Goal: Task Accomplishment & Management: Use online tool/utility

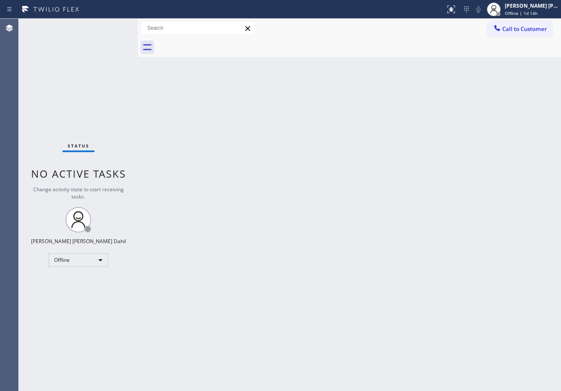
drag, startPoint x: 391, startPoint y: 40, endPoint x: 395, endPoint y: 31, distance: 9.5
click at [391, 40] on div at bounding box center [359, 47] width 404 height 19
click at [394, 157] on div "Back to Dashboard Change Sender ID Customers Technicians Select a contact Outbo…" at bounding box center [349, 205] width 423 height 373
click at [525, 16] on span "Offline | 1d 14h" at bounding box center [521, 13] width 33 height 6
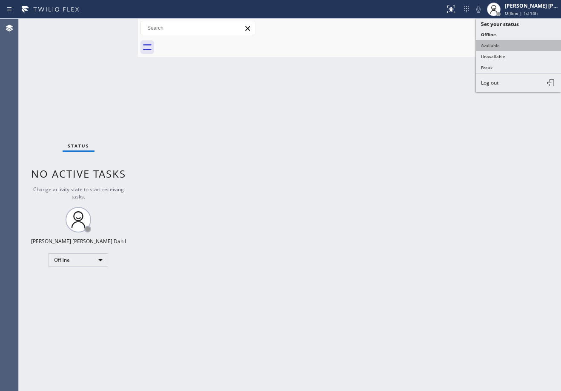
click at [515, 47] on button "Available" at bounding box center [518, 45] width 85 height 11
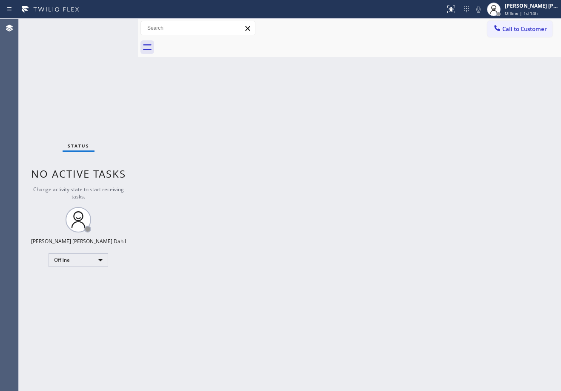
drag, startPoint x: 480, startPoint y: 216, endPoint x: 479, endPoint y: 223, distance: 6.5
click at [480, 217] on div "Back to Dashboard Change Sender ID Customers Technicians Select a contact Outbo…" at bounding box center [349, 205] width 423 height 373
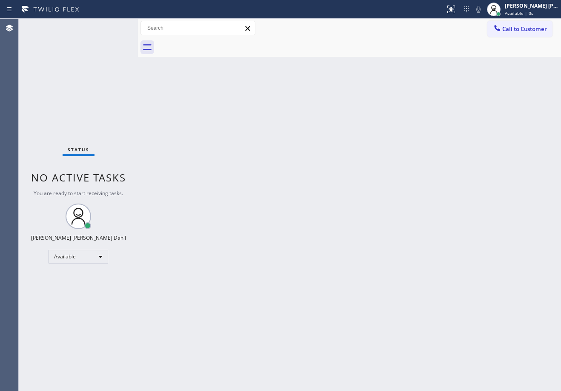
click at [126, 26] on div "Status No active tasks You are ready to start receiving tasks. [PERSON_NAME] [P…" at bounding box center [78, 205] width 119 height 373
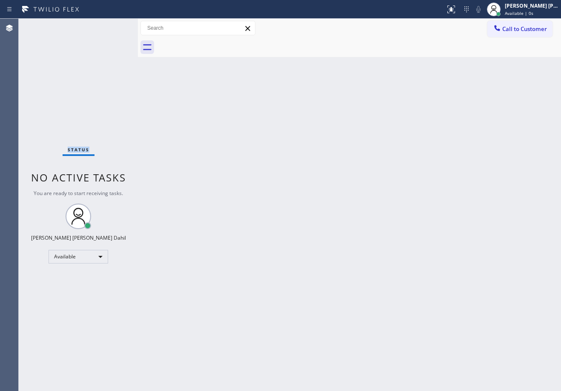
click at [125, 26] on div "Status No active tasks You are ready to start receiving tasks. [PERSON_NAME] [P…" at bounding box center [78, 205] width 119 height 373
click at [126, 26] on div "Status No active tasks You are ready to start receiving tasks. [PERSON_NAME] [P…" at bounding box center [78, 205] width 119 height 373
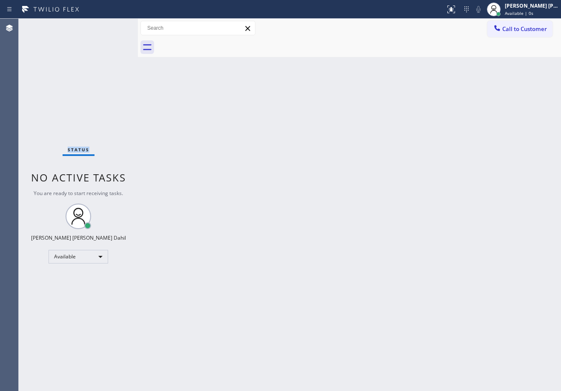
click at [126, 26] on div "Status No active tasks You are ready to start receiving tasks. [PERSON_NAME] [P…" at bounding box center [78, 205] width 119 height 373
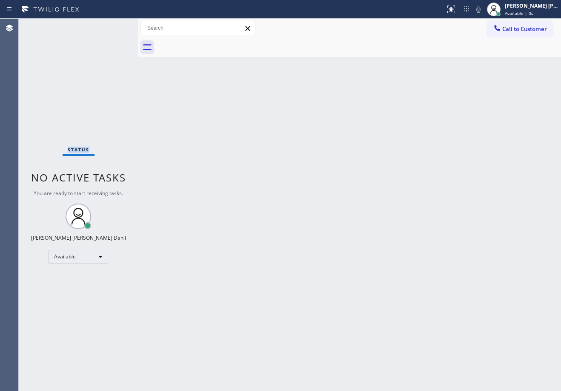
click at [126, 26] on div "Status No active tasks You are ready to start receiving tasks. [PERSON_NAME] [P…" at bounding box center [78, 205] width 119 height 373
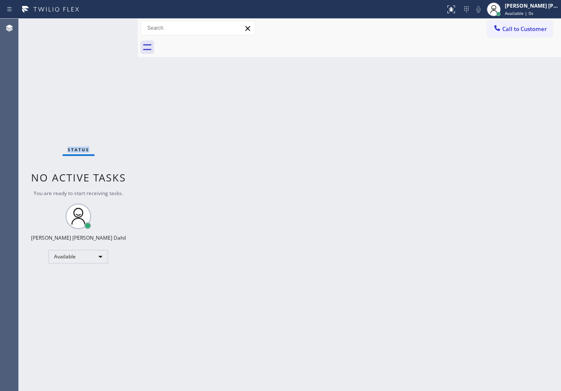
click at [126, 26] on div "Status No active tasks You are ready to start receiving tasks. [PERSON_NAME] [P…" at bounding box center [78, 205] width 119 height 373
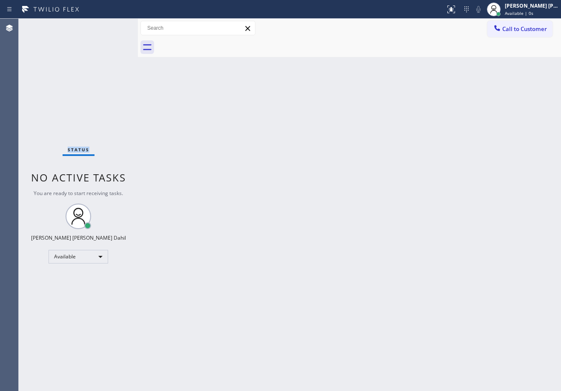
click at [126, 26] on div "Status No active tasks You are ready to start receiving tasks. [PERSON_NAME] [P…" at bounding box center [78, 205] width 119 height 373
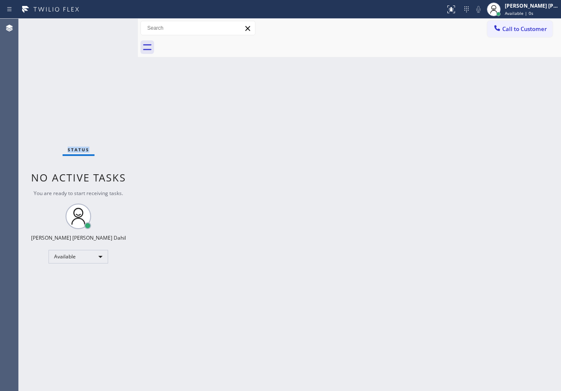
click at [126, 26] on div "Status No active tasks You are ready to start receiving tasks. [PERSON_NAME] [P…" at bounding box center [78, 205] width 119 height 373
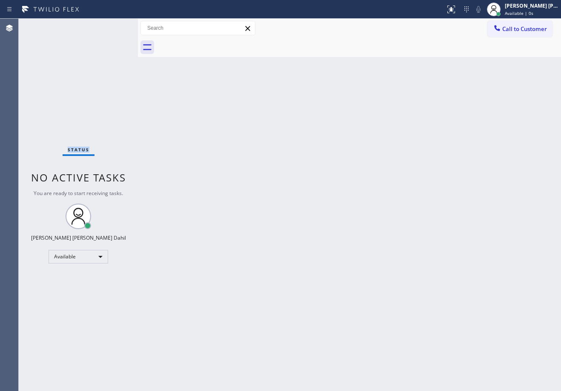
click at [126, 26] on div "Status No active tasks You are ready to start receiving tasks. [PERSON_NAME] [P…" at bounding box center [78, 205] width 119 height 373
click at [127, 26] on div "Status No active tasks You are ready to start receiving tasks. [PERSON_NAME] [P…" at bounding box center [78, 205] width 119 height 373
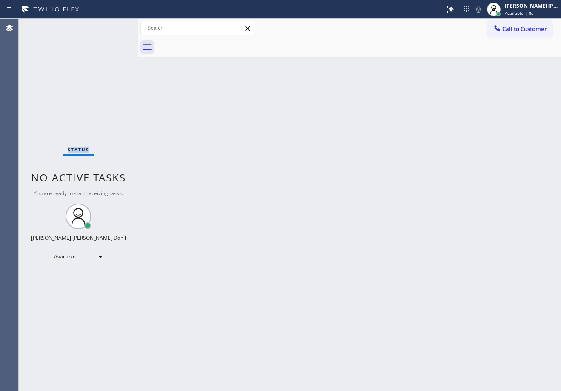
click at [127, 26] on div "Status No active tasks You are ready to start receiving tasks. [PERSON_NAME] [P…" at bounding box center [78, 205] width 119 height 373
click at [126, 26] on div "Status No active tasks You are ready to start receiving tasks. [PERSON_NAME] [P…" at bounding box center [78, 205] width 119 height 373
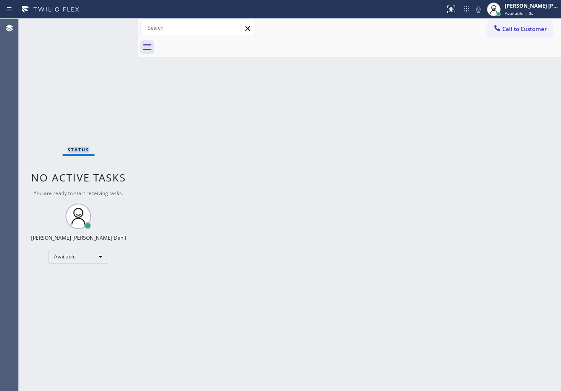
click at [126, 26] on div "Status No active tasks You are ready to start receiving tasks. [PERSON_NAME] [P…" at bounding box center [78, 205] width 119 height 373
click at [129, 26] on div "Status No active tasks You are ready to start receiving tasks. [PERSON_NAME] [P…" at bounding box center [78, 205] width 119 height 373
click at [129, 27] on div "Status No active tasks You are ready to start receiving tasks. [PERSON_NAME] [P…" at bounding box center [78, 205] width 119 height 373
click at [126, 26] on div "Status No active tasks You are ready to start receiving tasks. [PERSON_NAME] [P…" at bounding box center [78, 205] width 119 height 373
click at [127, 26] on div "Status No active tasks You are ready to start receiving tasks. [PERSON_NAME] [P…" at bounding box center [78, 205] width 119 height 373
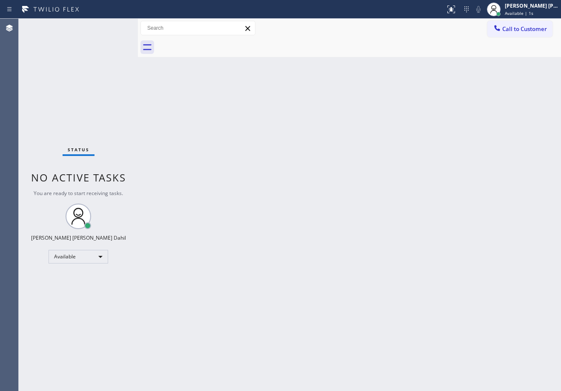
click at [127, 26] on div "Status No active tasks You are ready to start receiving tasks. [PERSON_NAME] [P…" at bounding box center [78, 205] width 119 height 373
click at [126, 26] on div "Status No active tasks You are ready to start receiving tasks. [PERSON_NAME] [P…" at bounding box center [78, 205] width 119 height 373
drag, startPoint x: 139, startPoint y: 29, endPoint x: 150, endPoint y: 34, distance: 12.2
click at [149, 34] on div at bounding box center [149, 205] width 0 height 373
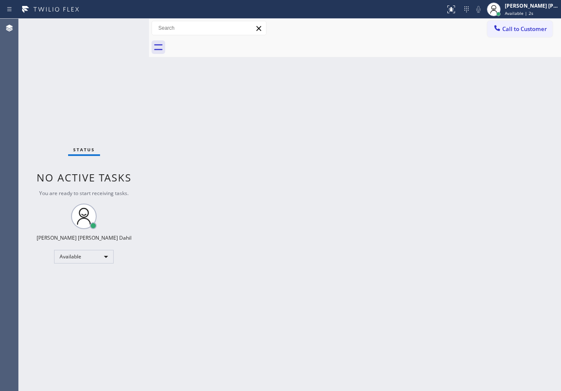
click at [339, 211] on div "Back to Dashboard Change Sender ID Customers Technicians Select a contact Outbo…" at bounding box center [355, 205] width 412 height 373
click at [536, 8] on div "[PERSON_NAME] [PERSON_NAME] Dahil" at bounding box center [532, 5] width 54 height 7
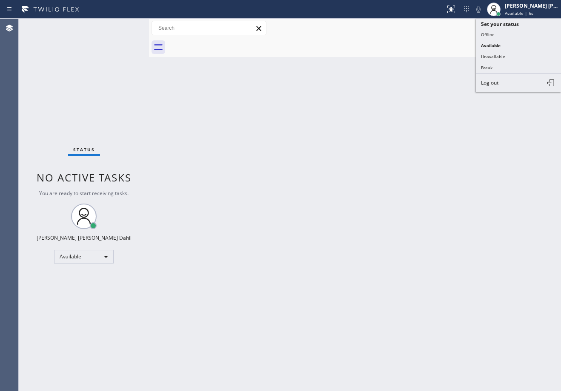
click at [494, 36] on button "Offline" at bounding box center [518, 34] width 85 height 11
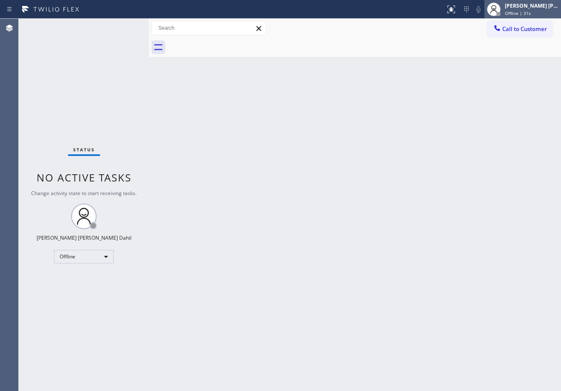
click at [531, 11] on span "Offline | 31s" at bounding box center [518, 13] width 26 height 6
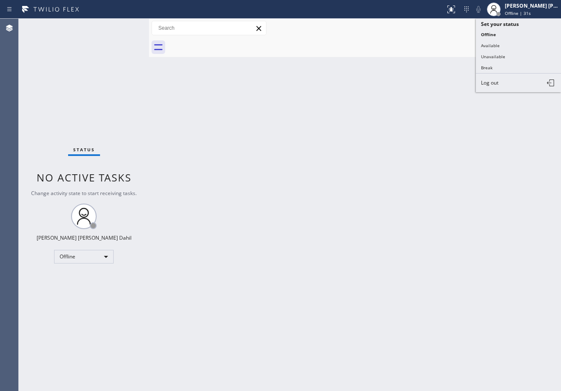
click at [504, 45] on button "Available" at bounding box center [518, 45] width 85 height 11
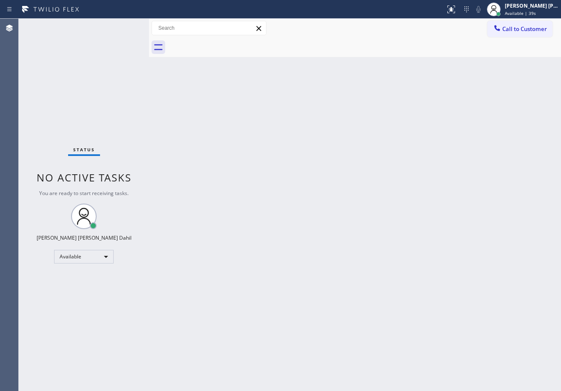
click at [365, 259] on div "Back to Dashboard Change Sender ID Customers Technicians Select a contact Outbo…" at bounding box center [355, 205] width 412 height 373
click at [126, 26] on div "Status No active tasks You are ready to start receiving tasks. [PERSON_NAME] [P…" at bounding box center [84, 205] width 130 height 373
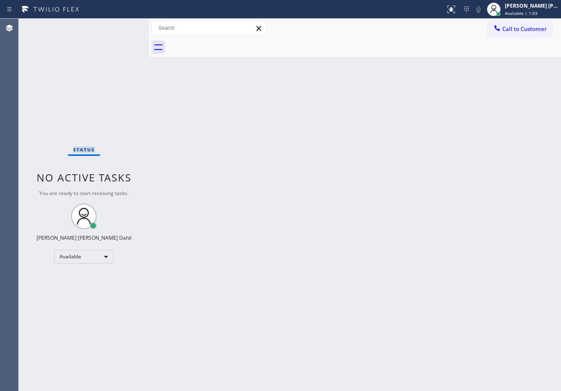
click at [126, 26] on div "Status No active tasks You are ready to start receiving tasks. [PERSON_NAME] [P…" at bounding box center [84, 205] width 130 height 373
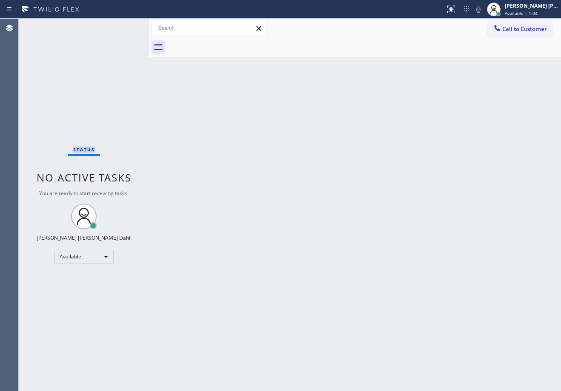
click at [126, 26] on div "Status No active tasks You are ready to start receiving tasks. [PERSON_NAME] [P…" at bounding box center [84, 205] width 130 height 373
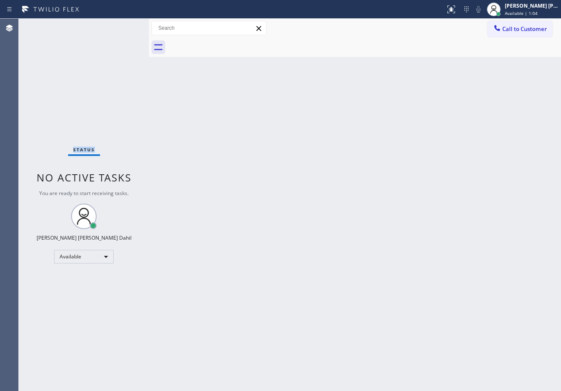
click at [126, 26] on div "Status No active tasks You are ready to start receiving tasks. [PERSON_NAME] [P…" at bounding box center [84, 205] width 130 height 373
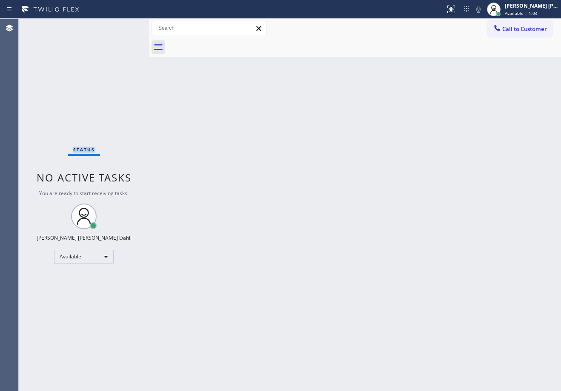
click at [126, 26] on div "Status No active tasks You are ready to start receiving tasks. [PERSON_NAME] [P…" at bounding box center [84, 205] width 130 height 373
click at [149, 28] on div at bounding box center [149, 205] width 0 height 373
click at [236, 131] on div "Back to Dashboard Change Sender ID Customers Technicians Select a contact Outbo…" at bounding box center [355, 205] width 411 height 373
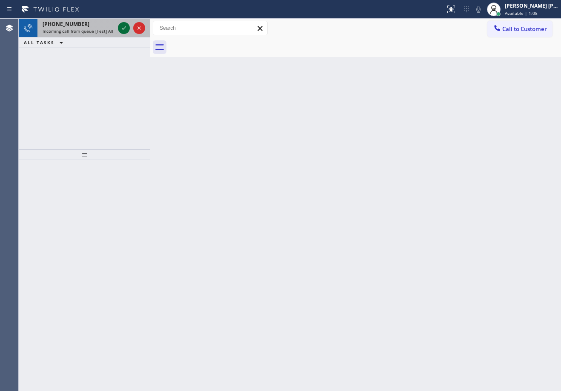
click at [126, 26] on icon at bounding box center [124, 28] width 10 height 10
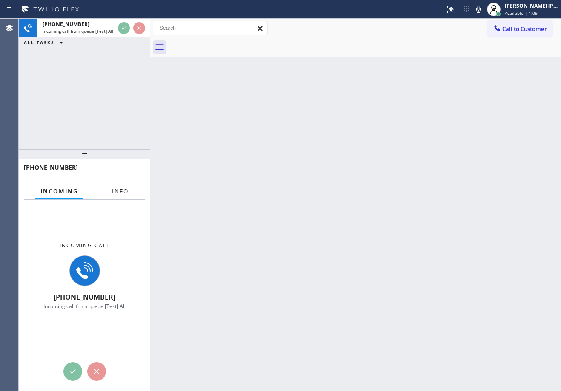
click at [112, 186] on button "Info" at bounding box center [120, 191] width 27 height 17
click at [112, 187] on button "Info" at bounding box center [120, 191] width 27 height 17
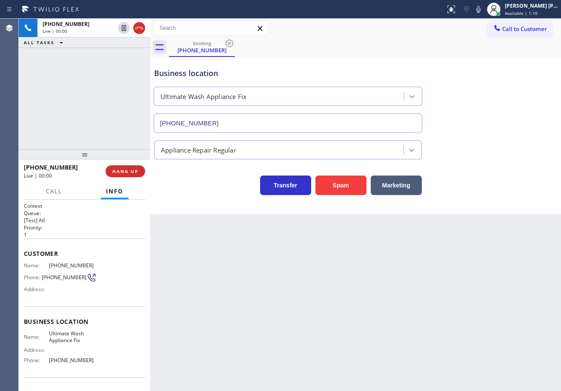
type input "[PHONE_NUMBER]"
click at [344, 193] on button "Spam" at bounding box center [340, 186] width 51 height 20
click at [460, 9] on div at bounding box center [451, 9] width 19 height 19
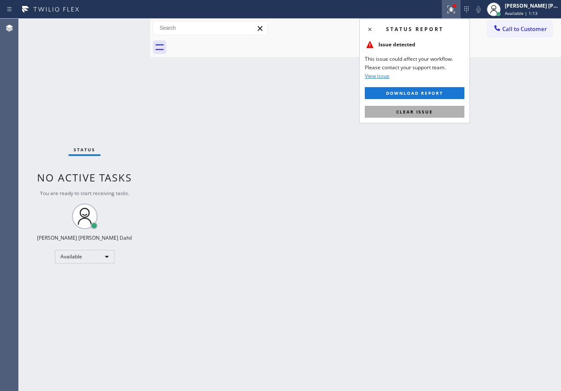
click at [439, 112] on button "Clear issue" at bounding box center [415, 112] width 100 height 12
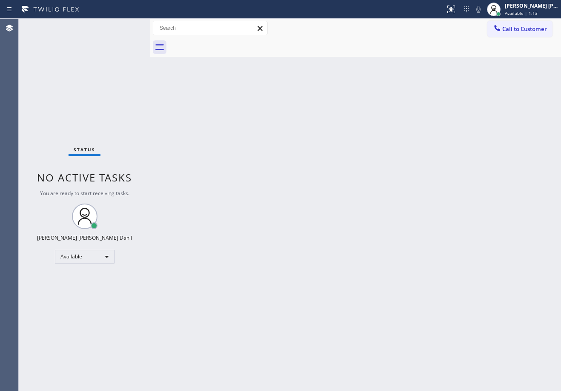
click at [439, 112] on div "Back to Dashboard Change Sender ID Customers Technicians Select a contact Outbo…" at bounding box center [355, 205] width 411 height 373
click at [126, 26] on div "Status No active tasks You are ready to start receiving tasks. [PERSON_NAME] [P…" at bounding box center [84, 205] width 131 height 373
click at [126, 28] on div "Status No active tasks You are ready to start receiving tasks. [PERSON_NAME] [P…" at bounding box center [84, 205] width 131 height 373
click at [126, 26] on div "Status No active tasks You are ready to start receiving tasks. [PERSON_NAME] [P…" at bounding box center [84, 205] width 131 height 373
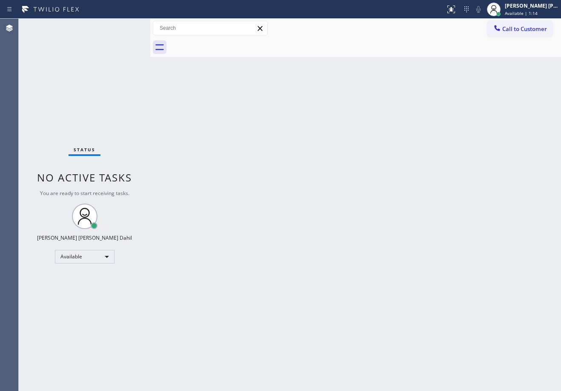
click at [126, 26] on div "Status No active tasks You are ready to start receiving tasks. [PERSON_NAME] [P…" at bounding box center [84, 205] width 131 height 373
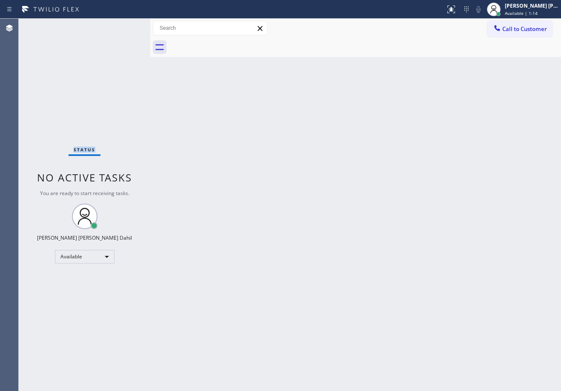
click at [126, 26] on div "Status No active tasks You are ready to start receiving tasks. [PERSON_NAME] [P…" at bounding box center [84, 205] width 131 height 373
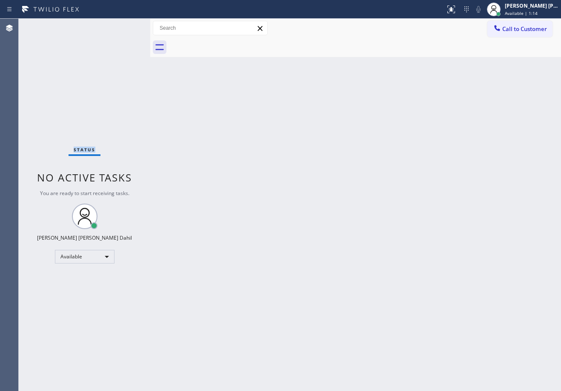
click at [126, 26] on div "Status No active tasks You are ready to start receiving tasks. [PERSON_NAME] [P…" at bounding box center [84, 205] width 131 height 373
click at [151, 28] on div at bounding box center [151, 205] width 0 height 373
click at [193, 119] on div "Back to Dashboard Change Sender ID Customers Technicians Select a contact Outbo…" at bounding box center [356, 205] width 410 height 373
click at [126, 26] on div "Status No active tasks You are ready to start receiving tasks. [PERSON_NAME] [P…" at bounding box center [85, 205] width 132 height 373
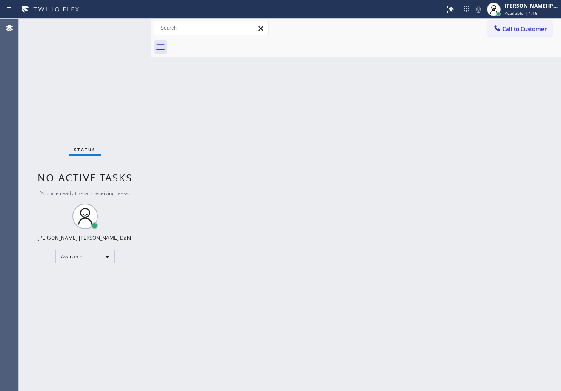
click at [126, 26] on div "Status No active tasks You are ready to start receiving tasks. [PERSON_NAME] [P…" at bounding box center [85, 205] width 132 height 373
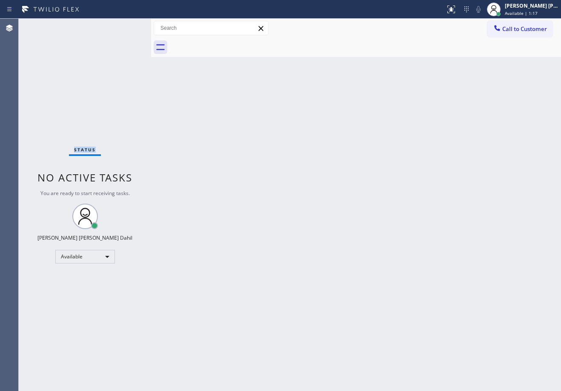
click at [126, 26] on div "Status No active tasks You are ready to start receiving tasks. [PERSON_NAME] [P…" at bounding box center [85, 205] width 132 height 373
click at [274, 115] on div "Back to Dashboard Change Sender ID Customers Technicians Select a contact Outbo…" at bounding box center [356, 205] width 410 height 373
drag, startPoint x: 274, startPoint y: 94, endPoint x: 258, endPoint y: 91, distance: 16.4
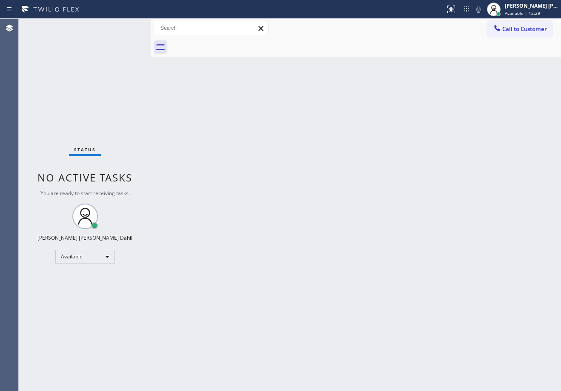
click at [257, 91] on div "Back to Dashboard Change Sender ID Customers Technicians Select a contact Outbo…" at bounding box center [356, 205] width 410 height 373
click at [258, 91] on div "Back to Dashboard Change Sender ID Customers Technicians Select a contact Outbo…" at bounding box center [356, 205] width 410 height 373
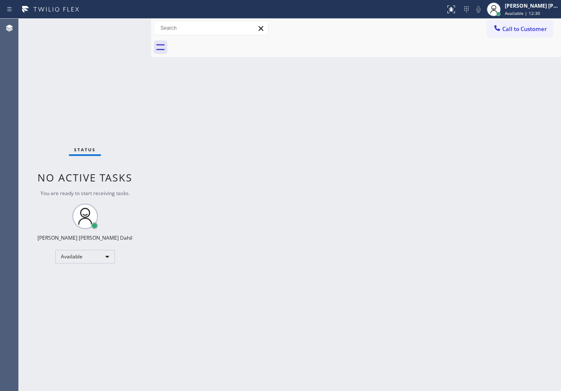
click at [258, 91] on div "Back to Dashboard Change Sender ID Customers Technicians Select a contact Outbo…" at bounding box center [356, 205] width 410 height 373
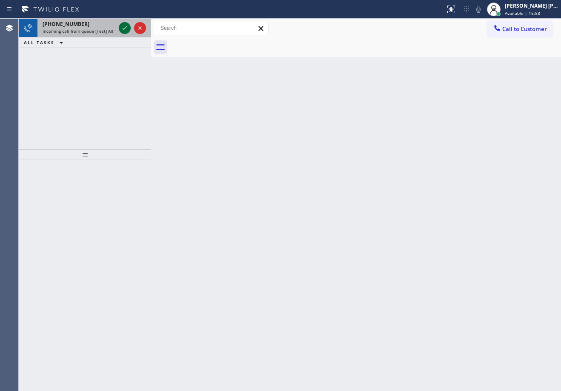
click at [126, 26] on icon at bounding box center [125, 28] width 10 height 10
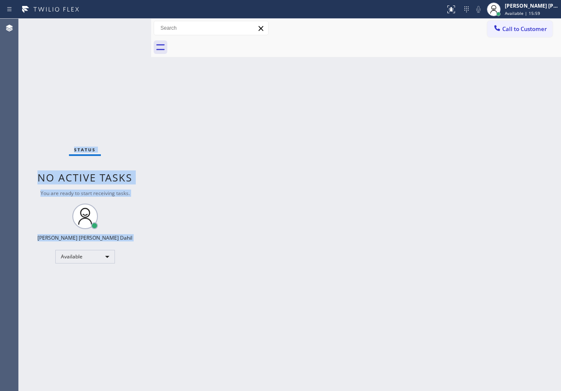
click at [126, 26] on div "Status No active tasks You are ready to start receiving tasks. [PERSON_NAME] [P…" at bounding box center [85, 205] width 132 height 373
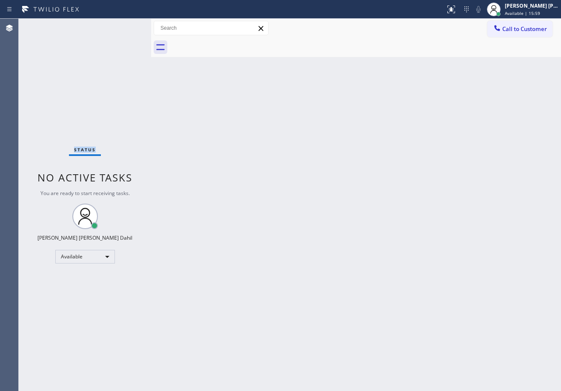
click at [126, 26] on div "Status No active tasks You are ready to start receiving tasks. [PERSON_NAME] [P…" at bounding box center [85, 205] width 132 height 373
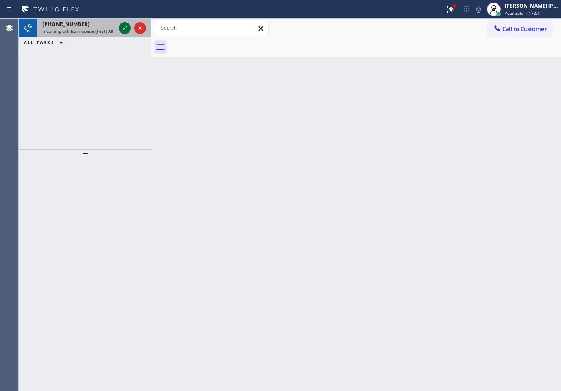
click at [126, 26] on icon at bounding box center [125, 28] width 10 height 10
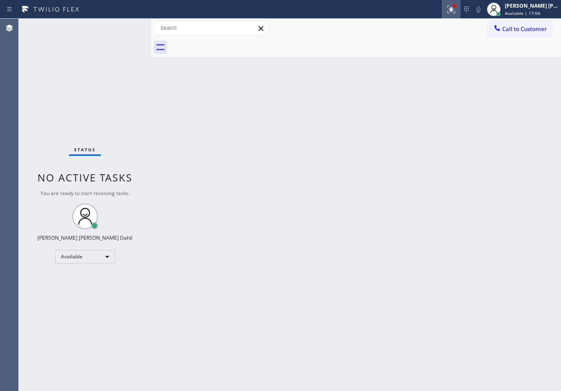
drag, startPoint x: 451, startPoint y: 7, endPoint x: 468, endPoint y: 14, distance: 17.7
click at [453, 7] on div at bounding box center [451, 9] width 19 height 10
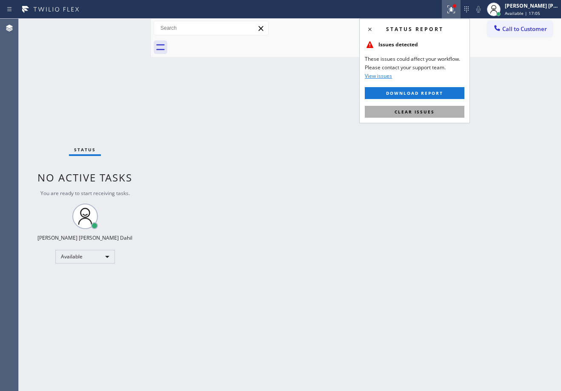
click at [433, 108] on button "Clear issues" at bounding box center [415, 112] width 100 height 12
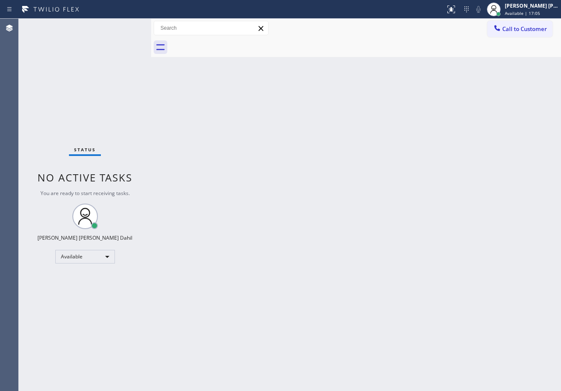
click at [433, 108] on div "Back to Dashboard Change Sender ID Customers Technicians Select a contact Outbo…" at bounding box center [356, 205] width 410 height 373
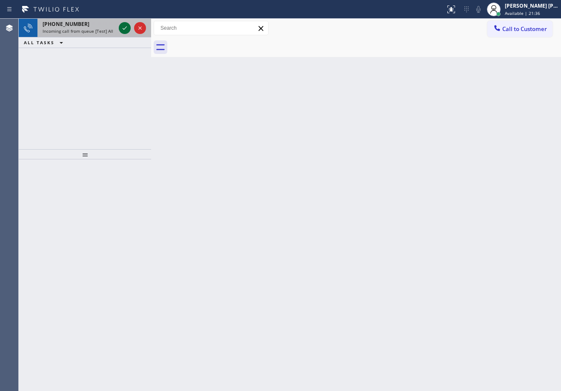
click at [126, 26] on icon at bounding box center [125, 28] width 10 height 10
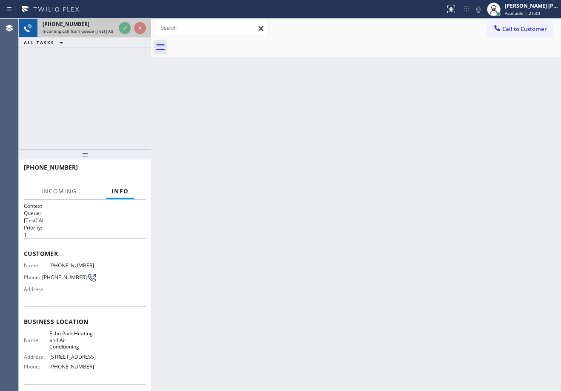
click at [133, 34] on div at bounding box center [132, 28] width 31 height 19
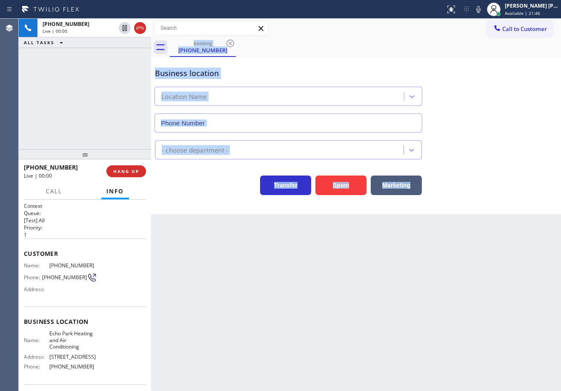
type input "[PHONE_NUMBER]"
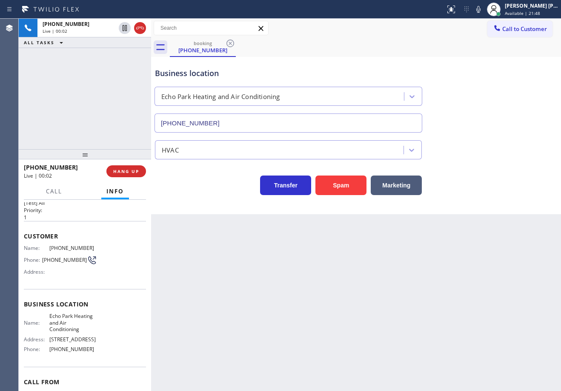
click at [101, 93] on div "[PHONE_NUMBER] Live | 00:02 ALL TASKS ALL TASKS ACTIVE TASKS TASKS IN WRAP UP" at bounding box center [85, 84] width 132 height 131
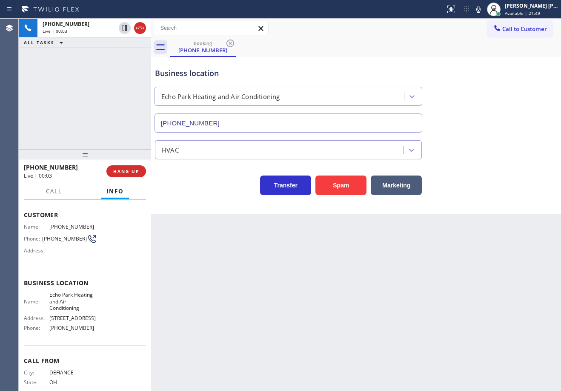
scroll to position [60, 0]
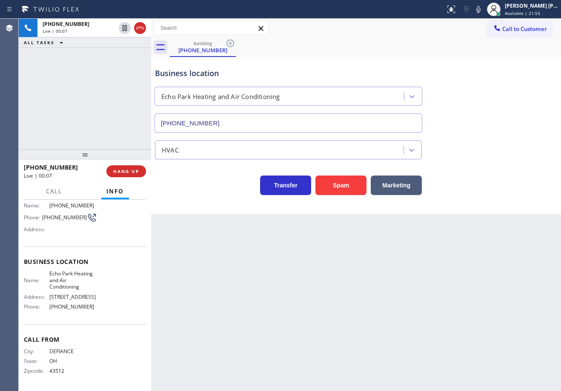
click at [229, 210] on div "Business location [GEOGRAPHIC_DATA] Heating and Air Conditioning [PHONE_NUMBER]…" at bounding box center [356, 135] width 410 height 157
click at [66, 109] on div "[PHONE_NUMBER] Live | 00:07 ALL TASKS ALL TASKS ACTIVE TASKS TASKS IN WRAP UP" at bounding box center [85, 84] width 132 height 131
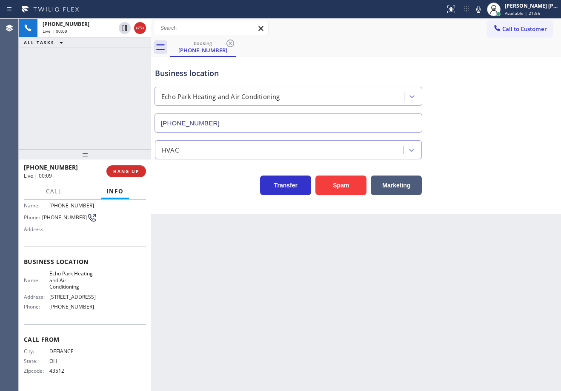
click at [114, 127] on div "[PHONE_NUMBER] Live | 00:09 ALL TASKS ALL TASKS ACTIVE TASKS TASKS IN WRAP UP" at bounding box center [85, 84] width 132 height 131
click at [115, 167] on button "HANG UP" at bounding box center [126, 172] width 40 height 12
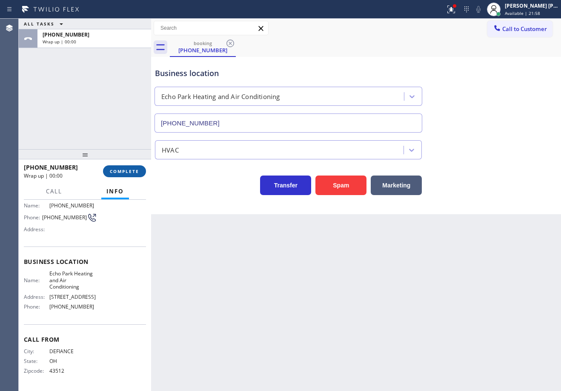
click at [115, 168] on button "COMPLETE" at bounding box center [124, 172] width 43 height 12
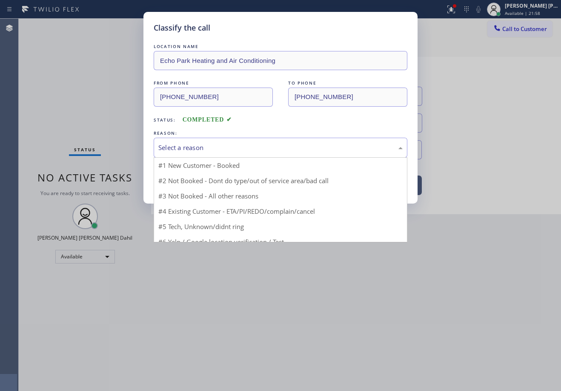
click at [186, 143] on div "Select a reason" at bounding box center [280, 148] width 244 height 10
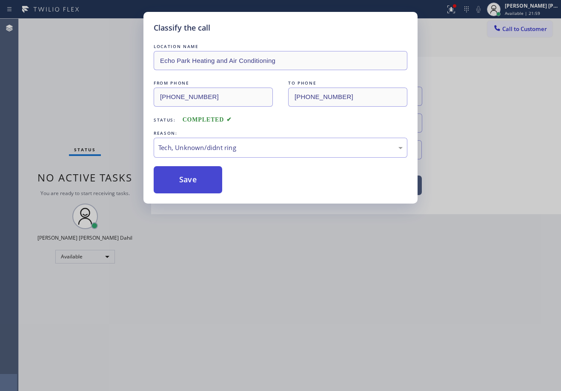
click at [189, 177] on button "Save" at bounding box center [188, 179] width 69 height 27
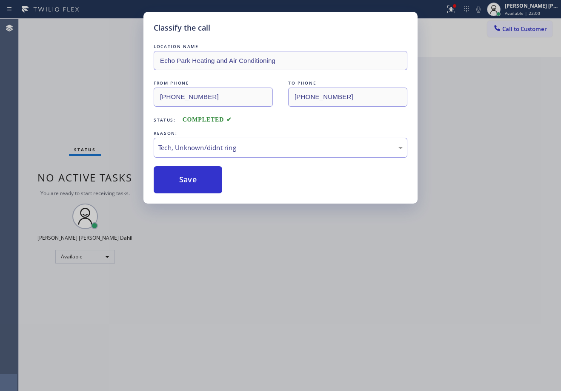
click at [260, 247] on div "Classify the call LOCATION NAME Echo Park Heating and Air Conditioning FROM PHO…" at bounding box center [280, 195] width 561 height 391
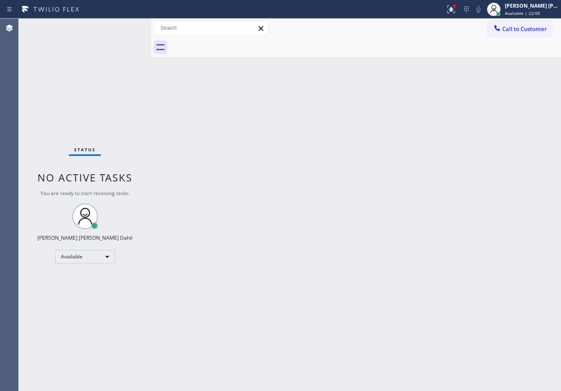
click at [126, 26] on div "Status No active tasks You are ready to start receiving tasks. [PERSON_NAME] [P…" at bounding box center [85, 205] width 132 height 373
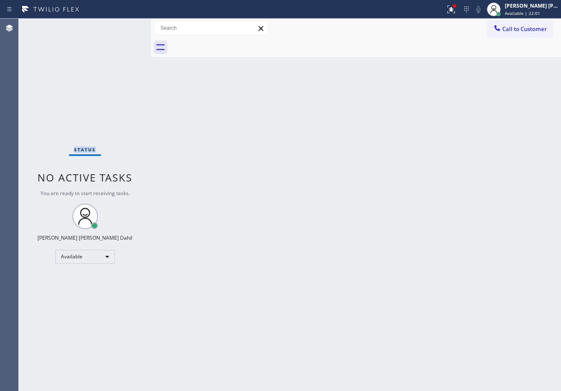
click at [126, 26] on div "Status No active tasks You are ready to start receiving tasks. [PERSON_NAME] [P…" at bounding box center [85, 205] width 132 height 373
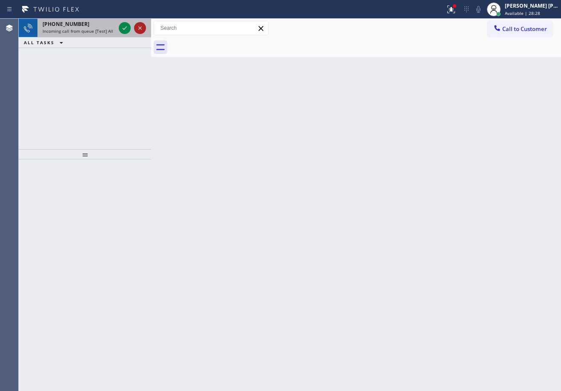
click at [126, 26] on icon at bounding box center [125, 28] width 10 height 10
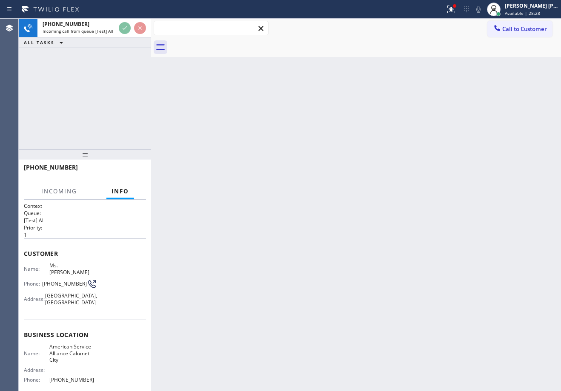
click at [240, 75] on div "Back to Dashboard Change Sender ID Customers Technicians Select a contact Outbo…" at bounding box center [356, 205] width 410 height 373
click at [86, 101] on div "[PHONE_NUMBER] Incoming call from queue [Test] All ALL TASKS ALL TASKS ACTIVE T…" at bounding box center [85, 84] width 132 height 131
click at [77, 71] on div "[PHONE_NUMBER] Incoming call from queue [Test] All ALL TASKS ALL TASKS ACTIVE T…" at bounding box center [85, 84] width 132 height 131
click at [138, 48] on div "[PHONE_NUMBER] Incoming call from queue [Test] All ALL TASKS ALL TASKS ACTIVE T…" at bounding box center [85, 84] width 132 height 131
click at [286, 72] on div "Back to Dashboard Change Sender ID Customers Technicians Select a contact Outbo…" at bounding box center [356, 205] width 410 height 373
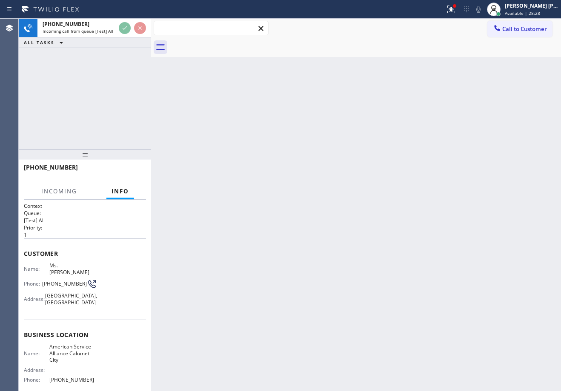
drag, startPoint x: 240, startPoint y: 51, endPoint x: 272, endPoint y: 61, distance: 33.8
click at [248, 54] on div "Call to Customer Outbound call Location Search location Your caller id phone nu…" at bounding box center [356, 38] width 410 height 38
click at [209, 323] on div "Back to Dashboard Change Sender ID Customers Technicians Select a contact Outbo…" at bounding box center [356, 205] width 410 height 373
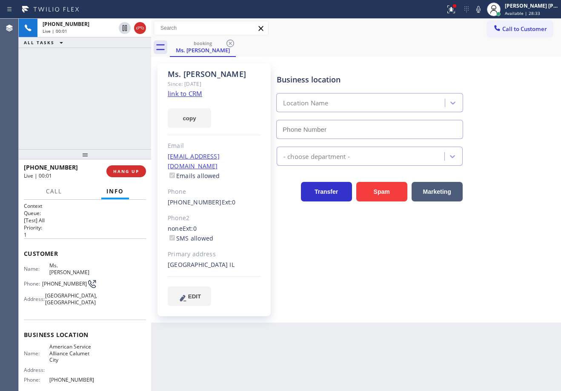
type input "[PHONE_NUMBER]"
drag, startPoint x: 87, startPoint y: 71, endPoint x: 93, endPoint y: 71, distance: 5.5
click at [87, 71] on div "[PHONE_NUMBER] Live | 00:06 ALL TASKS ALL TASKS ACTIVE TASKS TASKS IN WRAP UP" at bounding box center [85, 84] width 132 height 131
click at [195, 97] on link "link to CRM" at bounding box center [185, 93] width 34 height 9
click at [100, 106] on div "[PHONE_NUMBER] Live | 00:13 ALL TASKS ALL TASKS ACTIVE TASKS TASKS IN WRAP UP" at bounding box center [85, 84] width 132 height 131
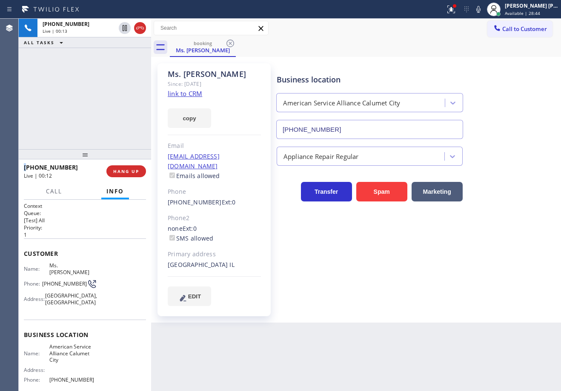
click at [100, 106] on div "[PHONE_NUMBER] Live | 00:13 ALL TASKS ALL TASKS ACTIVE TASKS TASKS IN WRAP UP" at bounding box center [85, 84] width 132 height 131
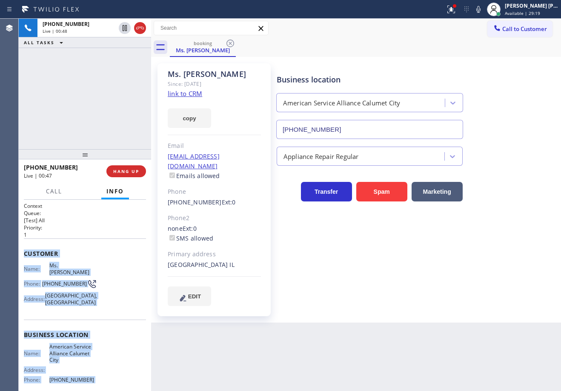
scroll to position [66, 0]
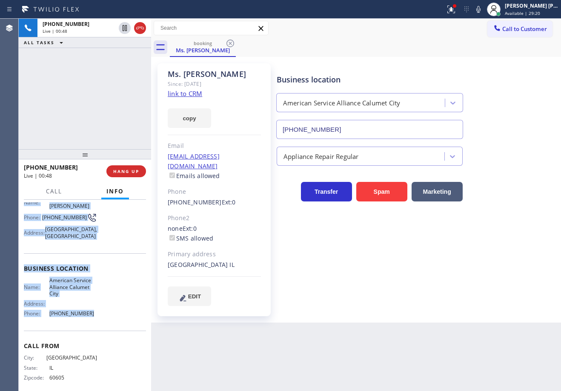
drag, startPoint x: 49, startPoint y: 350, endPoint x: 86, endPoint y: 316, distance: 49.7
click at [86, 316] on div "Context Queue: [Test] All Priority: 1 Customer Name: Ms. [PERSON_NAME] Phone: […" at bounding box center [85, 295] width 132 height 191
copy div "Customer Name: Ms. [PERSON_NAME] Phone: [PHONE_NUMBER] Address: [GEOGRAPHIC_DAT…"
click at [123, 32] on icon at bounding box center [125, 28] width 10 height 10
click at [483, 12] on icon at bounding box center [478, 9] width 10 height 10
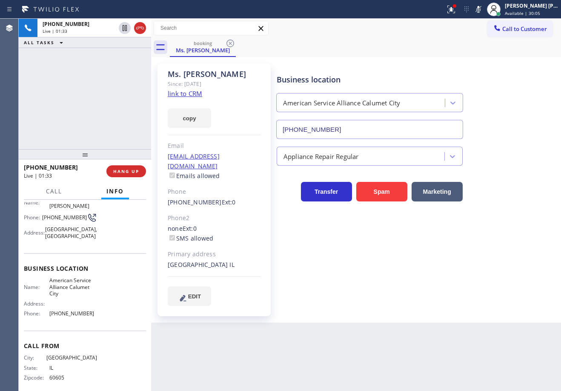
drag, startPoint x: 512, startPoint y: 127, endPoint x: 559, endPoint y: 166, distance: 60.7
click at [513, 127] on div "Business location American Service Alliance [GEOGRAPHIC_DATA] [PHONE_NUMBER]" at bounding box center [417, 100] width 284 height 77
click at [437, 337] on div "Back to Dashboard Change Sender ID Customers Technicians Select a contact Outbo…" at bounding box center [356, 205] width 410 height 373
click at [455, 12] on icon at bounding box center [451, 9] width 10 height 10
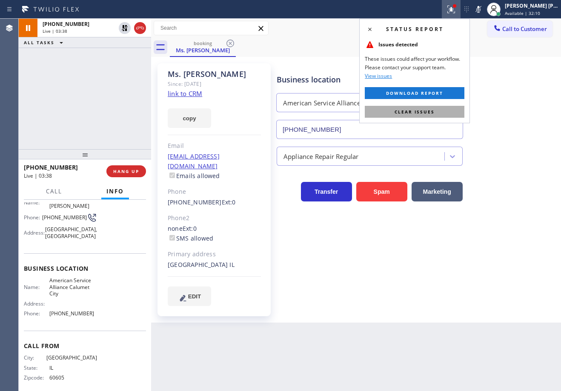
click at [431, 116] on button "Clear issues" at bounding box center [415, 112] width 100 height 12
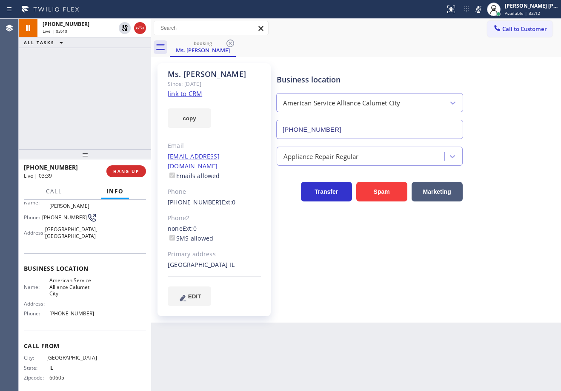
click at [277, 361] on div "Back to Dashboard Change Sender ID Customers Technicians Select a contact Outbo…" at bounding box center [356, 205] width 410 height 373
drag, startPoint x: 121, startPoint y: 30, endPoint x: 137, endPoint y: 30, distance: 16.2
click at [122, 30] on icon at bounding box center [125, 28] width 10 height 10
drag, startPoint x: 489, startPoint y: 9, endPoint x: 487, endPoint y: 35, distance: 26.0
click at [483, 9] on icon at bounding box center [478, 9] width 10 height 10
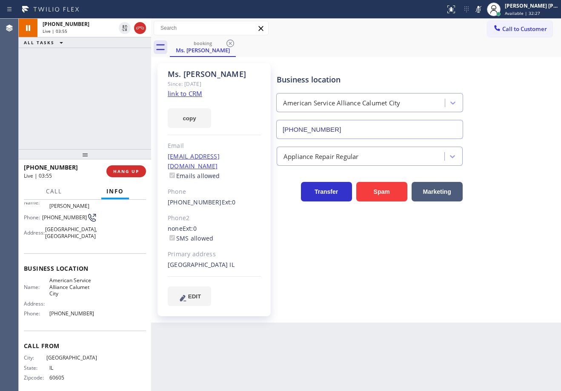
drag, startPoint x: 487, startPoint y: 35, endPoint x: 481, endPoint y: 38, distance: 6.5
click at [485, 36] on div "Call to Customer Outbound call Location Search location Your caller id phone nu…" at bounding box center [356, 28] width 410 height 19
click at [103, 69] on div "[PHONE_NUMBER] Live | 04:10 ALL TASKS ALL TASKS ACTIVE TASKS TASKS IN WRAP UP" at bounding box center [85, 84] width 132 height 131
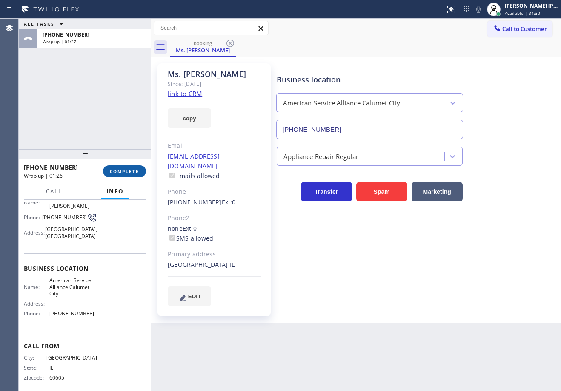
click at [117, 177] on button "COMPLETE" at bounding box center [124, 172] width 43 height 12
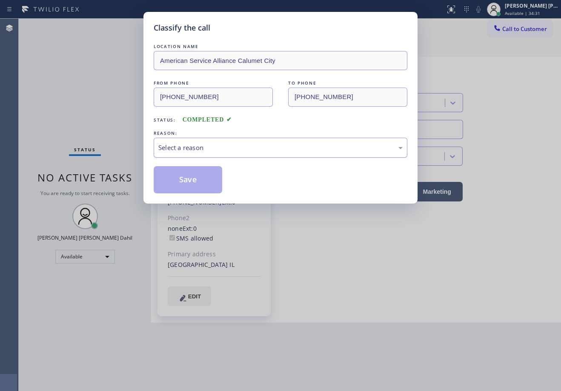
drag, startPoint x: 191, startPoint y: 141, endPoint x: 191, endPoint y: 154, distance: 12.3
click at [191, 142] on div "Select a reason" at bounding box center [281, 148] width 254 height 20
click at [178, 180] on button "Save" at bounding box center [188, 179] width 69 height 27
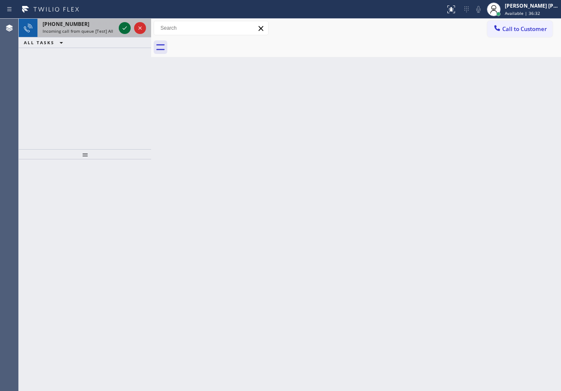
click at [126, 32] on icon at bounding box center [125, 28] width 10 height 10
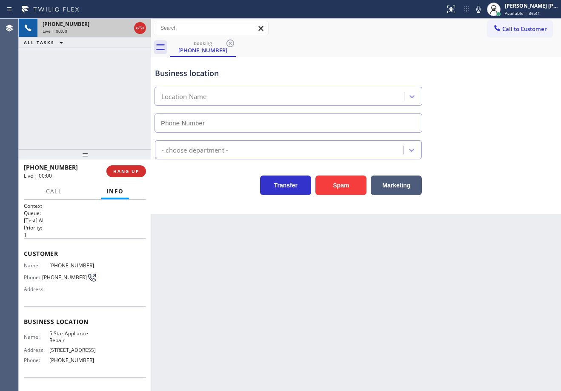
type input "[PHONE_NUMBER]"
click at [226, 299] on div "Back to Dashboard Change Sender ID Customers Technicians Select a contact Outbo…" at bounding box center [356, 205] width 410 height 373
click at [287, 252] on div "Back to Dashboard Change Sender ID Customers Technicians Select a contact Outbo…" at bounding box center [356, 205] width 410 height 373
drag, startPoint x: 490, startPoint y: 11, endPoint x: 454, endPoint y: 18, distance: 37.1
click at [483, 11] on icon at bounding box center [478, 9] width 10 height 10
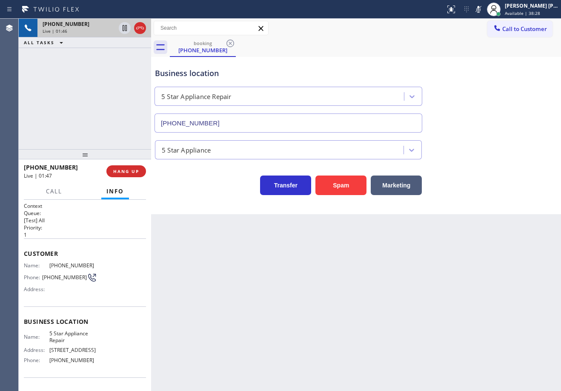
click at [483, 9] on icon at bounding box center [478, 9] width 10 height 10
click at [475, 28] on div "Call to Customer Outbound call Location Search location Your caller id phone nu…" at bounding box center [356, 28] width 410 height 15
click at [123, 30] on icon at bounding box center [125, 28] width 4 height 6
drag, startPoint x: 487, startPoint y: 10, endPoint x: 494, endPoint y: 70, distance: 60.4
click at [483, 10] on icon at bounding box center [478, 9] width 10 height 10
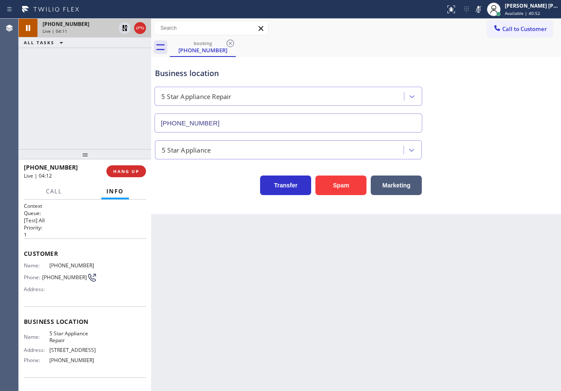
click at [121, 63] on div "[PHONE_NUMBER] Live | 04:11 ALL TASKS ALL TASKS ACTIVE TASKS TASKS IN WRAP UP" at bounding box center [85, 84] width 132 height 131
click at [124, 31] on icon at bounding box center [125, 28] width 6 height 6
drag, startPoint x: 486, startPoint y: 10, endPoint x: 488, endPoint y: 20, distance: 10.4
click at [483, 11] on icon at bounding box center [478, 9] width 10 height 10
drag, startPoint x: 508, startPoint y: 71, endPoint x: 511, endPoint y: 90, distance: 19.4
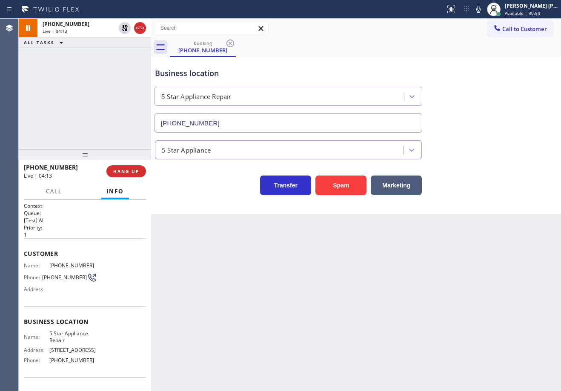
click at [509, 72] on div "Business location 5 Star Appliance Repair [PHONE_NUMBER]" at bounding box center [356, 94] width 406 height 77
click at [322, 63] on div "Business location 5 Star Appliance Repair [PHONE_NUMBER]" at bounding box center [288, 96] width 270 height 74
drag, startPoint x: 93, startPoint y: 263, endPoint x: 45, endPoint y: 269, distance: 48.4
click at [45, 269] on div "Name: [PHONE_NUMBER]" at bounding box center [60, 266] width 73 height 6
copy div "[PHONE_NUMBER]"
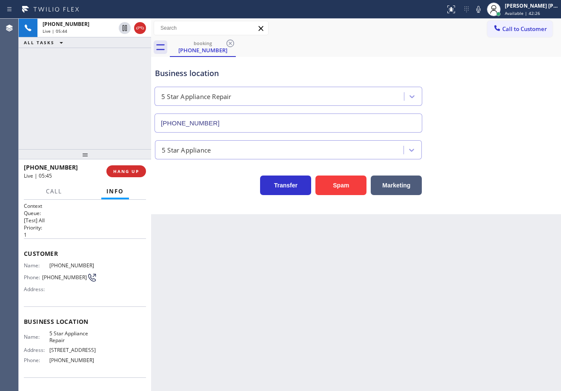
drag, startPoint x: 76, startPoint y: 136, endPoint x: 78, endPoint y: 129, distance: 7.1
click at [77, 133] on div "[PHONE_NUMBER] Live | 05:44 ALL TASKS ALL TASKS ACTIVE TASKS TASKS IN WRAP UP" at bounding box center [85, 84] width 132 height 131
click at [78, 129] on div "[PHONE_NUMBER] Live | 05:45 ALL TASKS ALL TASKS ACTIVE TASKS TASKS IN WRAP UP" at bounding box center [85, 84] width 132 height 131
click at [230, 281] on div "Back to Dashboard Change Sender ID Customers Technicians Select a contact Outbo…" at bounding box center [356, 205] width 410 height 373
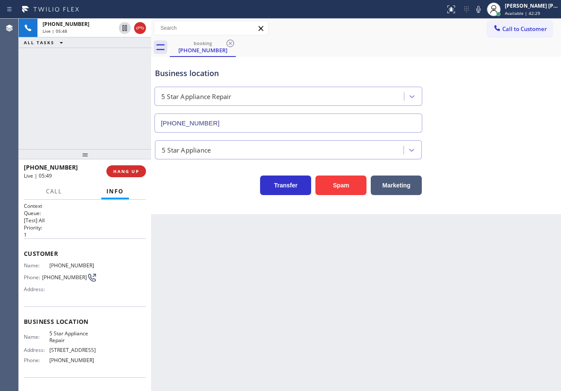
click at [233, 281] on div "Back to Dashboard Change Sender ID Customers Technicians Select a contact Outbo…" at bounding box center [356, 205] width 410 height 373
click at [234, 281] on div "Back to Dashboard Change Sender ID Customers Technicians Select a contact Outbo…" at bounding box center [356, 205] width 410 height 373
drag, startPoint x: 291, startPoint y: 300, endPoint x: 176, endPoint y: 209, distance: 146.1
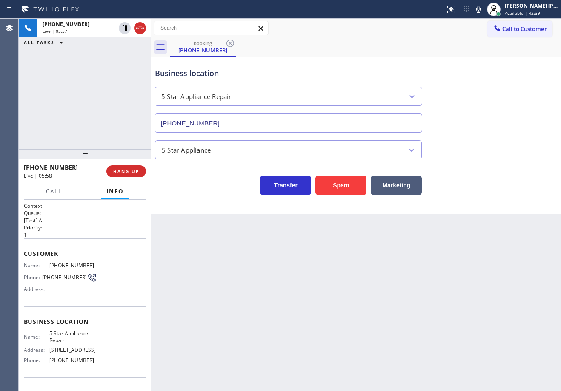
click at [274, 290] on div "Back to Dashboard Change Sender ID Customers Technicians Select a contact Outbo…" at bounding box center [356, 205] width 410 height 373
click at [122, 169] on span "HANG UP" at bounding box center [126, 172] width 26 height 6
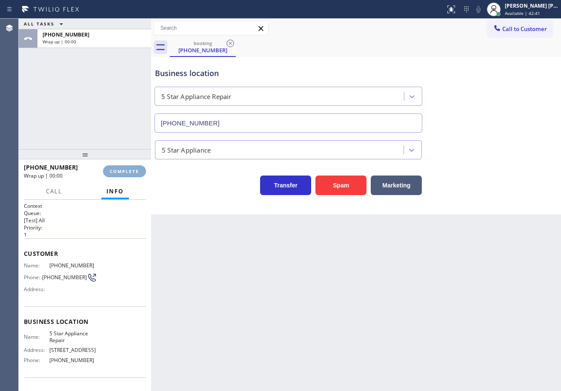
click at [123, 169] on span "COMPLETE" at bounding box center [124, 172] width 29 height 6
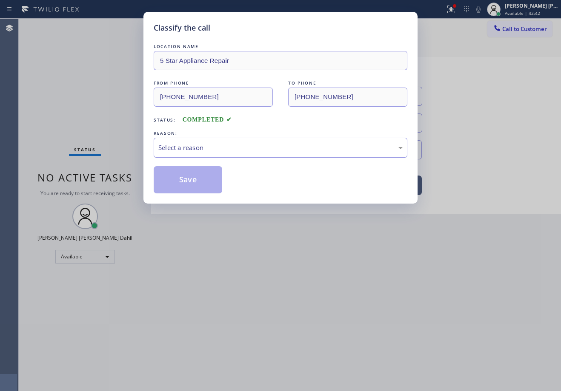
click at [212, 143] on div "Select a reason" at bounding box center [280, 148] width 244 height 10
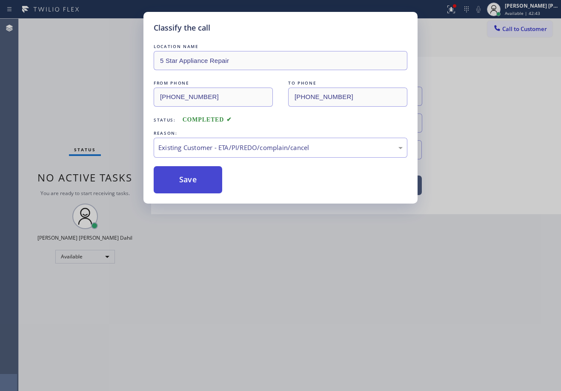
click at [184, 190] on button "Save" at bounding box center [188, 179] width 69 height 27
click at [185, 185] on button "Save" at bounding box center [188, 179] width 69 height 27
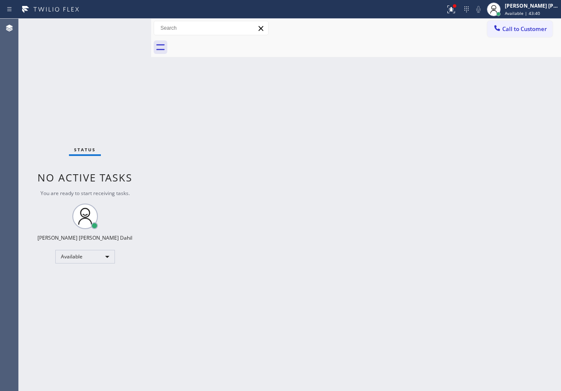
click at [400, 48] on div at bounding box center [365, 47] width 391 height 19
click at [460, 3] on button at bounding box center [451, 9] width 19 height 19
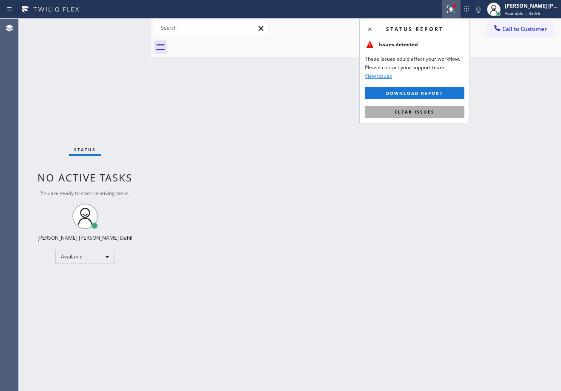
click at [423, 113] on span "Clear issues" at bounding box center [414, 112] width 40 height 6
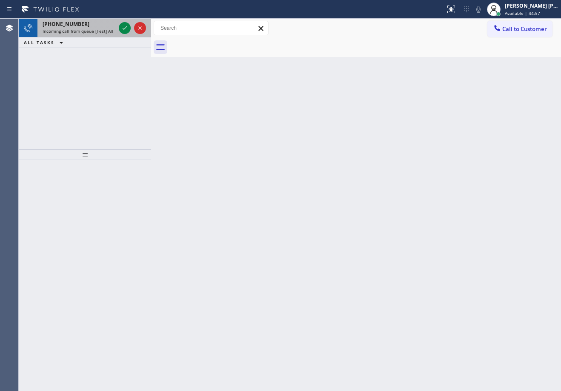
click at [107, 31] on span "Incoming call from queue [Test] All" at bounding box center [78, 31] width 71 height 6
click at [107, 30] on span "Incoming call from queue [Test] All" at bounding box center [78, 31] width 71 height 6
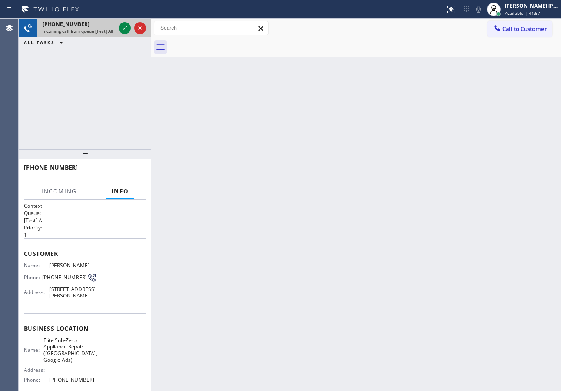
click at [107, 30] on span "Incoming call from queue [Test] All" at bounding box center [78, 31] width 71 height 6
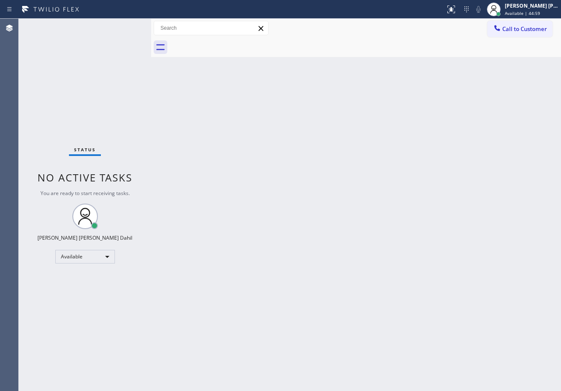
click at [107, 30] on div "Status No active tasks You are ready to start receiving tasks. [PERSON_NAME] [P…" at bounding box center [85, 205] width 132 height 373
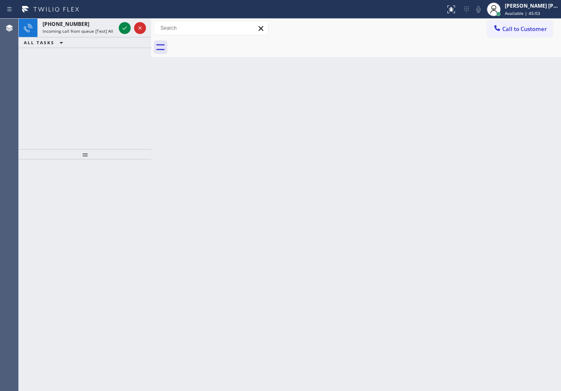
click at [102, 12] on div at bounding box center [222, 10] width 438 height 14
click at [103, 21] on div "[PHONE_NUMBER]" at bounding box center [79, 23] width 73 height 7
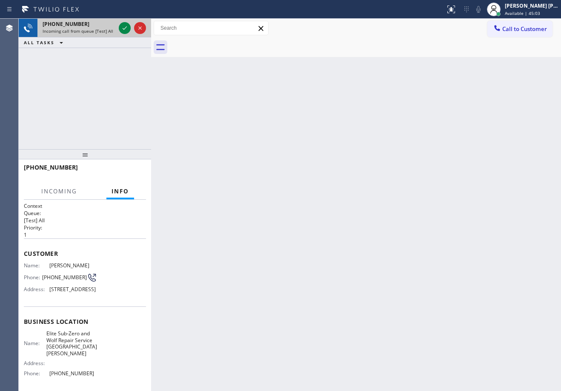
click at [103, 22] on div "[PHONE_NUMBER]" at bounding box center [79, 23] width 73 height 7
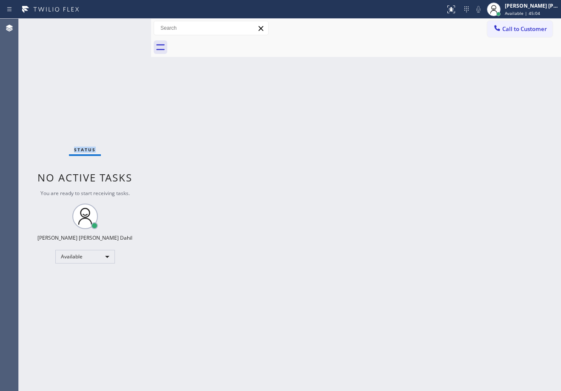
click at [103, 22] on div "Status No active tasks You are ready to start receiving tasks. [PERSON_NAME] [P…" at bounding box center [85, 205] width 132 height 373
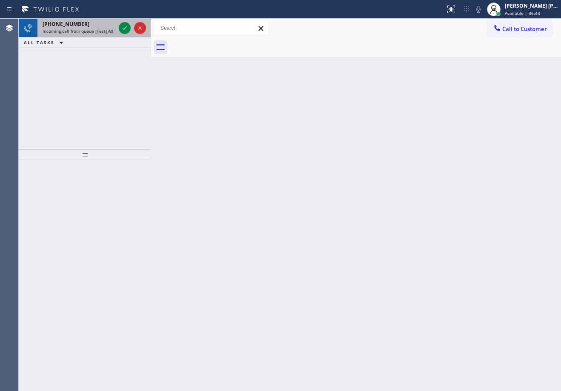
click at [109, 24] on div "[PHONE_NUMBER]" at bounding box center [79, 23] width 73 height 7
click at [108, 24] on div "[PHONE_NUMBER]" at bounding box center [79, 23] width 73 height 7
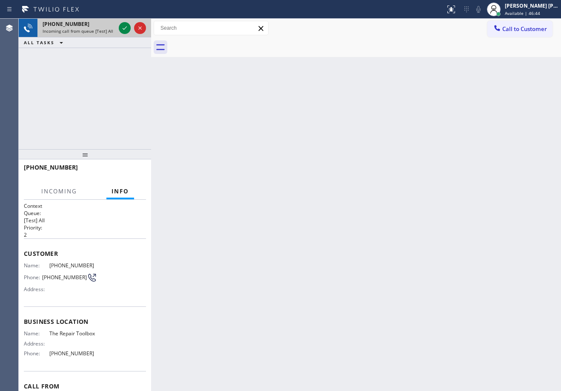
click at [107, 25] on div "[PHONE_NUMBER]" at bounding box center [79, 23] width 73 height 7
click at [126, 26] on icon at bounding box center [125, 28] width 10 height 10
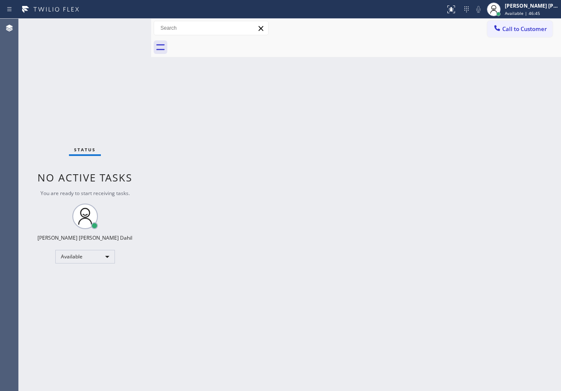
click at [126, 26] on div "Status No active tasks You are ready to start receiving tasks. [PERSON_NAME] [P…" at bounding box center [85, 205] width 132 height 373
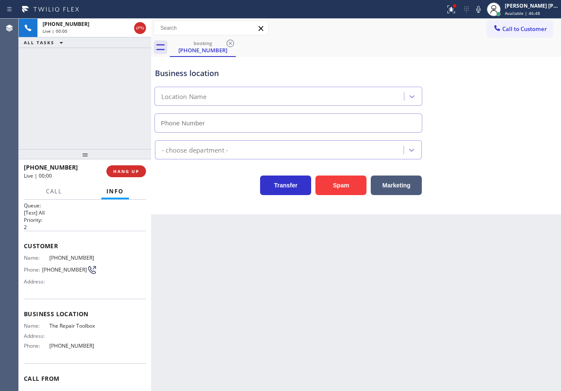
type input "[PHONE_NUMBER]"
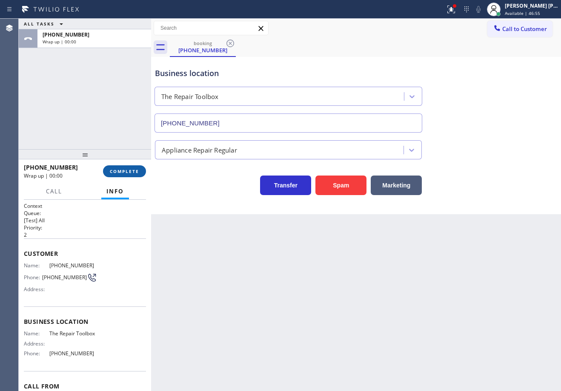
click at [118, 171] on span "COMPLETE" at bounding box center [124, 172] width 29 height 6
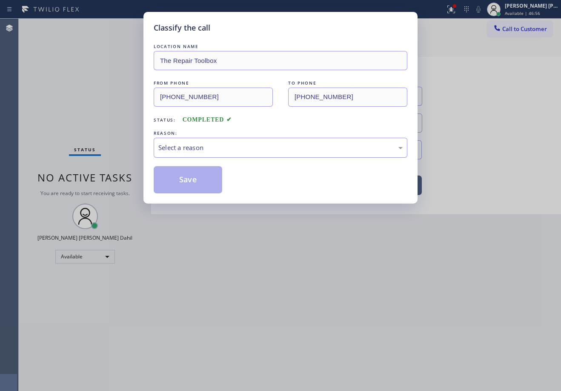
click at [204, 141] on div "Select a reason" at bounding box center [281, 148] width 254 height 20
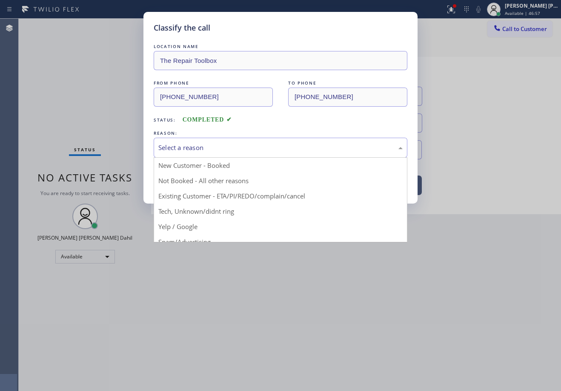
drag, startPoint x: 211, startPoint y: 207, endPoint x: 203, endPoint y: 177, distance: 31.2
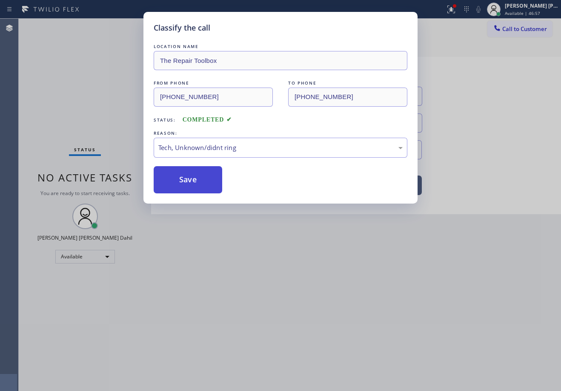
click at [203, 175] on button "Save" at bounding box center [188, 179] width 69 height 27
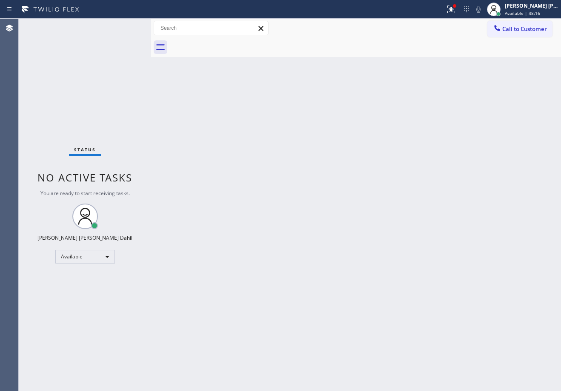
click at [113, 27] on div "Status No active tasks You are ready to start receiving tasks. [PERSON_NAME] [P…" at bounding box center [85, 205] width 132 height 373
click at [335, 226] on div "Back to Dashboard Change Sender ID Customers Technicians Select a contact Outbo…" at bounding box center [356, 205] width 410 height 373
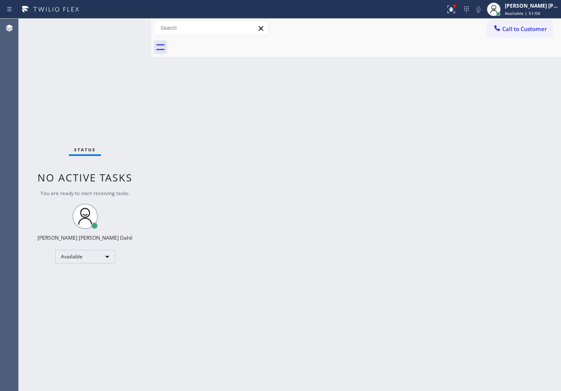
click at [335, 226] on div "Back to Dashboard Change Sender ID Customers Technicians Select a contact Outbo…" at bounding box center [356, 205] width 410 height 373
drag, startPoint x: 461, startPoint y: 6, endPoint x: 455, endPoint y: 71, distance: 64.5
click at [456, 9] on icon at bounding box center [451, 9] width 10 height 10
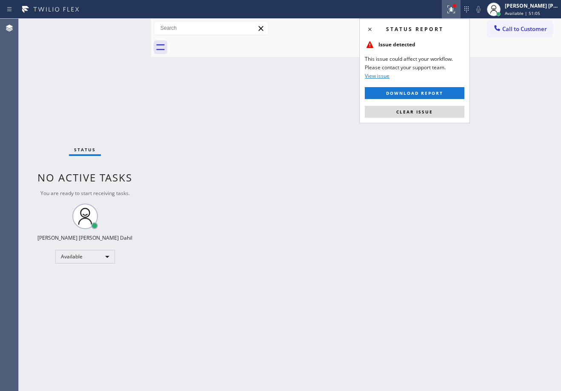
click at [437, 113] on button "Clear issue" at bounding box center [415, 112] width 100 height 12
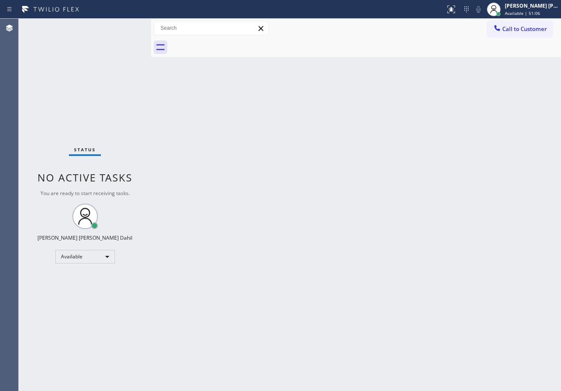
click at [437, 113] on div "Back to Dashboard Change Sender ID Customers Technicians Select a contact Outbo…" at bounding box center [356, 205] width 410 height 373
drag, startPoint x: 437, startPoint y: 113, endPoint x: 437, endPoint y: 117, distance: 4.7
click at [437, 114] on div "Back to Dashboard Change Sender ID Customers Technicians Select a contact Outbo…" at bounding box center [356, 205] width 410 height 373
click at [437, 122] on div "Back to Dashboard Change Sender ID Customers Technicians Select a contact Outbo…" at bounding box center [356, 205] width 410 height 373
click at [121, 31] on div "Status No active tasks You are ready to start receiving tasks. [PERSON_NAME] [P…" at bounding box center [85, 205] width 132 height 373
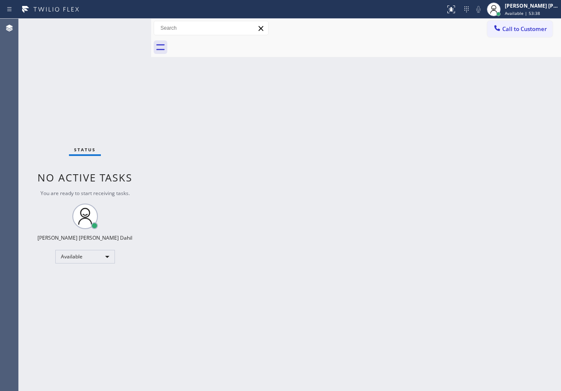
click at [120, 31] on div "Status No active tasks You are ready to start receiving tasks. [PERSON_NAME] [P…" at bounding box center [85, 205] width 132 height 373
drag, startPoint x: 146, startPoint y: 60, endPoint x: 160, endPoint y: 11, distance: 51.1
click at [146, 60] on div "Status No active tasks You are ready to start receiving tasks. [PERSON_NAME] [P…" at bounding box center [85, 205] width 132 height 373
click at [221, 107] on div "Back to Dashboard Change Sender ID Customers Technicians Select a contact Outbo…" at bounding box center [356, 205] width 410 height 373
click at [221, 108] on div "Back to Dashboard Change Sender ID Customers Technicians Select a contact Outbo…" at bounding box center [356, 205] width 410 height 373
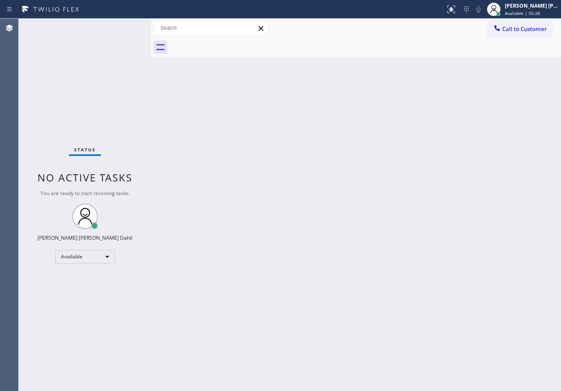
click at [221, 108] on div "Back to Dashboard Change Sender ID Customers Technicians Select a contact Outbo…" at bounding box center [356, 205] width 410 height 373
click at [217, 110] on div "Back to Dashboard Change Sender ID Customers Technicians Select a contact Outbo…" at bounding box center [356, 205] width 410 height 373
click at [126, 26] on div "Status No active tasks You are ready to start receiving tasks. [PERSON_NAME] [P…" at bounding box center [85, 205] width 132 height 373
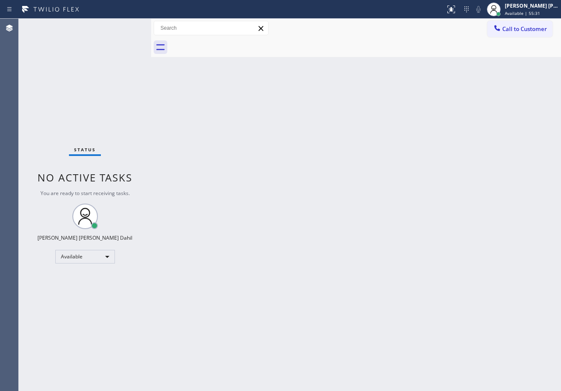
click at [126, 26] on div "Status No active tasks You are ready to start receiving tasks. [PERSON_NAME] [P…" at bounding box center [85, 205] width 132 height 373
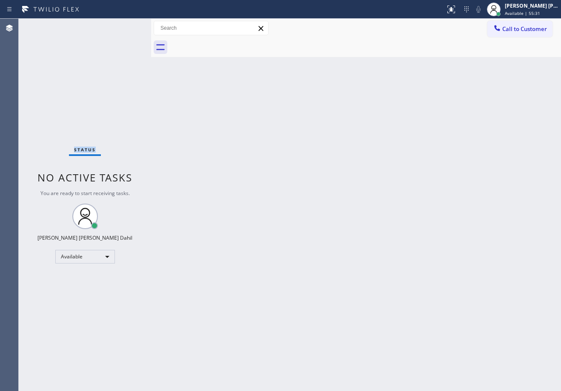
click at [126, 26] on div "Status No active tasks You are ready to start receiving tasks. [PERSON_NAME] [P…" at bounding box center [85, 205] width 132 height 373
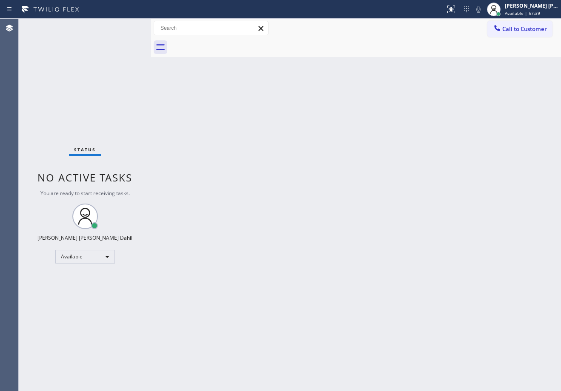
click at [257, 133] on div "Back to Dashboard Change Sender ID Customers Technicians Select a contact Outbo…" at bounding box center [356, 205] width 410 height 373
click at [262, 133] on div "Back to Dashboard Change Sender ID Customers Technicians Select a contact Outbo…" at bounding box center [356, 205] width 410 height 373
click at [203, 223] on div "Back to Dashboard Change Sender ID Customers Technicians Select a contact Outbo…" at bounding box center [356, 205] width 410 height 373
click at [203, 222] on div "Back to Dashboard Change Sender ID Customers Technicians Select a contact Outbo…" at bounding box center [356, 205] width 410 height 373
click at [224, 322] on div "Back to Dashboard Change Sender ID Customers Technicians Select a contact Outbo…" at bounding box center [356, 205] width 410 height 373
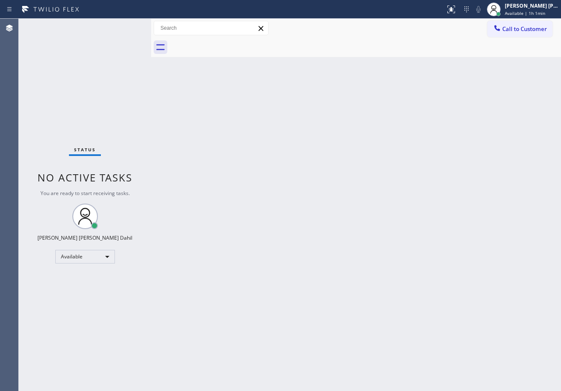
click at [224, 321] on div "Back to Dashboard Change Sender ID Customers Technicians Select a contact Outbo…" at bounding box center [356, 205] width 410 height 373
click at [219, 317] on div "Back to Dashboard Change Sender ID Customers Technicians Select a contact Outbo…" at bounding box center [356, 205] width 410 height 373
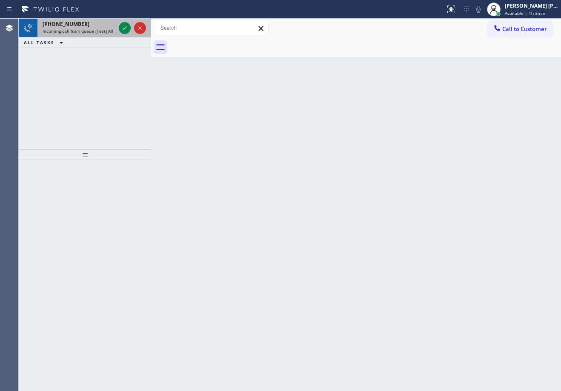
click at [92, 27] on div "[PHONE_NUMBER]" at bounding box center [79, 23] width 73 height 7
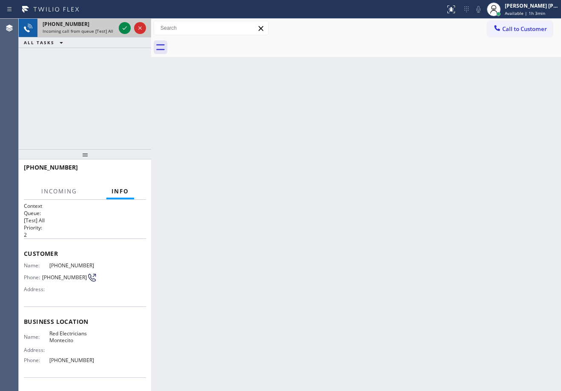
click at [92, 27] on div "[PHONE_NUMBER]" at bounding box center [79, 23] width 73 height 7
click at [89, 22] on div "[PHONE_NUMBER]" at bounding box center [79, 23] width 73 height 7
click at [88, 21] on div "[PHONE_NUMBER]" at bounding box center [79, 23] width 73 height 7
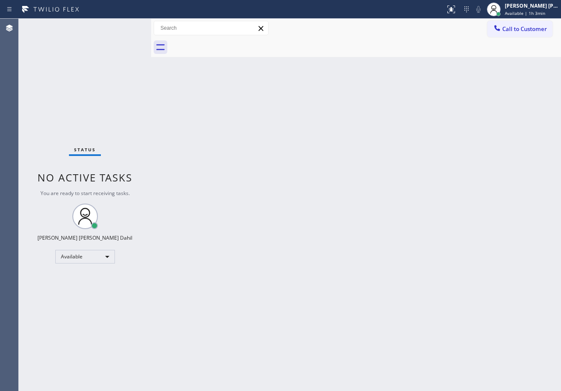
click at [101, 29] on div "Status No active tasks You are ready to start receiving tasks. [PERSON_NAME] [P…" at bounding box center [85, 205] width 132 height 373
click at [406, 157] on div "Back to Dashboard Change Sender ID Customers Technicians Select a contact Outbo…" at bounding box center [356, 205] width 410 height 373
click at [126, 26] on div "Status No active tasks You are ready to start receiving tasks. [PERSON_NAME] [P…" at bounding box center [85, 205] width 132 height 373
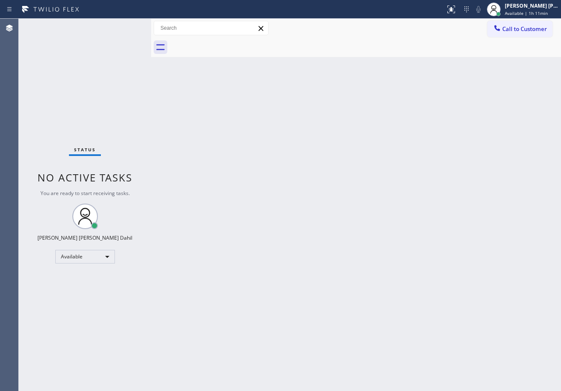
click at [126, 26] on div "Status No active tasks You are ready to start receiving tasks. [PERSON_NAME] [P…" at bounding box center [85, 205] width 132 height 373
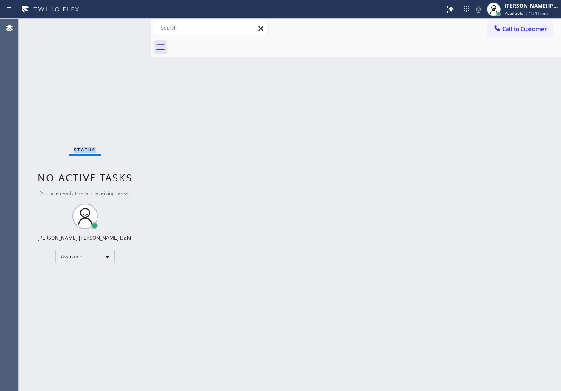
click at [126, 26] on div "Status No active tasks You are ready to start receiving tasks. [PERSON_NAME] [P…" at bounding box center [85, 205] width 132 height 373
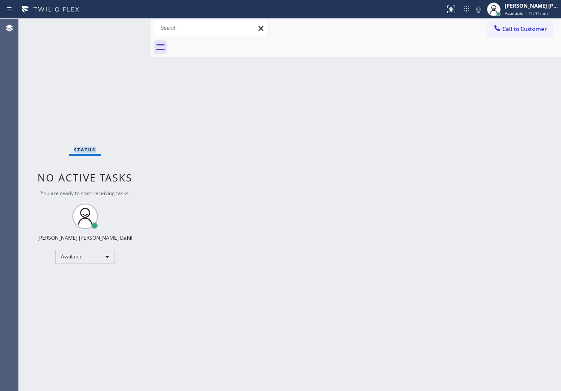
click at [126, 26] on div "Status No active tasks You are ready to start receiving tasks. [PERSON_NAME] [P…" at bounding box center [85, 205] width 132 height 373
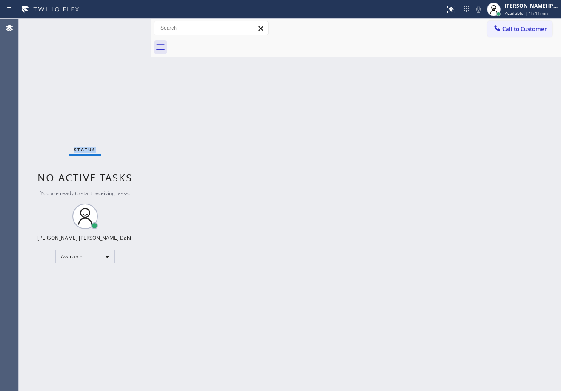
click at [126, 26] on div "Status No active tasks You are ready to start receiving tasks. [PERSON_NAME] [P…" at bounding box center [85, 205] width 132 height 373
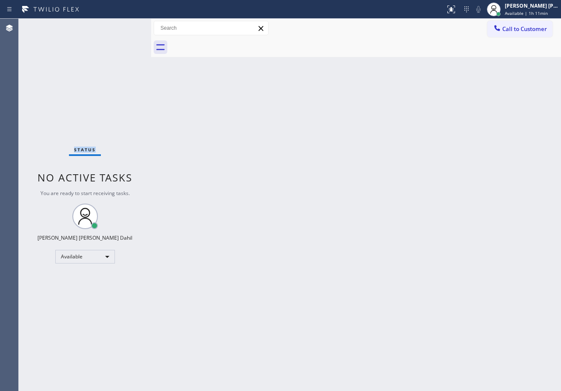
click at [126, 26] on div "Status No active tasks You are ready to start receiving tasks. [PERSON_NAME] [P…" at bounding box center [85, 205] width 132 height 373
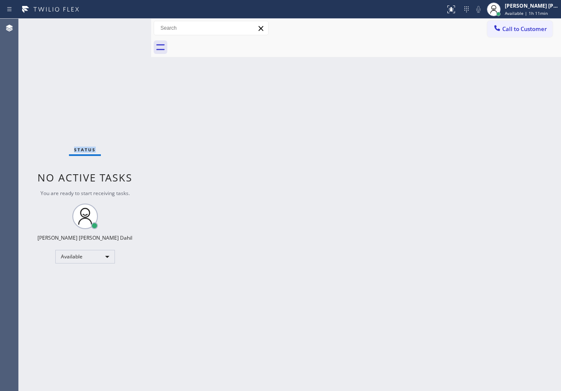
click at [126, 26] on div "Status No active tasks You are ready to start receiving tasks. [PERSON_NAME] [P…" at bounding box center [85, 205] width 132 height 373
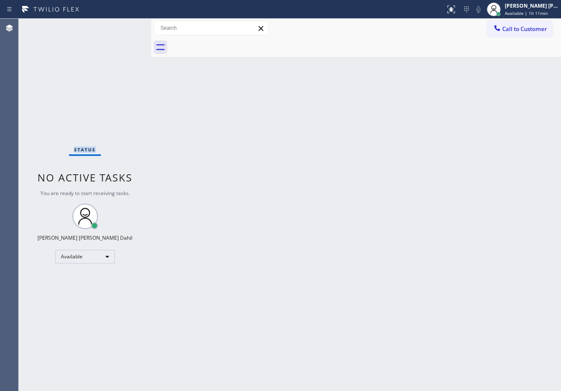
click at [126, 26] on div "Status No active tasks You are ready to start receiving tasks. [PERSON_NAME] [P…" at bounding box center [85, 205] width 132 height 373
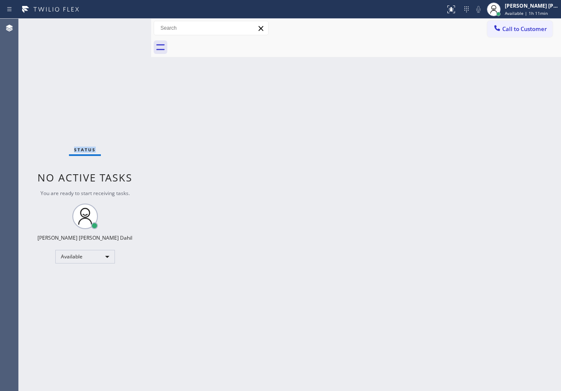
click at [126, 26] on div "Status No active tasks You are ready to start receiving tasks. [PERSON_NAME] [P…" at bounding box center [85, 205] width 132 height 373
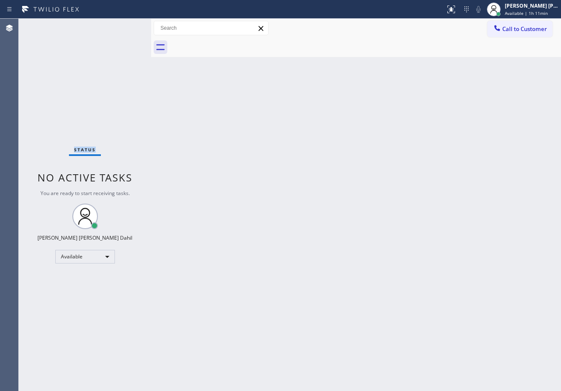
click at [126, 26] on div "Status No active tasks You are ready to start receiving tasks. [PERSON_NAME] [P…" at bounding box center [85, 205] width 132 height 373
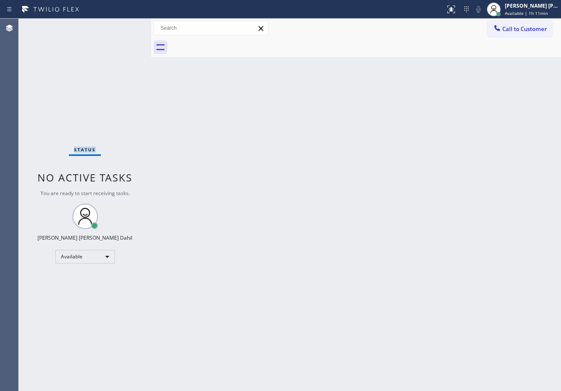
click at [126, 26] on div "Status No active tasks You are ready to start receiving tasks. [PERSON_NAME] [P…" at bounding box center [85, 205] width 132 height 373
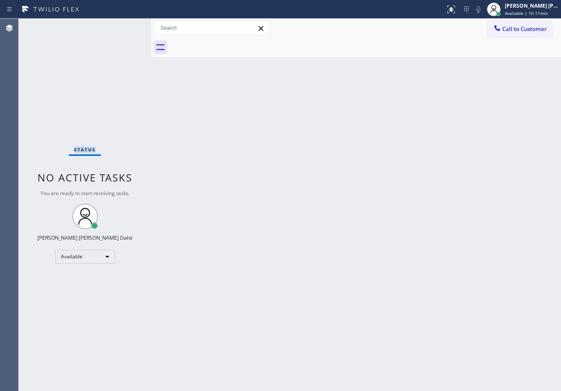
click at [126, 26] on div "Status No active tasks You are ready to start receiving tasks. [PERSON_NAME] [P…" at bounding box center [85, 205] width 132 height 373
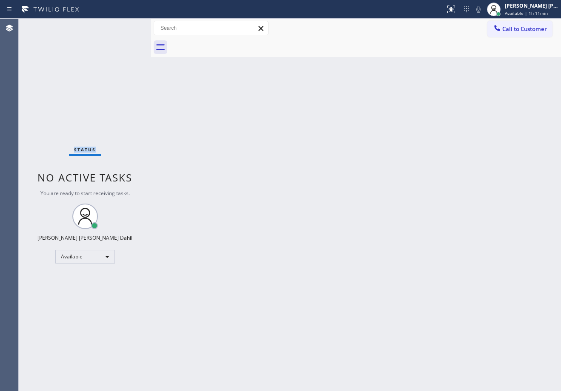
click at [126, 26] on div "Status No active tasks You are ready to start receiving tasks. [PERSON_NAME] [P…" at bounding box center [85, 205] width 132 height 373
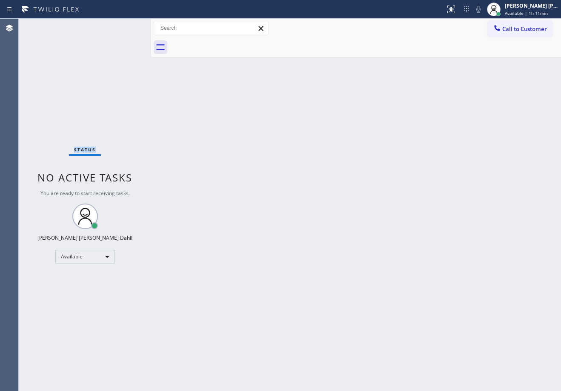
click at [126, 26] on div "Status No active tasks You are ready to start receiving tasks. [PERSON_NAME] [P…" at bounding box center [85, 205] width 132 height 373
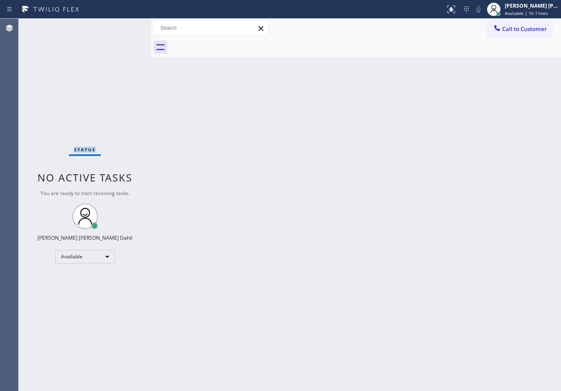
click at [126, 26] on div "Status No active tasks You are ready to start receiving tasks. [PERSON_NAME] [P…" at bounding box center [85, 205] width 132 height 373
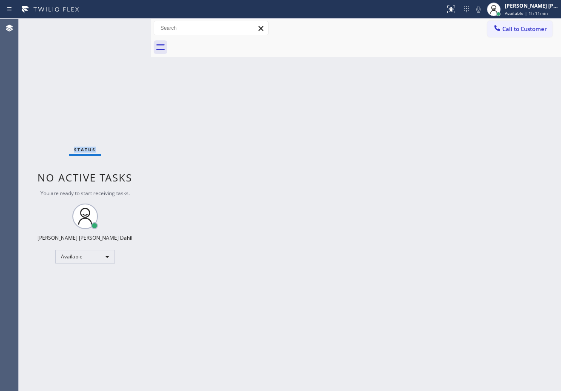
click at [126, 26] on div "Status No active tasks You are ready to start receiving tasks. [PERSON_NAME] [P…" at bounding box center [85, 205] width 132 height 373
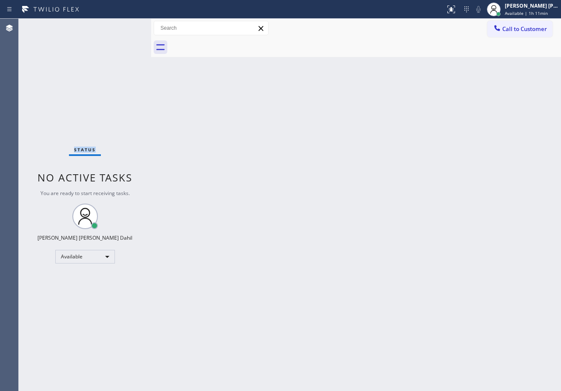
click at [126, 26] on div "Status No active tasks You are ready to start receiving tasks. [PERSON_NAME] [P…" at bounding box center [85, 205] width 132 height 373
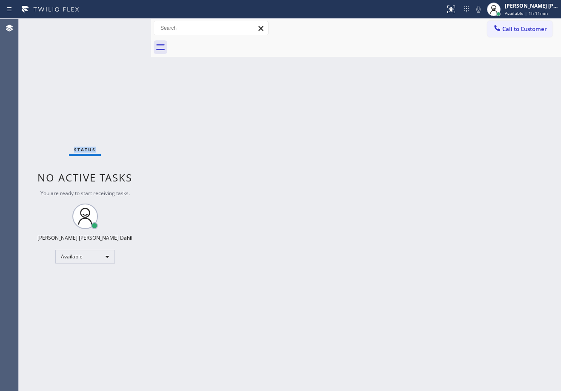
click at [126, 26] on div "Status No active tasks You are ready to start receiving tasks. [PERSON_NAME] [P…" at bounding box center [85, 205] width 132 height 373
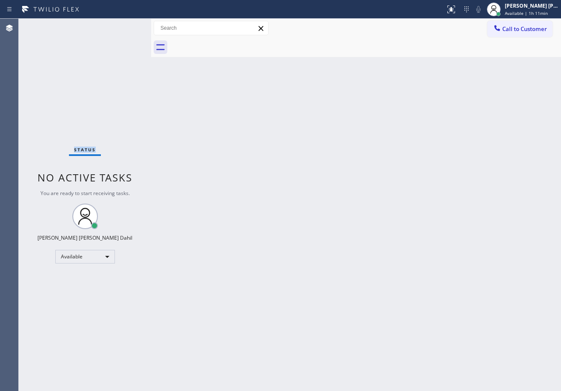
click at [126, 26] on div "Status No active tasks You are ready to start receiving tasks. [PERSON_NAME] [P…" at bounding box center [85, 205] width 132 height 373
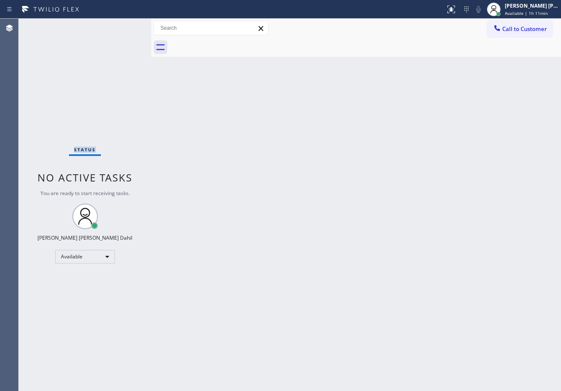
click at [126, 26] on div "Status No active tasks You are ready to start receiving tasks. [PERSON_NAME] [P…" at bounding box center [85, 205] width 132 height 373
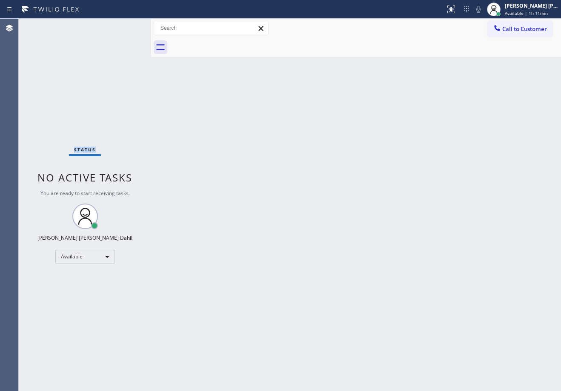
click at [126, 26] on div "Status No active tasks You are ready to start receiving tasks. [PERSON_NAME] [P…" at bounding box center [85, 205] width 132 height 373
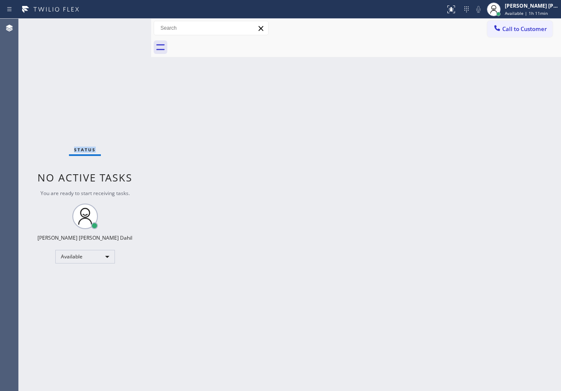
click at [126, 26] on div "Status No active tasks You are ready to start receiving tasks. [PERSON_NAME] [P…" at bounding box center [85, 205] width 132 height 373
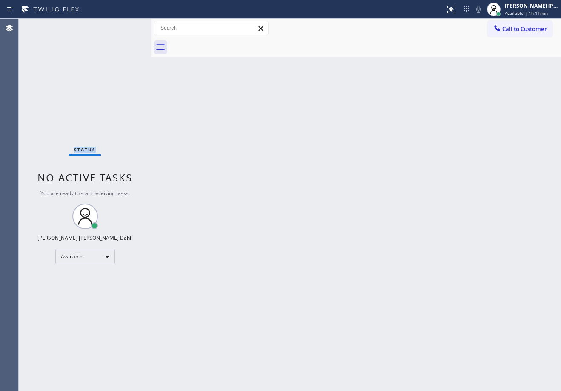
click at [126, 26] on div "Status No active tasks You are ready to start receiving tasks. [PERSON_NAME] [P…" at bounding box center [85, 205] width 132 height 373
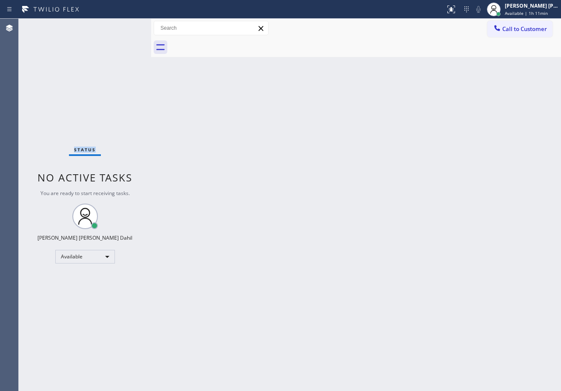
click at [126, 26] on div "Status No active tasks You are ready to start receiving tasks. [PERSON_NAME] [P…" at bounding box center [85, 205] width 132 height 373
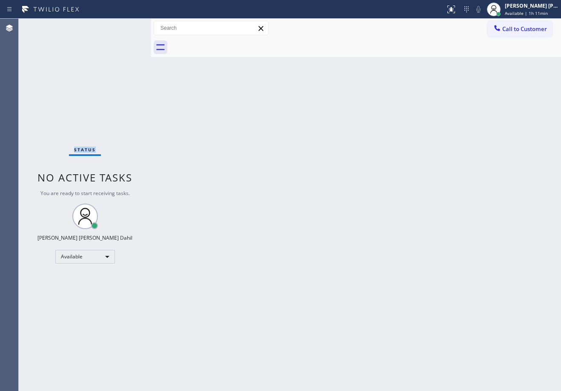
click at [126, 26] on div "Status No active tasks You are ready to start receiving tasks. [PERSON_NAME] [P…" at bounding box center [85, 205] width 132 height 373
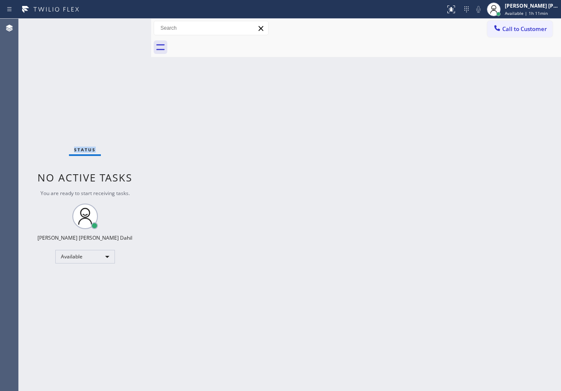
click at [126, 26] on div "Status No active tasks You are ready to start receiving tasks. [PERSON_NAME] [P…" at bounding box center [85, 205] width 132 height 373
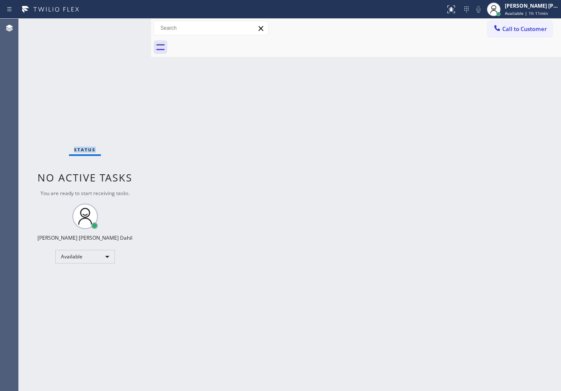
click at [126, 26] on div "Status No active tasks You are ready to start receiving tasks. [PERSON_NAME] [P…" at bounding box center [85, 205] width 132 height 373
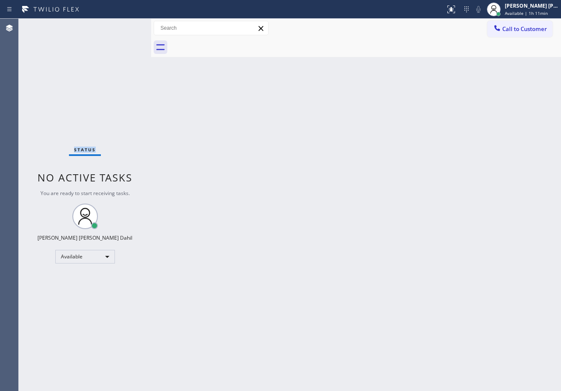
click at [126, 26] on div "Status No active tasks You are ready to start receiving tasks. [PERSON_NAME] [P…" at bounding box center [85, 205] width 132 height 373
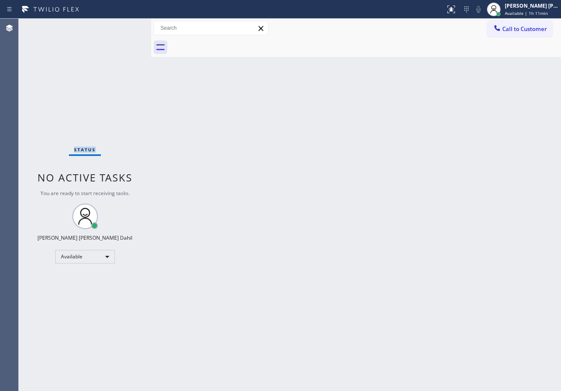
click at [126, 26] on div "Status No active tasks You are ready to start receiving tasks. [PERSON_NAME] [P…" at bounding box center [85, 205] width 132 height 373
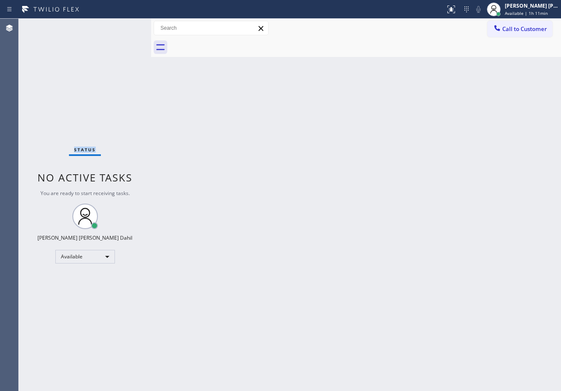
click at [126, 26] on div "Status No active tasks You are ready to start receiving tasks. [PERSON_NAME] [P…" at bounding box center [85, 205] width 132 height 373
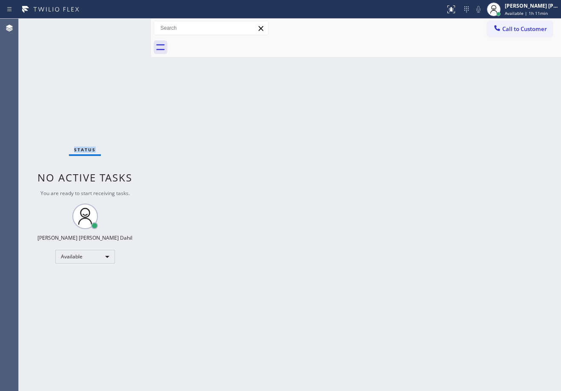
click at [126, 26] on div "Status No active tasks You are ready to start receiving tasks. [PERSON_NAME] [P…" at bounding box center [85, 205] width 132 height 373
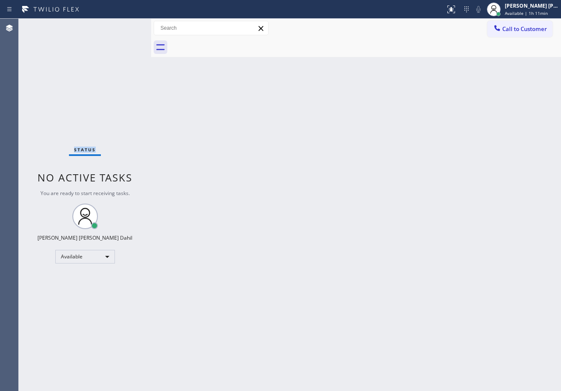
click at [126, 26] on div "Status No active tasks You are ready to start receiving tasks. [PERSON_NAME] [P…" at bounding box center [85, 205] width 132 height 373
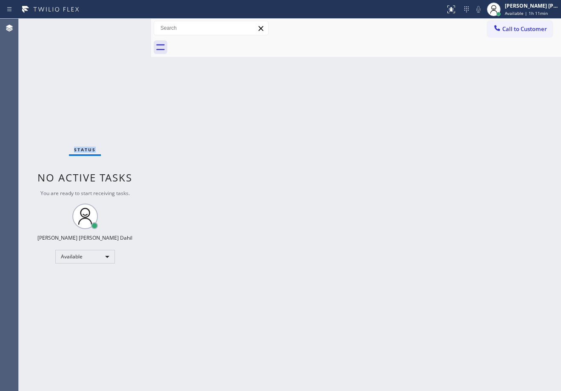
click at [126, 26] on div "Status No active tasks You are ready to start receiving tasks. [PERSON_NAME] [P…" at bounding box center [85, 205] width 132 height 373
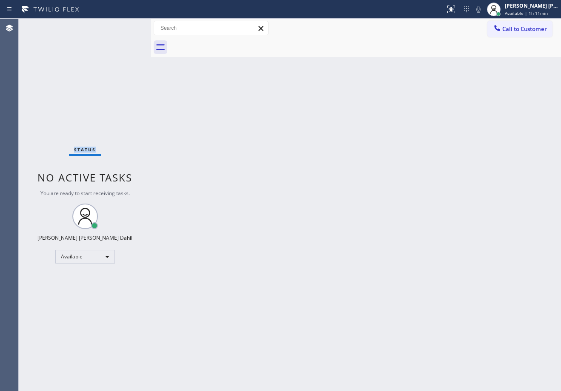
click at [126, 26] on div "Status No active tasks You are ready to start receiving tasks. [PERSON_NAME] [P…" at bounding box center [85, 205] width 132 height 373
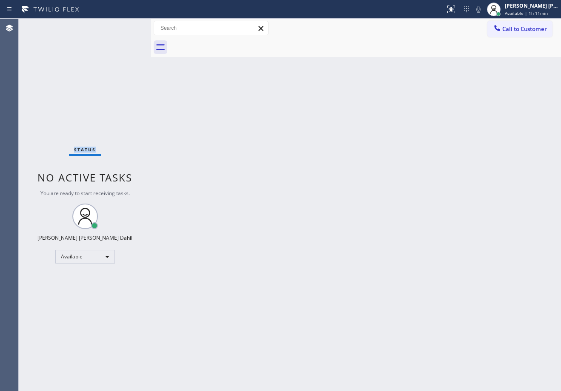
click at [126, 26] on div "Status No active tasks You are ready to start receiving tasks. [PERSON_NAME] [P…" at bounding box center [85, 205] width 132 height 373
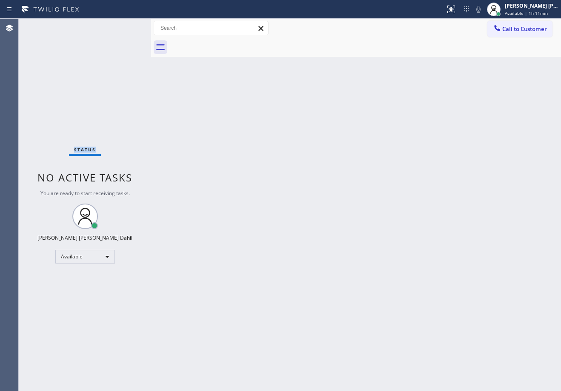
click at [126, 26] on div "Status No active tasks You are ready to start receiving tasks. [PERSON_NAME] [P…" at bounding box center [85, 205] width 132 height 373
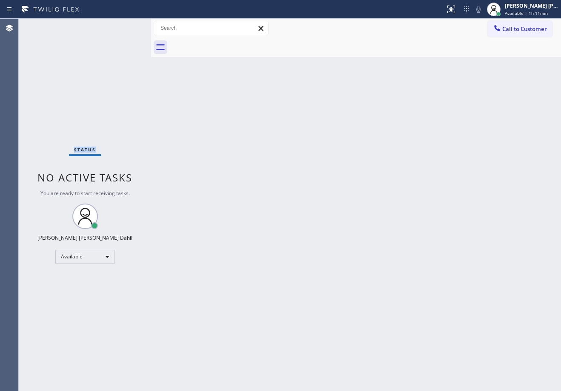
click at [126, 26] on div "Status No active tasks You are ready to start receiving tasks. [PERSON_NAME] [P…" at bounding box center [85, 205] width 132 height 373
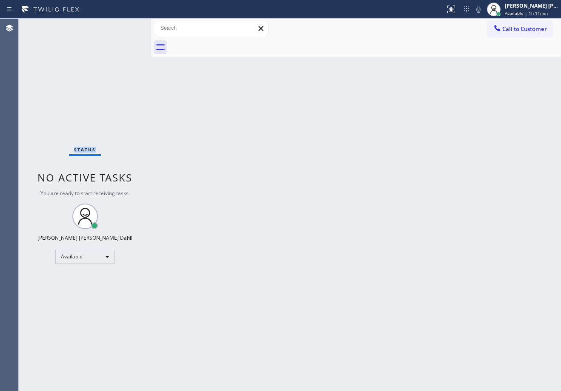
click at [126, 26] on div "Status No active tasks You are ready to start receiving tasks. [PERSON_NAME] [P…" at bounding box center [85, 205] width 132 height 373
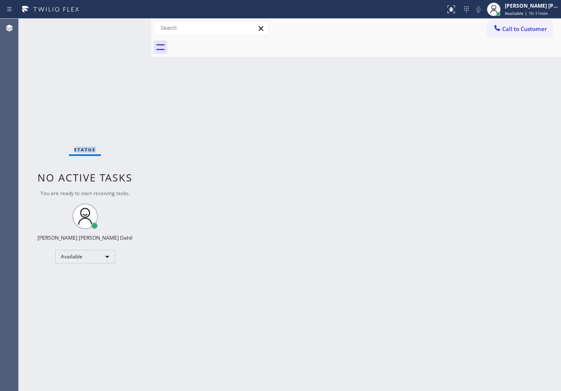
click at [126, 26] on div "Status No active tasks You are ready to start receiving tasks. [PERSON_NAME] [P…" at bounding box center [85, 205] width 132 height 373
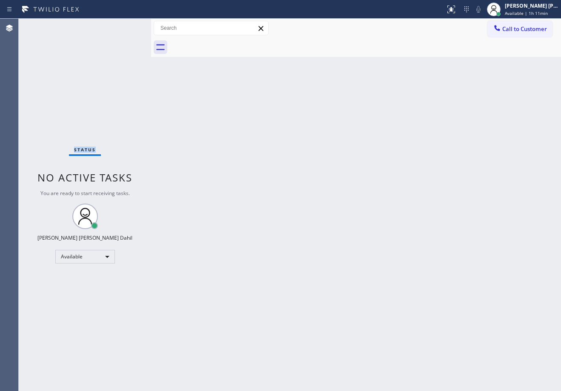
click at [126, 26] on div "Status No active tasks You are ready to start receiving tasks. [PERSON_NAME] [P…" at bounding box center [85, 205] width 132 height 373
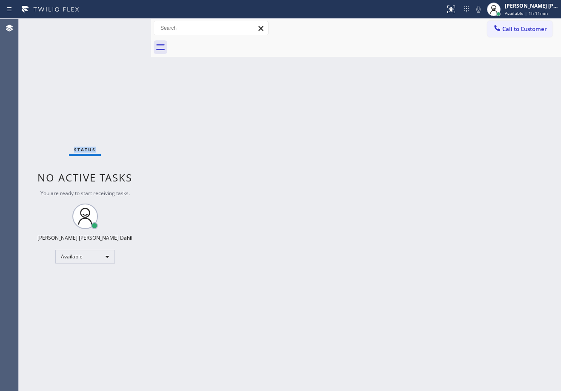
click at [126, 26] on div "Status No active tasks You are ready to start receiving tasks. [PERSON_NAME] [P…" at bounding box center [85, 205] width 132 height 373
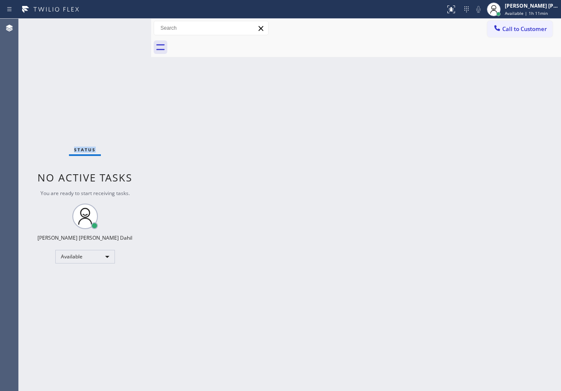
click at [126, 26] on div "Status No active tasks You are ready to start receiving tasks. [PERSON_NAME] [P…" at bounding box center [85, 205] width 132 height 373
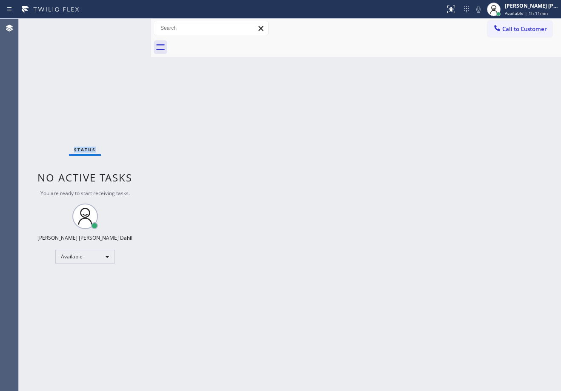
click at [126, 26] on div "Status No active tasks You are ready to start receiving tasks. [PERSON_NAME] [P…" at bounding box center [85, 205] width 132 height 373
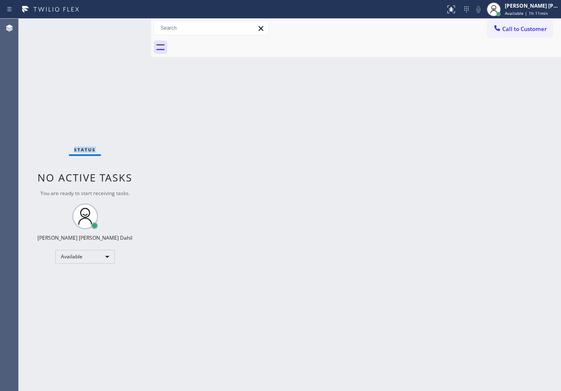
click at [126, 26] on div "Status No active tasks You are ready to start receiving tasks. [PERSON_NAME] [P…" at bounding box center [85, 205] width 132 height 373
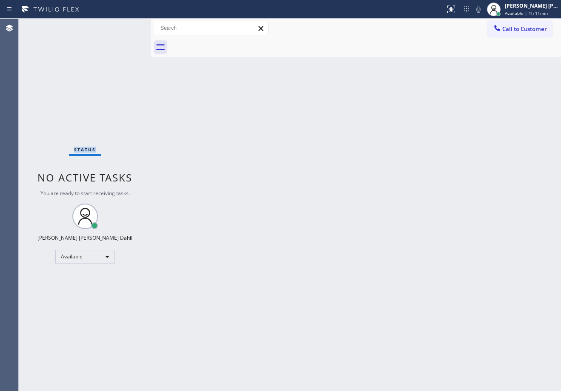
click at [126, 26] on div "Status No active tasks You are ready to start receiving tasks. [PERSON_NAME] [P…" at bounding box center [85, 205] width 132 height 373
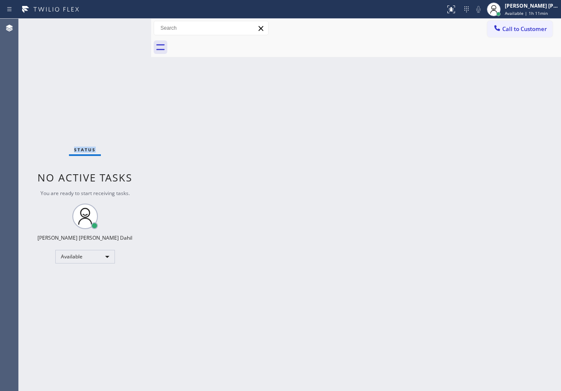
click at [126, 26] on div "Status No active tasks You are ready to start receiving tasks. [PERSON_NAME] [P…" at bounding box center [85, 205] width 132 height 373
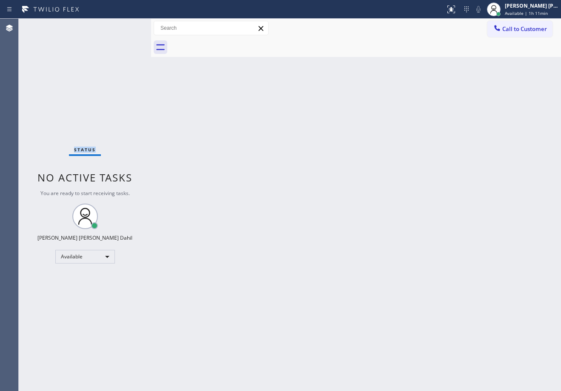
click at [126, 26] on div "Status No active tasks You are ready to start receiving tasks. [PERSON_NAME] [P…" at bounding box center [85, 205] width 132 height 373
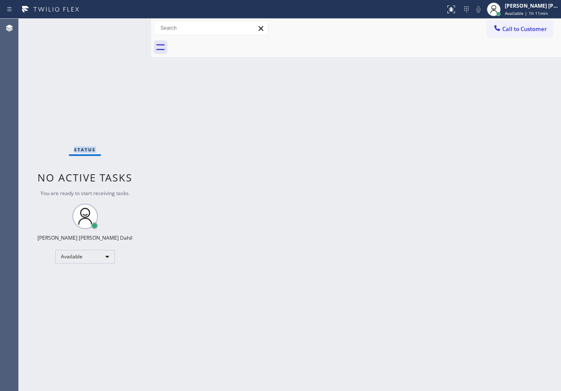
click at [126, 26] on div "Status No active tasks You are ready to start receiving tasks. [PERSON_NAME] [P…" at bounding box center [85, 205] width 132 height 373
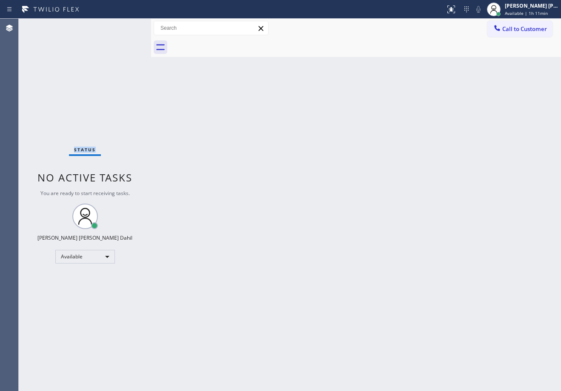
click at [126, 26] on div "Status No active tasks You are ready to start receiving tasks. [PERSON_NAME] [P…" at bounding box center [85, 205] width 132 height 373
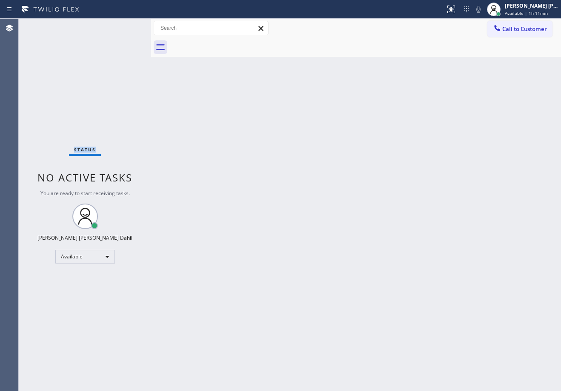
click at [126, 26] on div "Status No active tasks You are ready to start receiving tasks. [PERSON_NAME] [P…" at bounding box center [85, 205] width 132 height 373
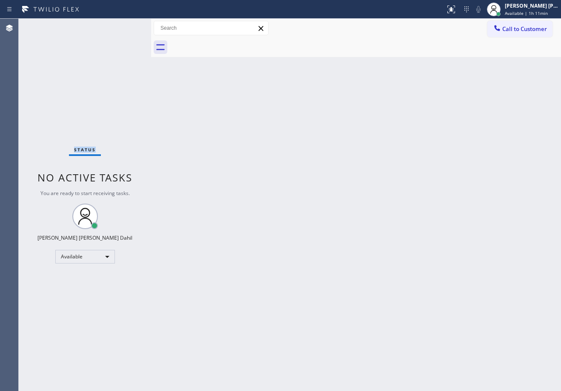
click at [126, 26] on div "Status No active tasks You are ready to start receiving tasks. [PERSON_NAME] [P…" at bounding box center [85, 205] width 132 height 373
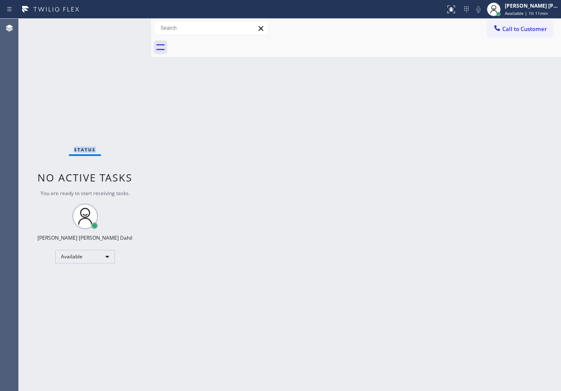
click at [126, 26] on div "Status No active tasks You are ready to start receiving tasks. [PERSON_NAME] [P…" at bounding box center [85, 205] width 132 height 373
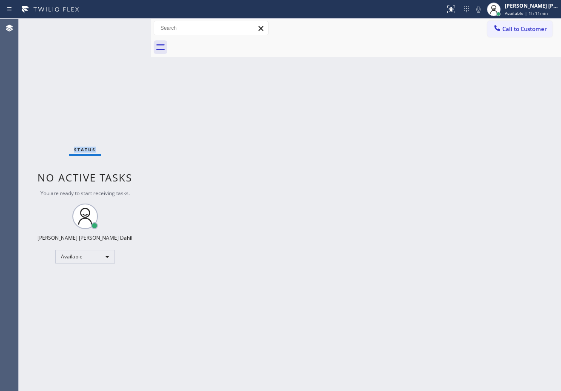
click at [126, 26] on div "Status No active tasks You are ready to start receiving tasks. [PERSON_NAME] [P…" at bounding box center [85, 205] width 132 height 373
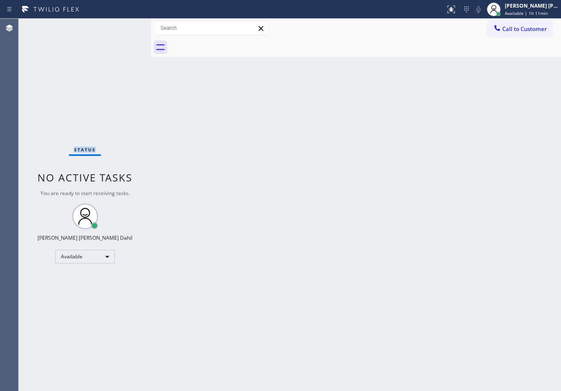
click at [126, 26] on div "Status No active tasks You are ready to start receiving tasks. [PERSON_NAME] [P…" at bounding box center [85, 205] width 132 height 373
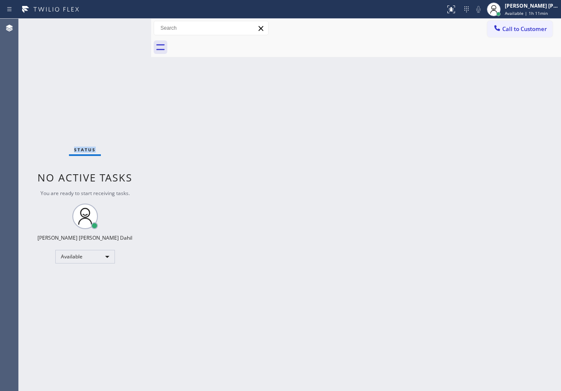
click at [126, 26] on div "Status No active tasks You are ready to start receiving tasks. [PERSON_NAME] [P…" at bounding box center [85, 205] width 132 height 373
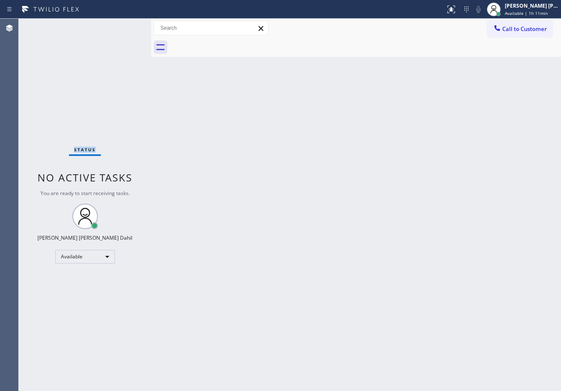
click at [126, 26] on div "Status No active tasks You are ready to start receiving tasks. [PERSON_NAME] [P…" at bounding box center [85, 205] width 132 height 373
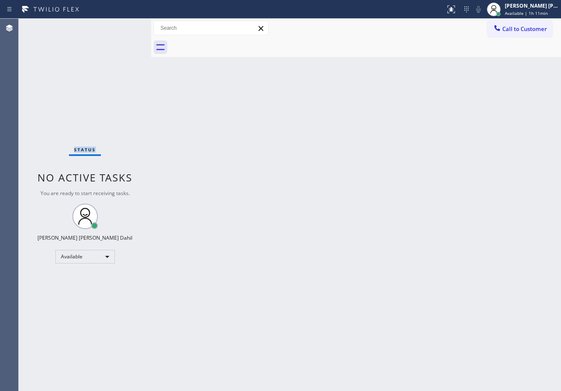
click at [126, 26] on div "Status No active tasks You are ready to start receiving tasks. [PERSON_NAME] [P…" at bounding box center [85, 205] width 132 height 373
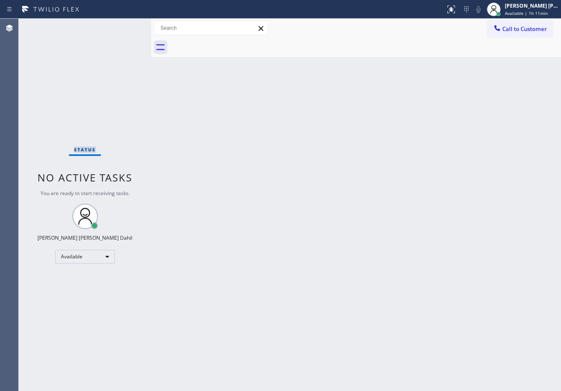
click at [126, 26] on div "Status No active tasks You are ready to start receiving tasks. [PERSON_NAME] [P…" at bounding box center [85, 205] width 132 height 373
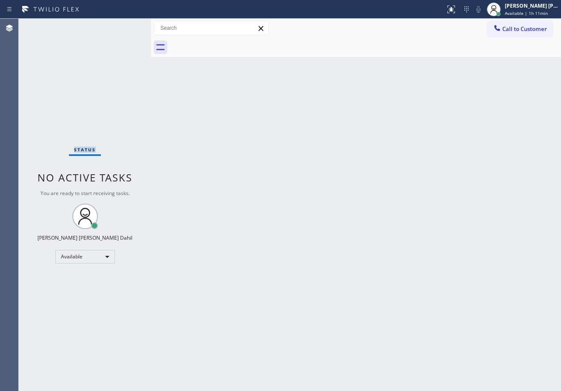
click at [126, 26] on div "Status No active tasks You are ready to start receiving tasks. [PERSON_NAME] [P…" at bounding box center [85, 205] width 132 height 373
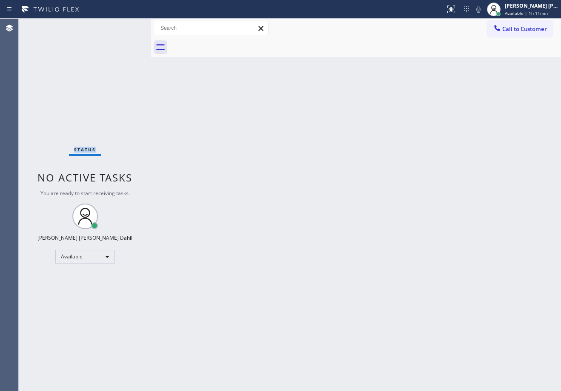
click at [126, 26] on div "Status No active tasks You are ready to start receiving tasks. [PERSON_NAME] [P…" at bounding box center [85, 205] width 132 height 373
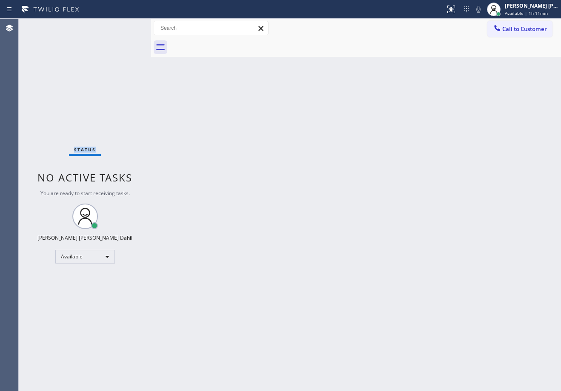
click at [126, 26] on div "Status No active tasks You are ready to start receiving tasks. [PERSON_NAME] [P…" at bounding box center [85, 205] width 132 height 373
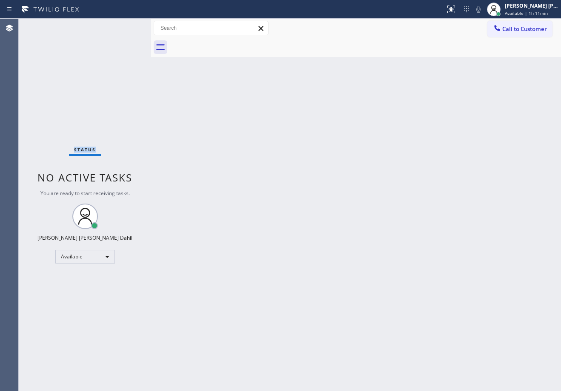
click at [126, 26] on div "Status No active tasks You are ready to start receiving tasks. [PERSON_NAME] [P…" at bounding box center [85, 205] width 132 height 373
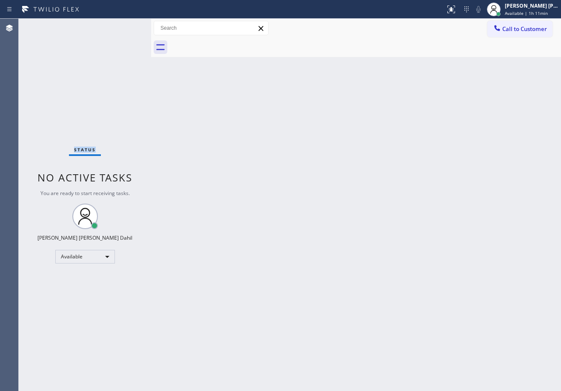
click at [126, 26] on div "Status No active tasks You are ready to start receiving tasks. [PERSON_NAME] [P…" at bounding box center [85, 205] width 132 height 373
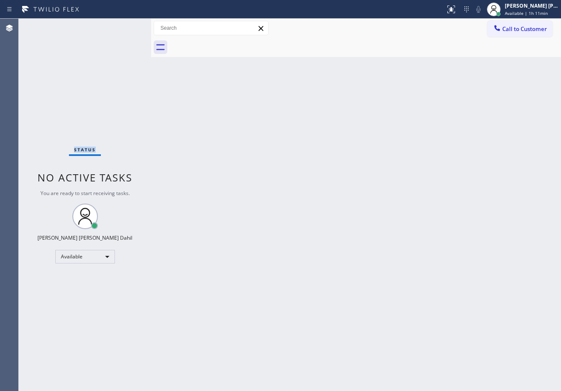
click at [126, 26] on div "Status No active tasks You are ready to start receiving tasks. [PERSON_NAME] [P…" at bounding box center [85, 205] width 132 height 373
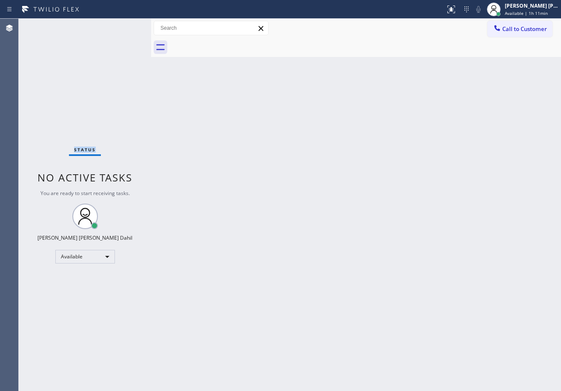
click at [126, 26] on div "Status No active tasks You are ready to start receiving tasks. [PERSON_NAME] [P…" at bounding box center [85, 205] width 132 height 373
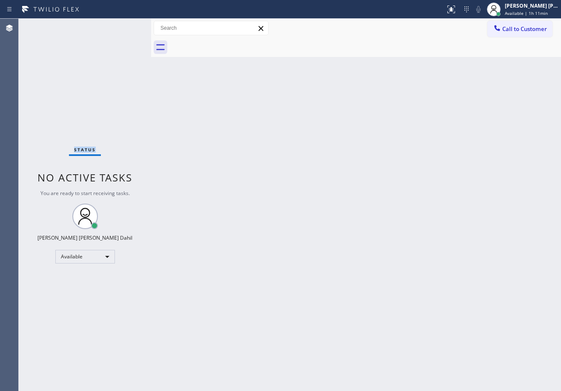
click at [126, 26] on div "Status No active tasks You are ready to start receiving tasks. [PERSON_NAME] [P…" at bounding box center [85, 205] width 132 height 373
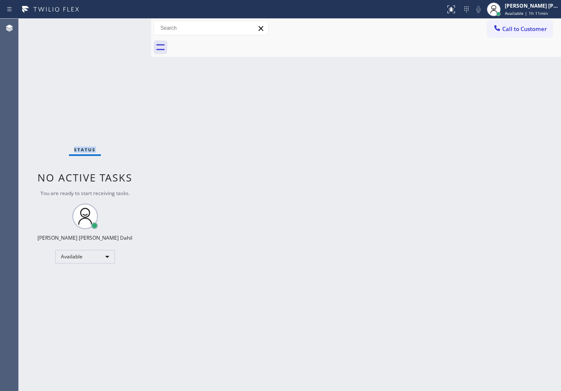
click at [126, 26] on div "Status No active tasks You are ready to start receiving tasks. [PERSON_NAME] [P…" at bounding box center [85, 205] width 132 height 373
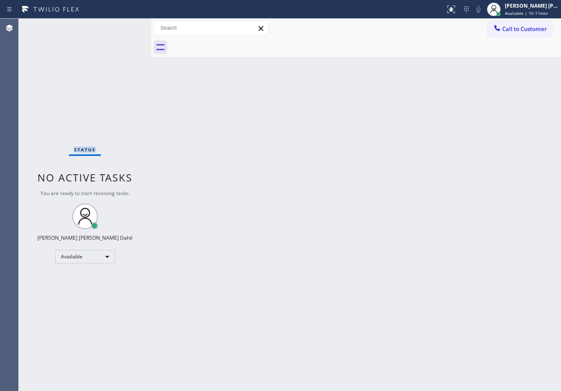
click at [126, 26] on div "Status No active tasks You are ready to start receiving tasks. [PERSON_NAME] [P…" at bounding box center [85, 205] width 132 height 373
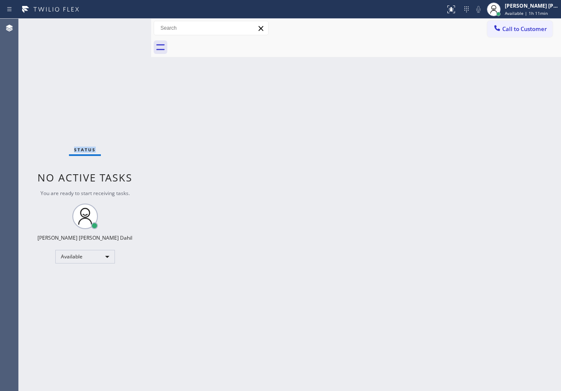
click at [126, 26] on div "Status No active tasks You are ready to start receiving tasks. [PERSON_NAME] [P…" at bounding box center [85, 205] width 132 height 373
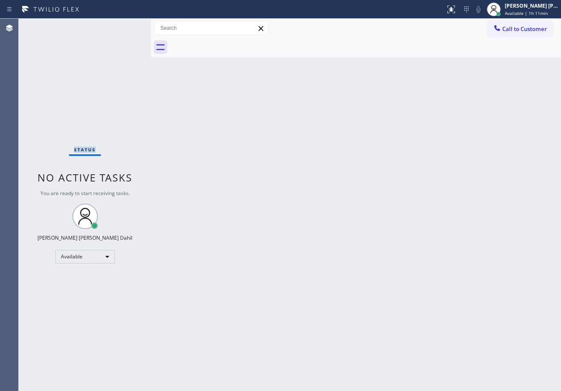
click at [126, 26] on div "Status No active tasks You are ready to start receiving tasks. [PERSON_NAME] [P…" at bounding box center [85, 205] width 132 height 373
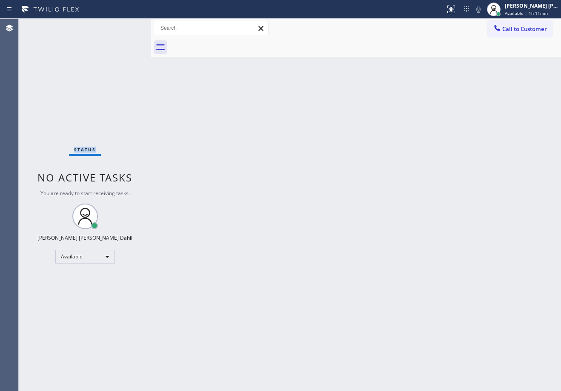
click at [126, 26] on div "Status No active tasks You are ready to start receiving tasks. [PERSON_NAME] [P…" at bounding box center [85, 205] width 132 height 373
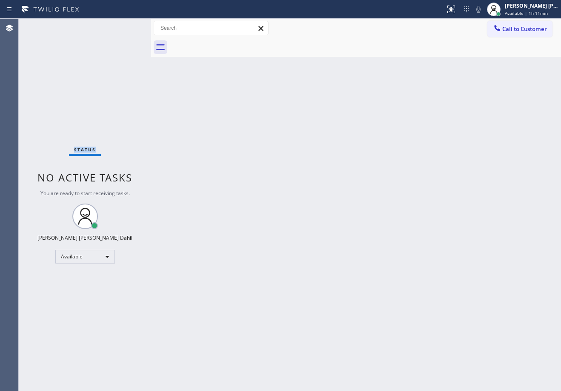
click at [126, 26] on div "Status No active tasks You are ready to start receiving tasks. [PERSON_NAME] [P…" at bounding box center [85, 205] width 132 height 373
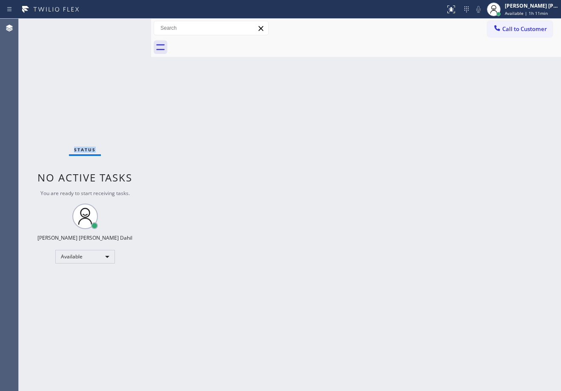
click at [126, 26] on div "Status No active tasks You are ready to start receiving tasks. [PERSON_NAME] [P…" at bounding box center [85, 205] width 132 height 373
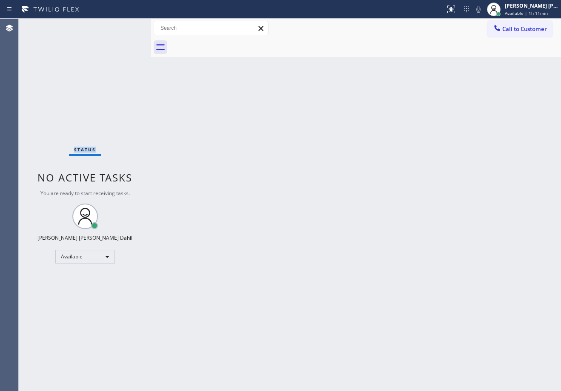
click at [126, 26] on div "Status No active tasks You are ready to start receiving tasks. [PERSON_NAME] [P…" at bounding box center [85, 205] width 132 height 373
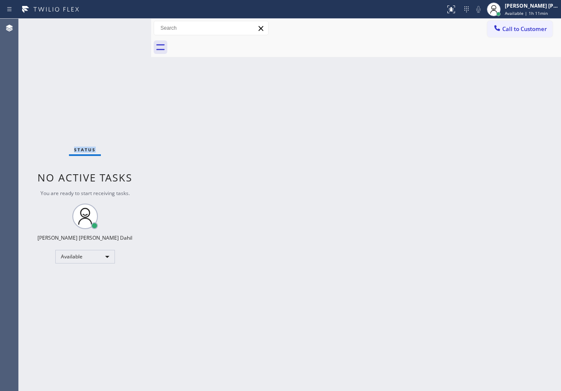
click at [126, 26] on div "Status No active tasks You are ready to start receiving tasks. [PERSON_NAME] [P…" at bounding box center [85, 205] width 132 height 373
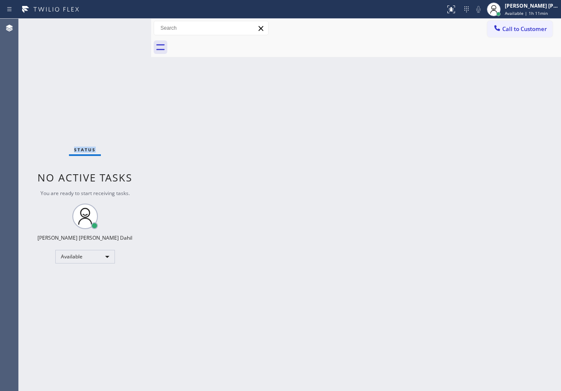
click at [126, 26] on div "Status No active tasks You are ready to start receiving tasks. [PERSON_NAME] [P…" at bounding box center [85, 205] width 132 height 373
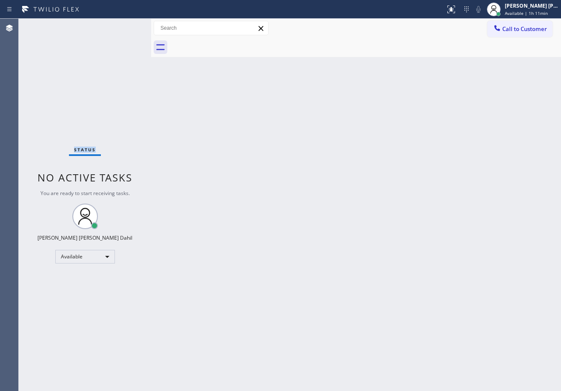
click at [126, 26] on div "Status No active tasks You are ready to start receiving tasks. [PERSON_NAME] [P…" at bounding box center [85, 205] width 132 height 373
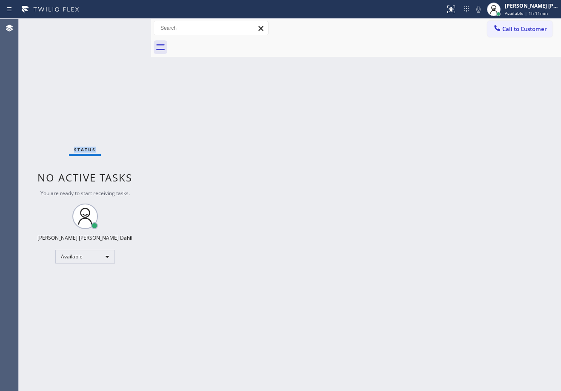
click at [126, 26] on div "Status No active tasks You are ready to start receiving tasks. [PERSON_NAME] [P…" at bounding box center [85, 205] width 132 height 373
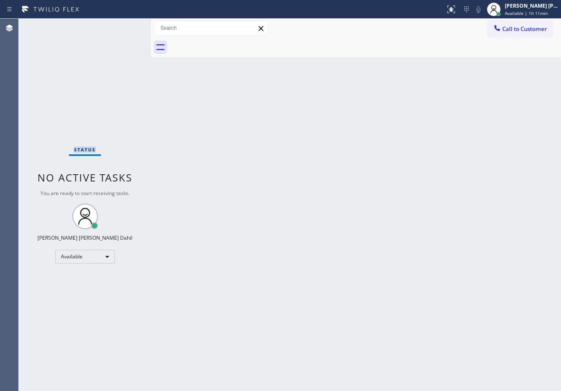
click at [126, 26] on div "Status No active tasks You are ready to start receiving tasks. [PERSON_NAME] [P…" at bounding box center [85, 205] width 132 height 373
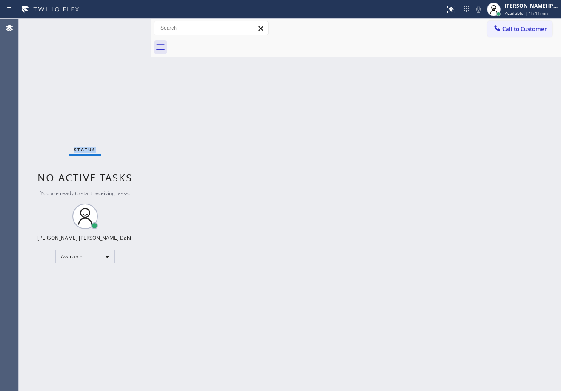
click at [126, 26] on div "Status No active tasks You are ready to start receiving tasks. [PERSON_NAME] [P…" at bounding box center [85, 205] width 132 height 373
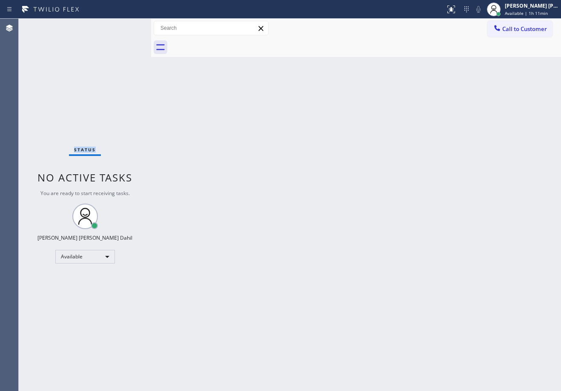
click at [126, 26] on div "Status No active tasks You are ready to start receiving tasks. [PERSON_NAME] [P…" at bounding box center [85, 205] width 132 height 373
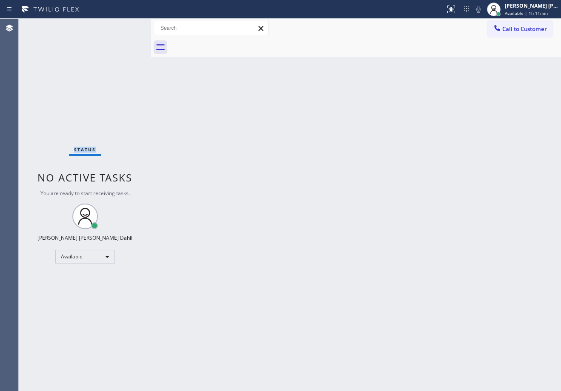
click at [126, 26] on div "Status No active tasks You are ready to start receiving tasks. [PERSON_NAME] [P…" at bounding box center [85, 205] width 132 height 373
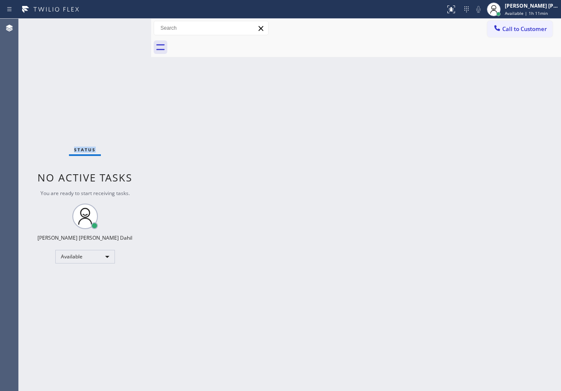
click at [126, 26] on div "Status No active tasks You are ready to start receiving tasks. [PERSON_NAME] [P…" at bounding box center [85, 205] width 132 height 373
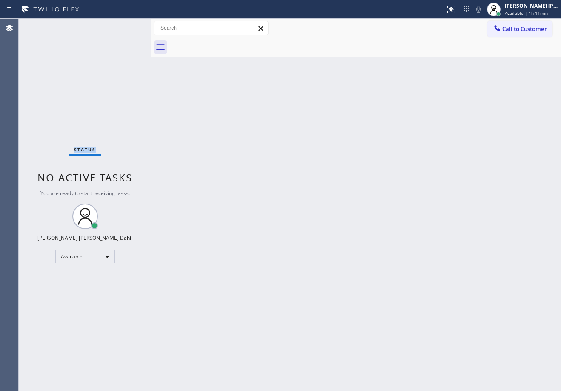
click at [126, 26] on div "Status No active tasks You are ready to start receiving tasks. [PERSON_NAME] [P…" at bounding box center [85, 205] width 132 height 373
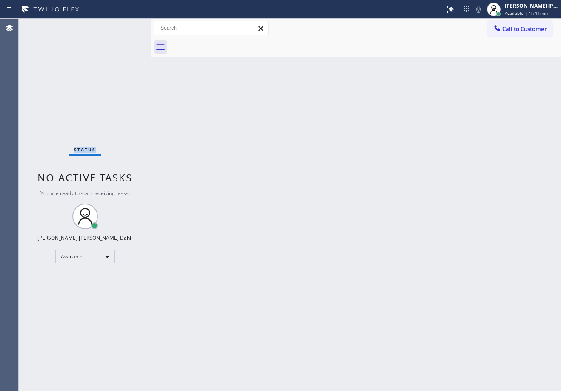
click at [126, 26] on div "Status No active tasks You are ready to start receiving tasks. [PERSON_NAME] [P…" at bounding box center [85, 205] width 132 height 373
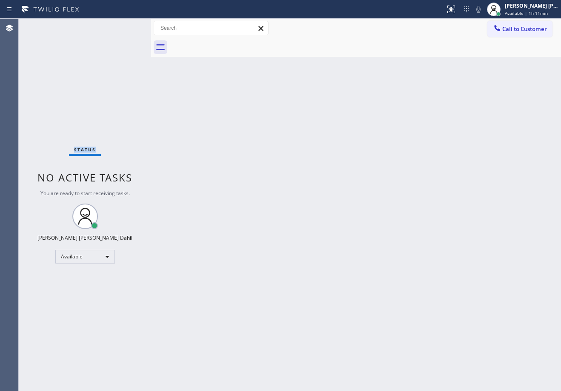
click at [126, 26] on div "Status No active tasks You are ready to start receiving tasks. [PERSON_NAME] [P…" at bounding box center [85, 205] width 132 height 373
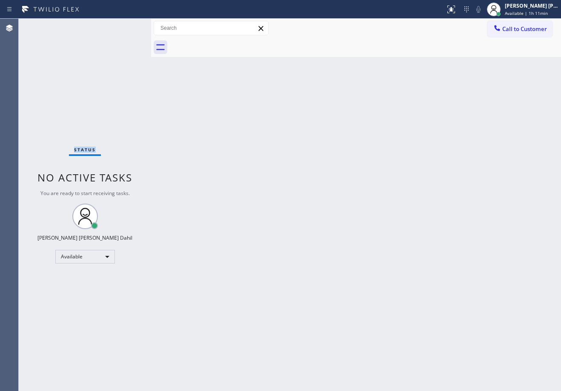
click at [126, 26] on div "Status No active tasks You are ready to start receiving tasks. [PERSON_NAME] [P…" at bounding box center [85, 205] width 132 height 373
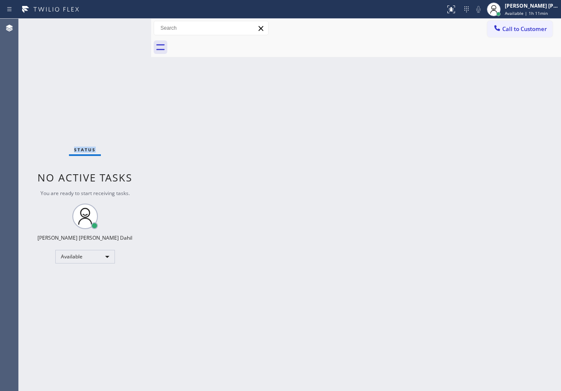
click at [126, 26] on div "Status No active tasks You are ready to start receiving tasks. [PERSON_NAME] [P…" at bounding box center [85, 205] width 132 height 373
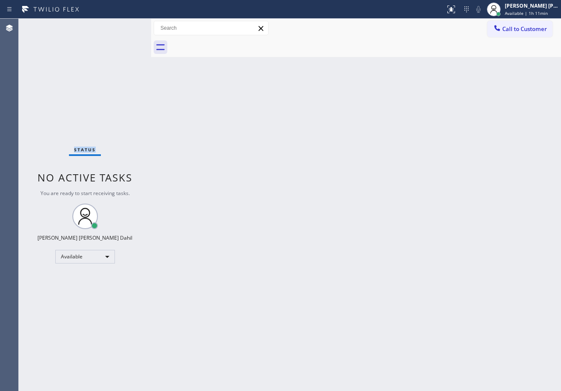
click at [126, 26] on div "Status No active tasks You are ready to start receiving tasks. [PERSON_NAME] [P…" at bounding box center [85, 205] width 132 height 373
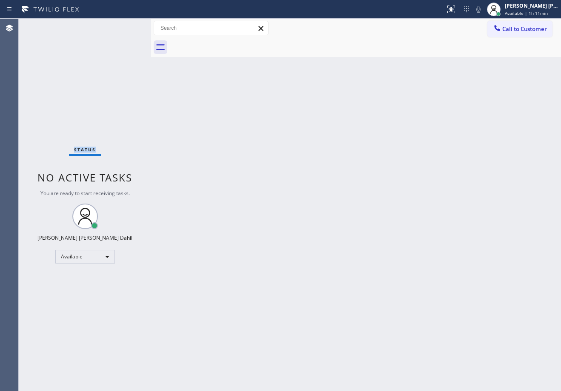
click at [126, 26] on div "Status No active tasks You are ready to start receiving tasks. [PERSON_NAME] [P…" at bounding box center [85, 205] width 132 height 373
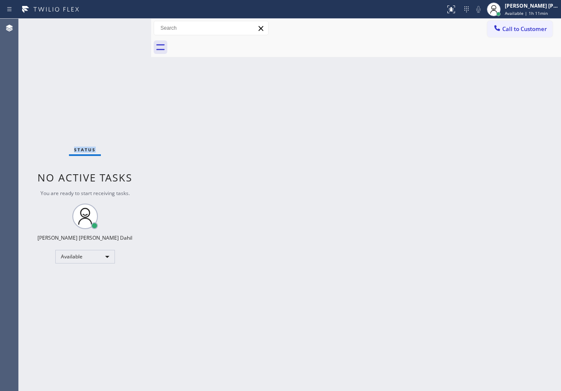
click at [126, 26] on div "Status No active tasks You are ready to start receiving tasks. [PERSON_NAME] [P…" at bounding box center [85, 205] width 132 height 373
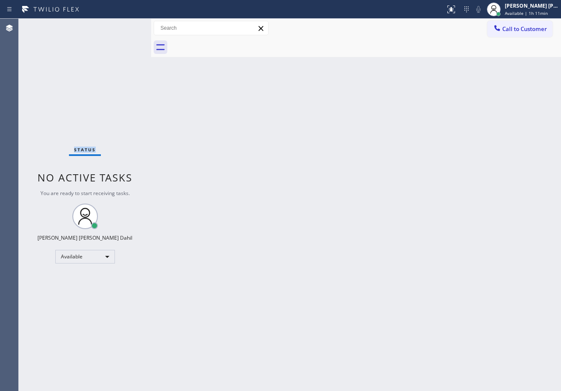
click at [126, 26] on div "Status No active tasks You are ready to start receiving tasks. [PERSON_NAME] [P…" at bounding box center [85, 205] width 132 height 373
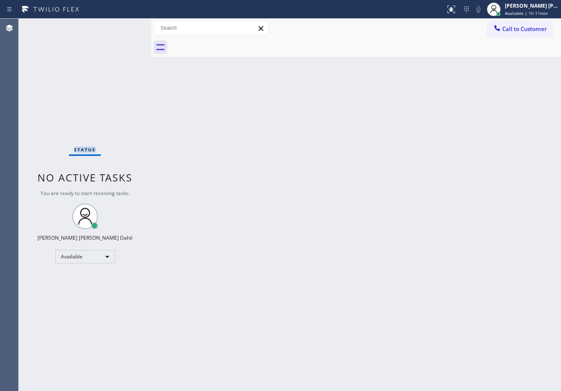
click at [126, 26] on div "Status No active tasks You are ready to start receiving tasks. [PERSON_NAME] [P…" at bounding box center [85, 205] width 132 height 373
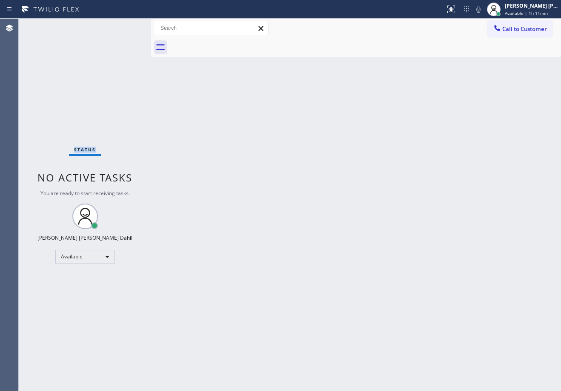
click at [126, 26] on div "Status No active tasks You are ready to start receiving tasks. [PERSON_NAME] [P…" at bounding box center [85, 205] width 132 height 373
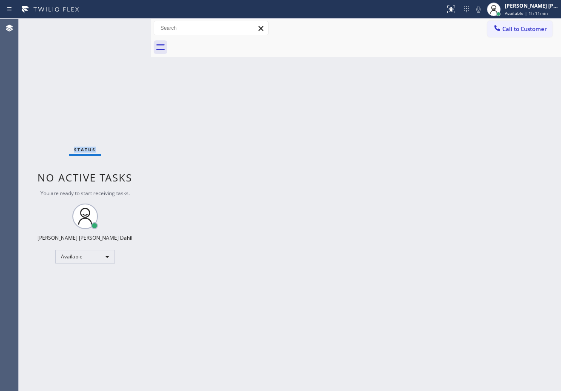
click at [126, 26] on div "Status No active tasks You are ready to start receiving tasks. [PERSON_NAME] [P…" at bounding box center [85, 205] width 132 height 373
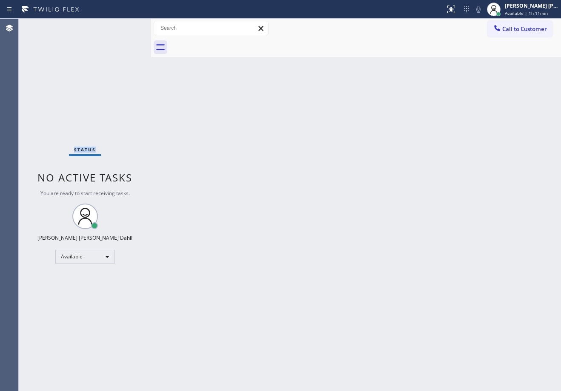
click at [126, 26] on div "Status No active tasks You are ready to start receiving tasks. [PERSON_NAME] [P…" at bounding box center [85, 205] width 132 height 373
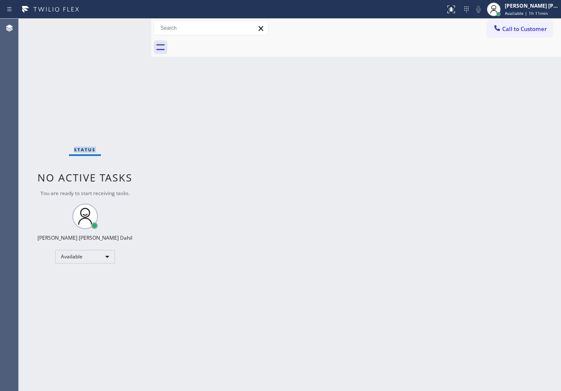
click at [126, 26] on div "Status No active tasks You are ready to start receiving tasks. [PERSON_NAME] [P…" at bounding box center [85, 205] width 132 height 373
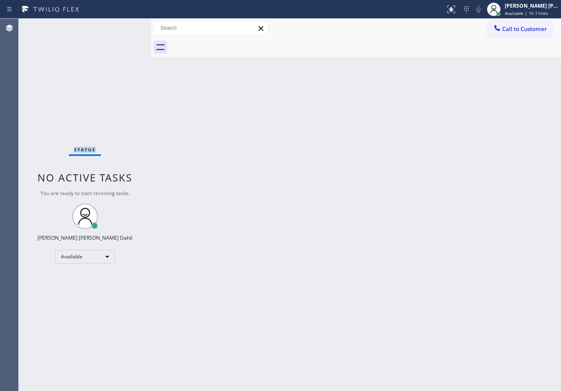
click at [126, 26] on div "Status No active tasks You are ready to start receiving tasks. [PERSON_NAME] [P…" at bounding box center [85, 205] width 132 height 373
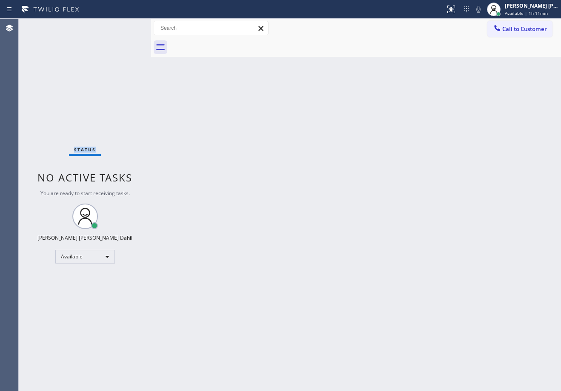
click at [126, 26] on div "Status No active tasks You are ready to start receiving tasks. [PERSON_NAME] [P…" at bounding box center [85, 205] width 132 height 373
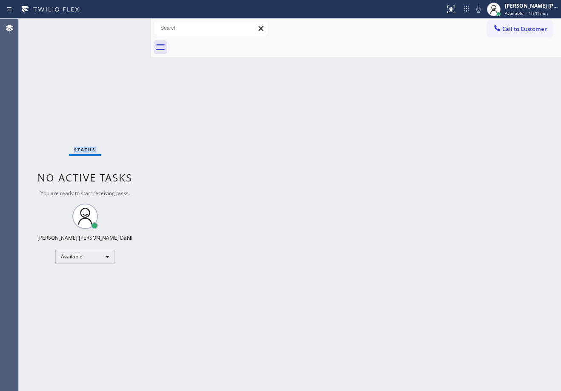
click at [126, 26] on div "Status No active tasks You are ready to start receiving tasks. [PERSON_NAME] [P…" at bounding box center [85, 205] width 132 height 373
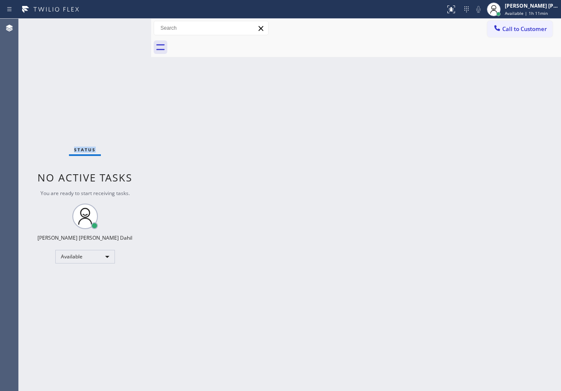
click at [126, 26] on div "Status No active tasks You are ready to start receiving tasks. [PERSON_NAME] [P…" at bounding box center [85, 205] width 132 height 373
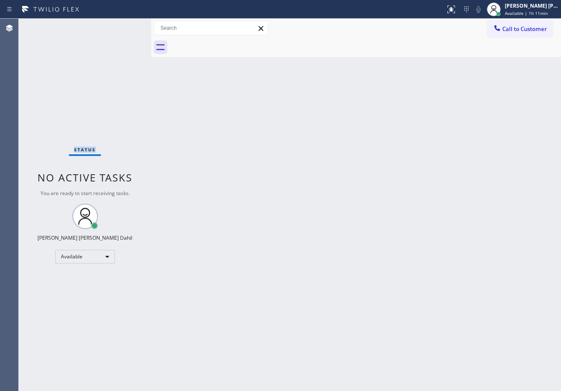
click at [126, 26] on div "Status No active tasks You are ready to start receiving tasks. [PERSON_NAME] [P…" at bounding box center [85, 205] width 132 height 373
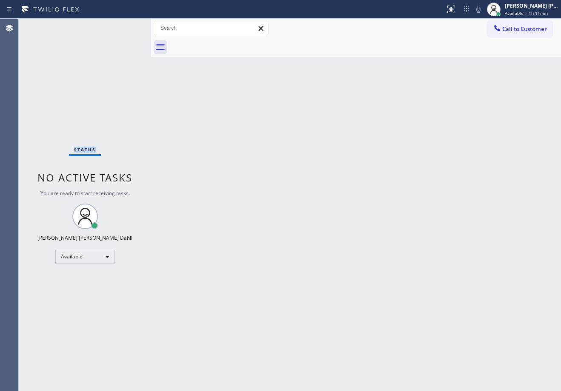
click at [126, 26] on div "Status No active tasks You are ready to start receiving tasks. [PERSON_NAME] [P…" at bounding box center [85, 205] width 132 height 373
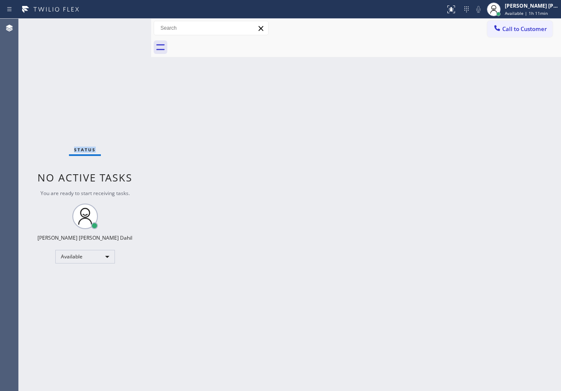
click at [126, 26] on div "Status No active tasks You are ready to start receiving tasks. [PERSON_NAME] [P…" at bounding box center [85, 205] width 132 height 373
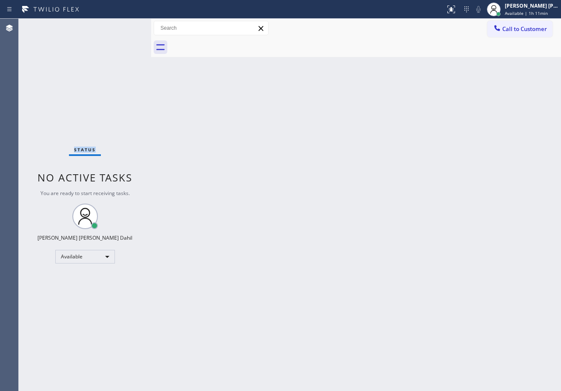
click at [126, 26] on div "Status No active tasks You are ready to start receiving tasks. [PERSON_NAME] [P…" at bounding box center [85, 205] width 132 height 373
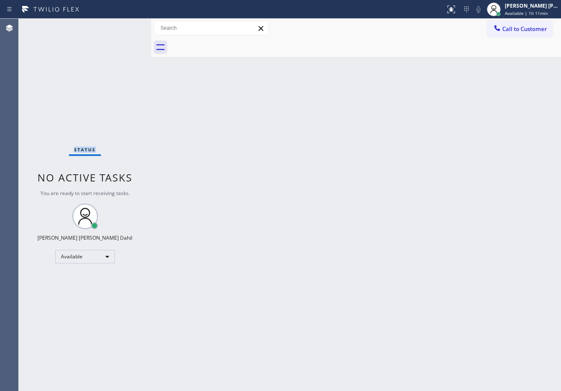
click at [126, 26] on div "Status No active tasks You are ready to start receiving tasks. [PERSON_NAME] [P…" at bounding box center [85, 205] width 132 height 373
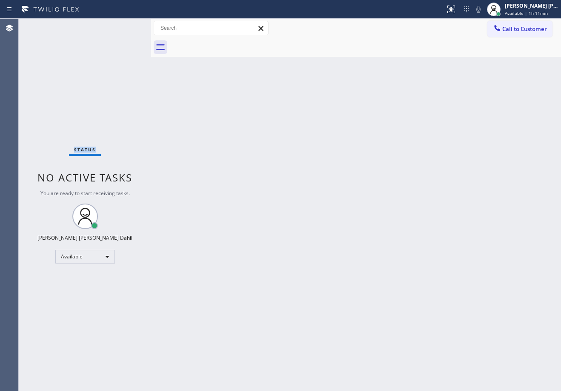
click at [126, 26] on div "Status No active tasks You are ready to start receiving tasks. [PERSON_NAME] [P…" at bounding box center [85, 205] width 132 height 373
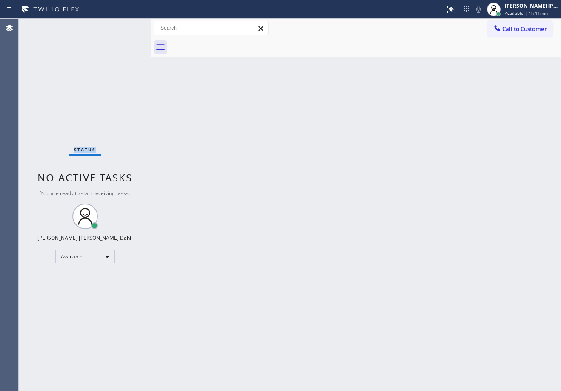
click at [126, 26] on div "Status No active tasks You are ready to start receiving tasks. [PERSON_NAME] [P…" at bounding box center [85, 205] width 132 height 373
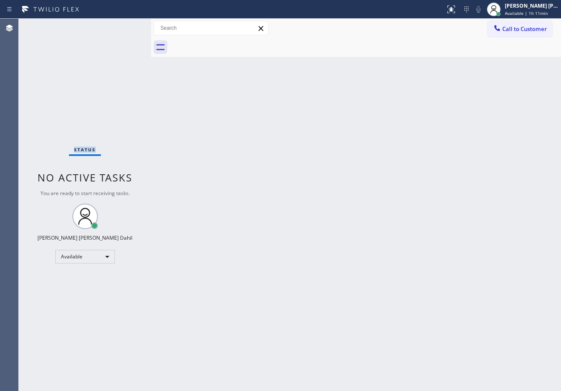
click at [126, 26] on div "Status No active tasks You are ready to start receiving tasks. [PERSON_NAME] [P…" at bounding box center [85, 205] width 132 height 373
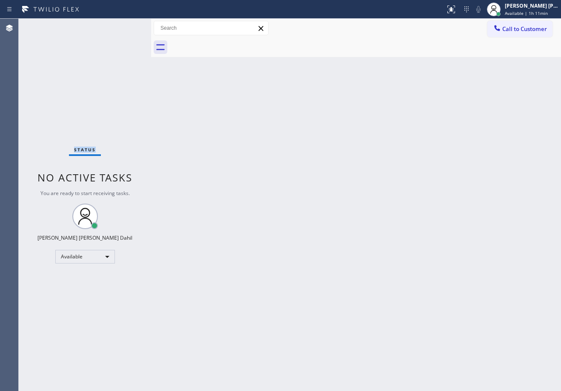
click at [126, 26] on div "Status No active tasks You are ready to start receiving tasks. [PERSON_NAME] [P…" at bounding box center [85, 205] width 132 height 373
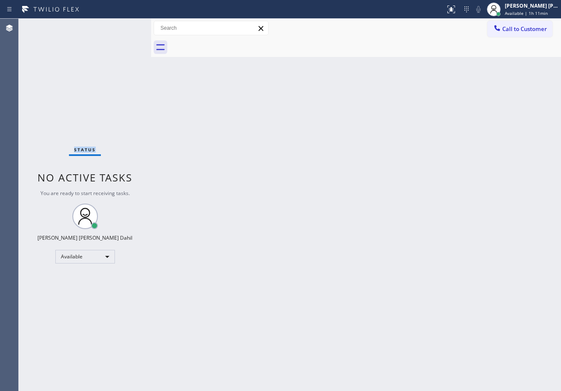
click at [126, 26] on div "Status No active tasks You are ready to start receiving tasks. [PERSON_NAME] [P…" at bounding box center [85, 205] width 132 height 373
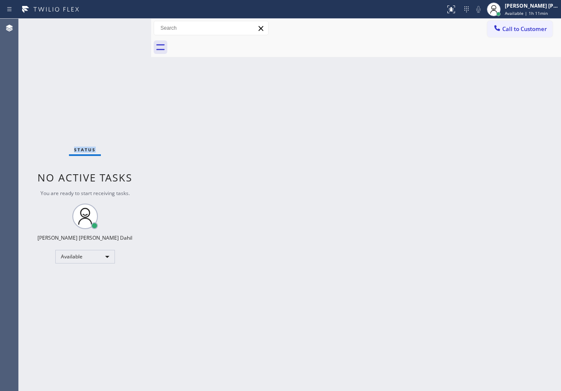
click at [126, 26] on div "Status No active tasks You are ready to start receiving tasks. [PERSON_NAME] [P…" at bounding box center [85, 205] width 132 height 373
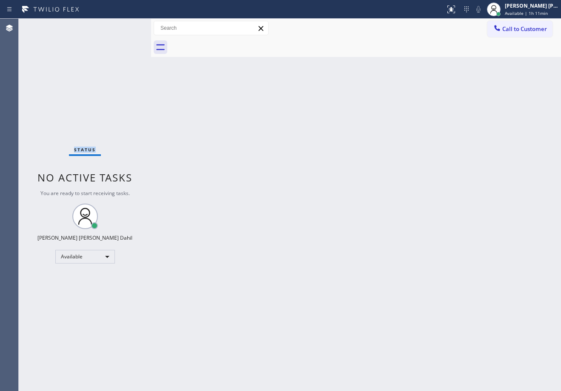
click at [126, 26] on div "Status No active tasks You are ready to start receiving tasks. [PERSON_NAME] [P…" at bounding box center [85, 205] width 132 height 373
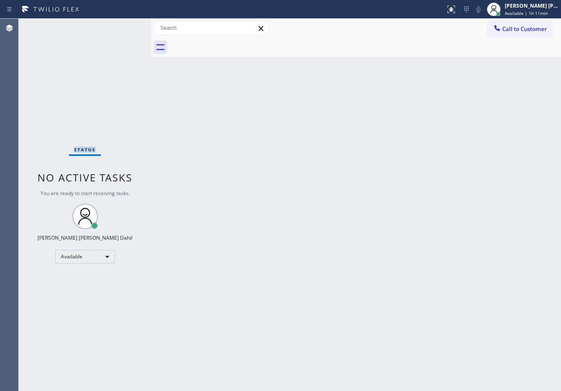
click at [126, 26] on div "Status No active tasks You are ready to start receiving tasks. [PERSON_NAME] [P…" at bounding box center [85, 205] width 132 height 373
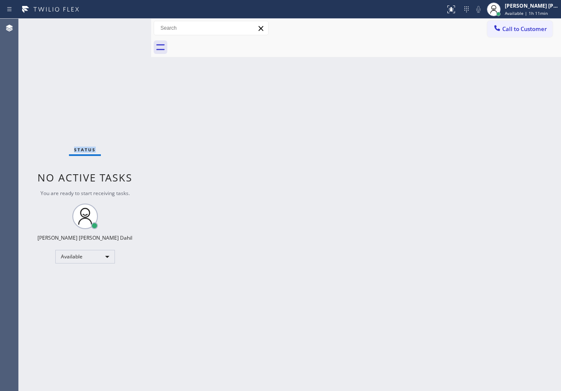
click at [126, 26] on div "Status No active tasks You are ready to start receiving tasks. [PERSON_NAME] [P…" at bounding box center [85, 205] width 132 height 373
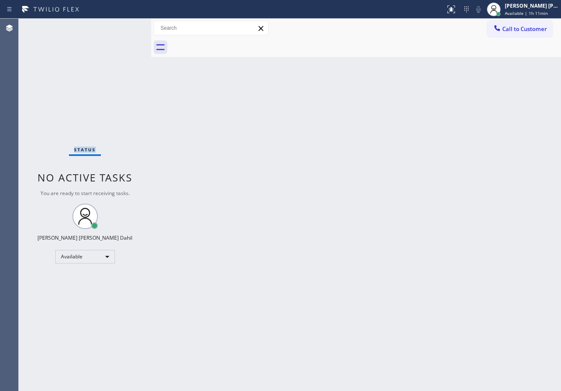
click at [126, 26] on div "Status No active tasks You are ready to start receiving tasks. [PERSON_NAME] [P…" at bounding box center [85, 205] width 132 height 373
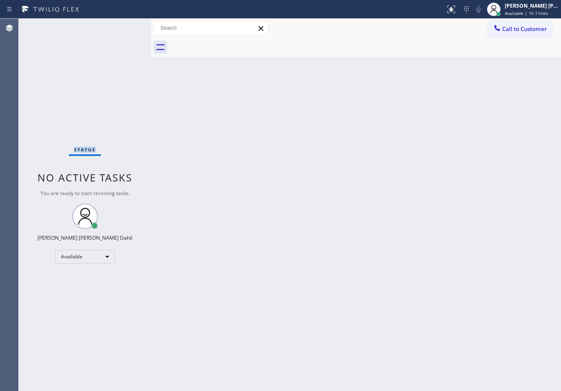
click at [126, 26] on div "Status No active tasks You are ready to start receiving tasks. [PERSON_NAME] [P…" at bounding box center [85, 205] width 132 height 373
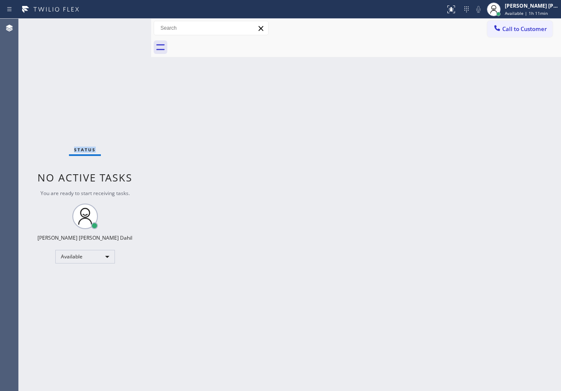
click at [126, 26] on div "Status No active tasks You are ready to start receiving tasks. [PERSON_NAME] [P…" at bounding box center [85, 205] width 132 height 373
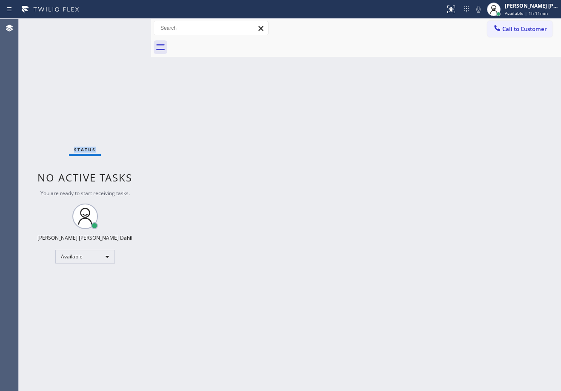
click at [126, 26] on div "Status No active tasks You are ready to start receiving tasks. [PERSON_NAME] [P…" at bounding box center [85, 205] width 132 height 373
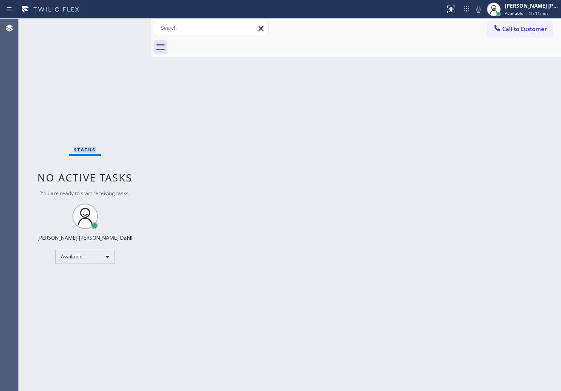
click at [126, 26] on div "Status No active tasks You are ready to start receiving tasks. [PERSON_NAME] [P…" at bounding box center [85, 205] width 132 height 373
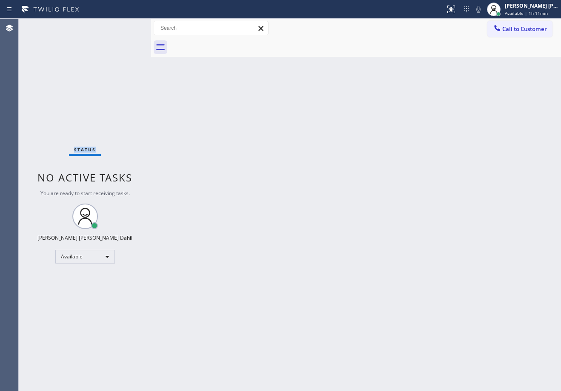
click at [126, 26] on div "Status No active tasks You are ready to start receiving tasks. [PERSON_NAME] [P…" at bounding box center [85, 205] width 132 height 373
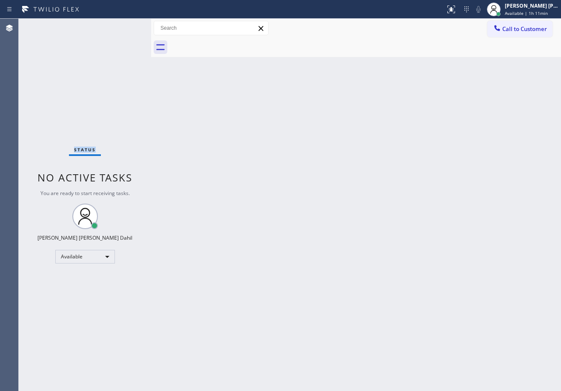
click at [126, 26] on div "Status No active tasks You are ready to start receiving tasks. [PERSON_NAME] [P…" at bounding box center [85, 205] width 132 height 373
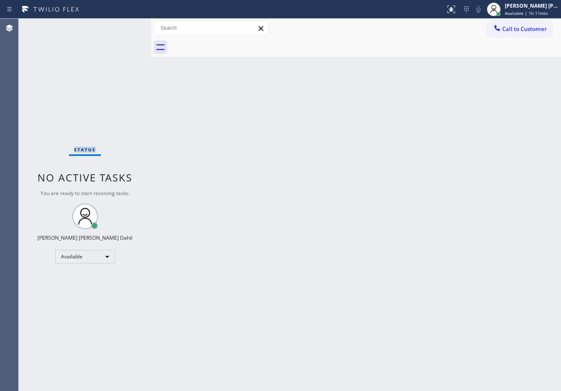
click at [126, 26] on div "Status No active tasks You are ready to start receiving tasks. [PERSON_NAME] [P…" at bounding box center [85, 205] width 132 height 373
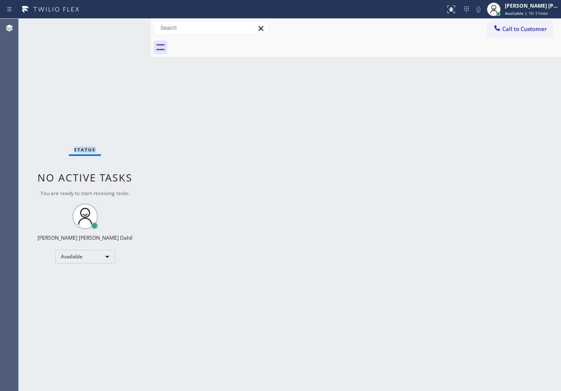
click at [126, 26] on div "Status No active tasks You are ready to start receiving tasks. [PERSON_NAME] [P…" at bounding box center [85, 205] width 132 height 373
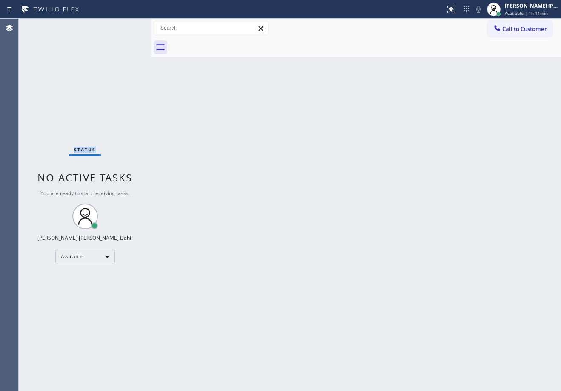
click at [126, 26] on div "Status No active tasks You are ready to start receiving tasks. [PERSON_NAME] [P…" at bounding box center [85, 205] width 132 height 373
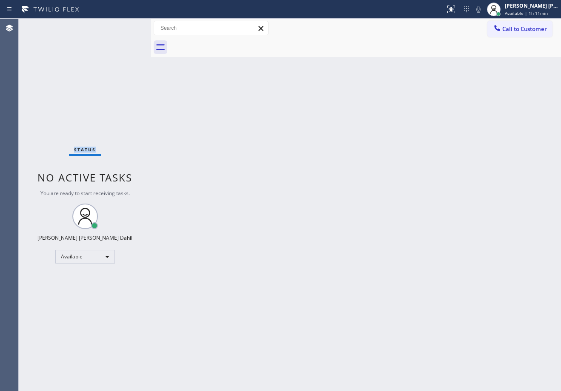
click at [126, 26] on div "Status No active tasks You are ready to start receiving tasks. [PERSON_NAME] [P…" at bounding box center [85, 205] width 132 height 373
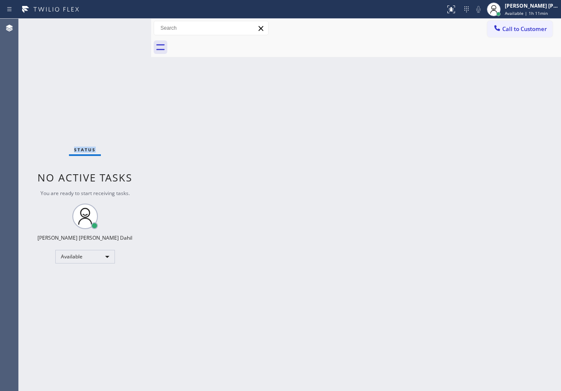
click at [126, 26] on div "Status No active tasks You are ready to start receiving tasks. [PERSON_NAME] [P…" at bounding box center [85, 205] width 132 height 373
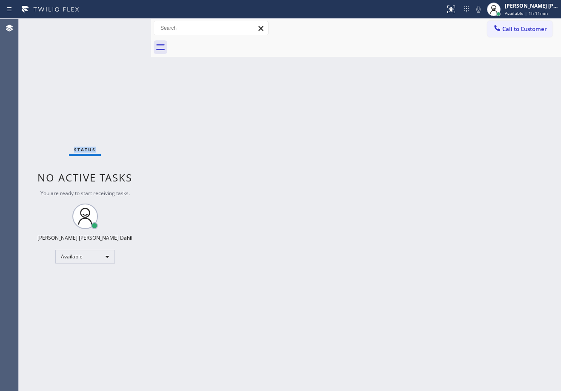
click at [126, 26] on div "Status No active tasks You are ready to start receiving tasks. [PERSON_NAME] [P…" at bounding box center [85, 205] width 132 height 373
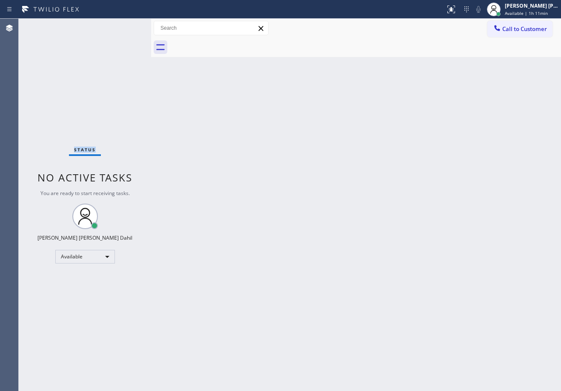
click at [126, 26] on div "Status No active tasks You are ready to start receiving tasks. [PERSON_NAME] [P…" at bounding box center [85, 205] width 132 height 373
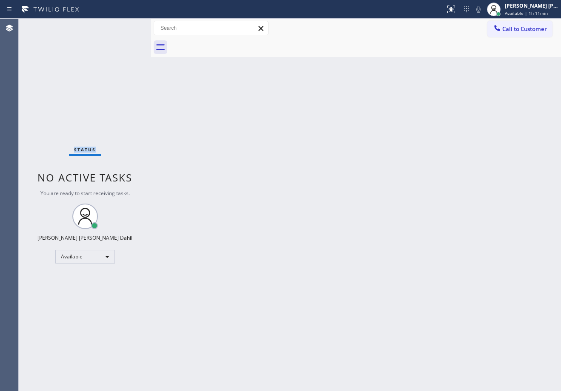
click at [126, 26] on div "Status No active tasks You are ready to start receiving tasks. [PERSON_NAME] [P…" at bounding box center [85, 205] width 132 height 373
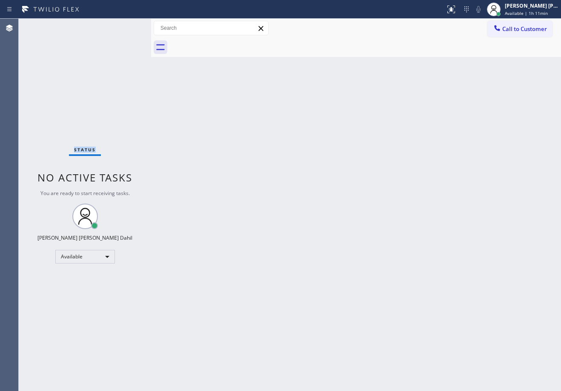
click at [126, 26] on div "Status No active tasks You are ready to start receiving tasks. [PERSON_NAME] [P…" at bounding box center [85, 205] width 132 height 373
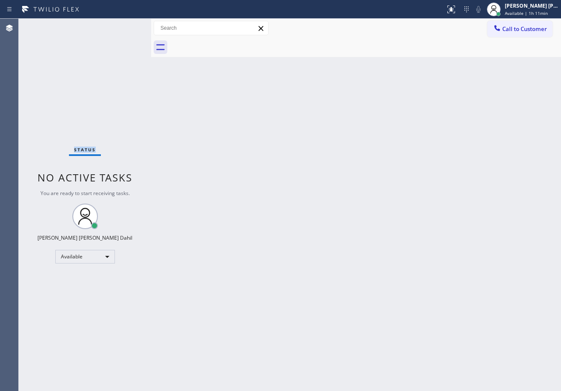
click at [126, 26] on div "Status No active tasks You are ready to start receiving tasks. [PERSON_NAME] [P…" at bounding box center [85, 205] width 132 height 373
click
drag, startPoint x: 386, startPoint y: 195, endPoint x: 409, endPoint y: 207, distance: 25.5
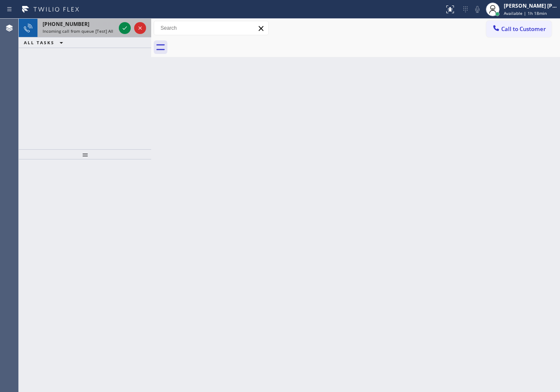
drag, startPoint x: 114, startPoint y: 26, endPoint x: 125, endPoint y: 22, distance: 12.4
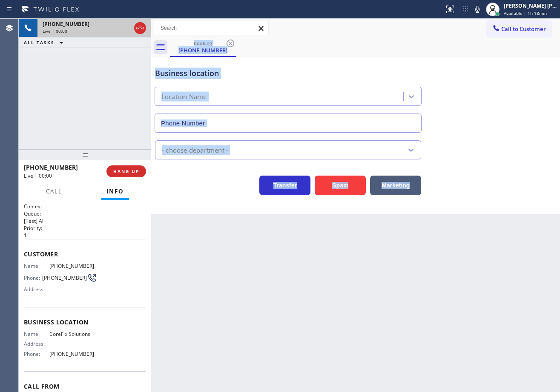
type input "[PHONE_NUMBER]"
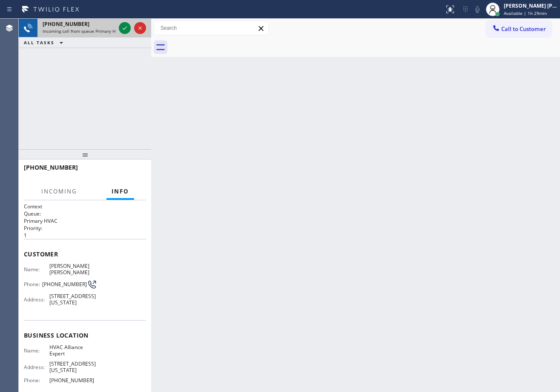
drag, startPoint x: 108, startPoint y: 32, endPoint x: 115, endPoint y: 31, distance: 6.8
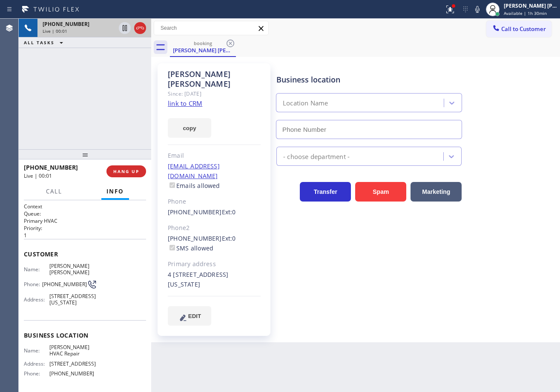
type input "[PHONE_NUMBER]"
drag, startPoint x: 364, startPoint y: 46, endPoint x: 429, endPoint y: 47, distance: 65.5
drag, startPoint x: 102, startPoint y: 79, endPoint x: 106, endPoint y: 79, distance: 4.3
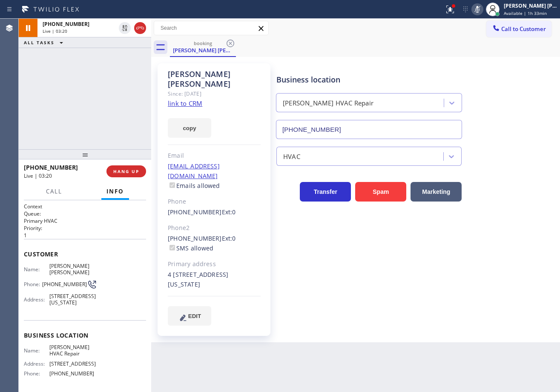
drag, startPoint x: 119, startPoint y: 61, endPoint x: 235, endPoint y: 62, distance: 116.2
drag, startPoint x: 460, startPoint y: 12, endPoint x: 452, endPoint y: 29, distance: 19.1
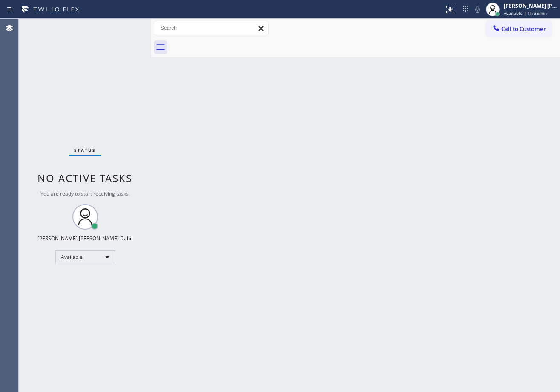
drag, startPoint x: 454, startPoint y: 285, endPoint x: 467, endPoint y: 291, distance: 14.1
click at [322, 138] on div "Back to Dashboard Change Sender ID Customers Technicians Select a contact Outbo…" at bounding box center [355, 206] width 408 height 374
click at [318, 140] on div "Back to Dashboard Change Sender ID Customers Technicians Select a contact Outbo…" at bounding box center [355, 206] width 408 height 374
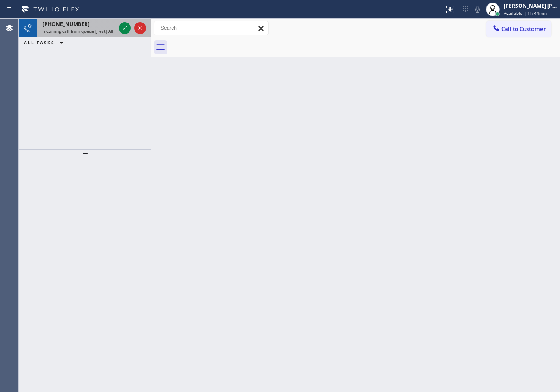
click at [110, 30] on span "Incoming call from queue [Test] All" at bounding box center [78, 31] width 71 height 6
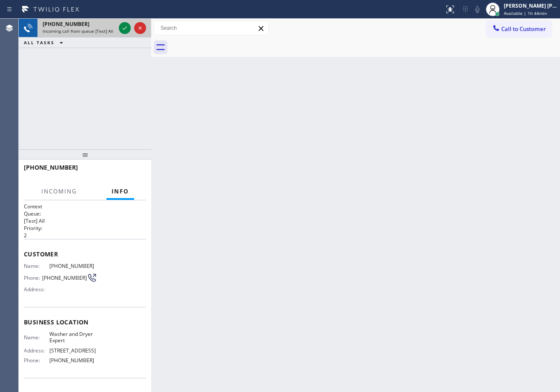
click at [110, 30] on span "Incoming call from queue [Test] All" at bounding box center [78, 31] width 71 height 6
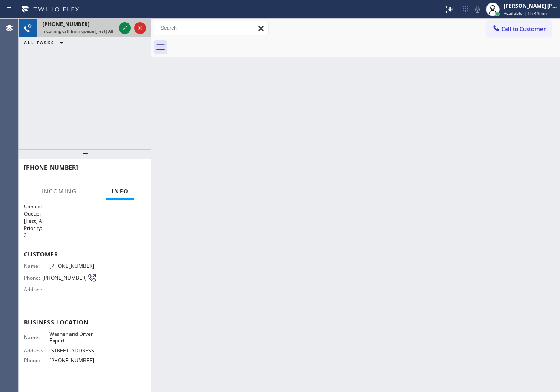
click at [110, 30] on span "Incoming call from queue [Test] All" at bounding box center [78, 31] width 71 height 6
click at [110, 29] on span "Incoming call from queue [Test] All" at bounding box center [78, 31] width 71 height 6
click at [112, 29] on div "Incoming call from queue [Test] All" at bounding box center [79, 31] width 73 height 6
click at [116, 31] on div "[PHONE_NUMBER] Incoming call from queue [Test] All" at bounding box center [77, 28] width 80 height 19
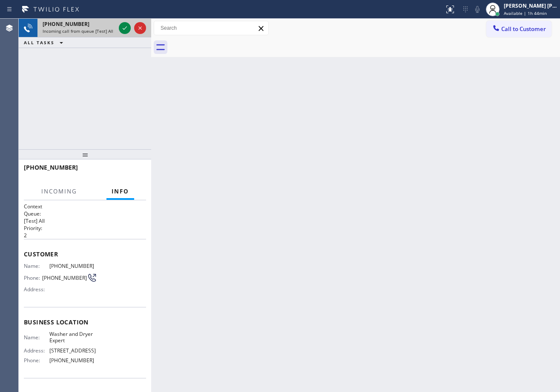
click at [117, 32] on div "[PHONE_NUMBER] Incoming call from queue [Test] All" at bounding box center [77, 28] width 80 height 19
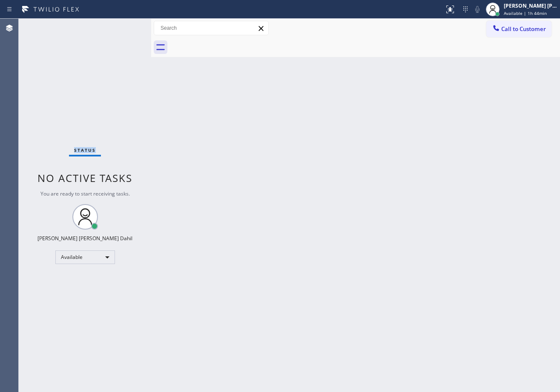
click at [117, 32] on div "Status No active tasks You are ready to start receiving tasks. [PERSON_NAME] [P…" at bounding box center [85, 206] width 132 height 374
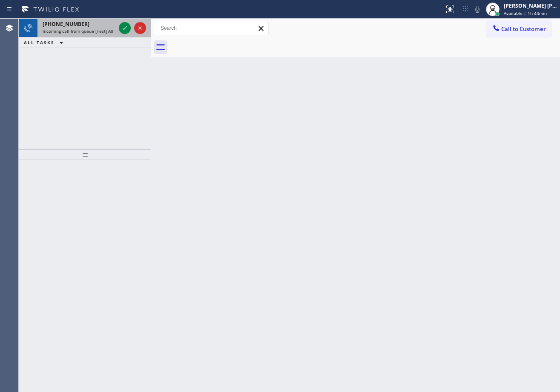
click at [118, 32] on div at bounding box center [132, 28] width 31 height 19
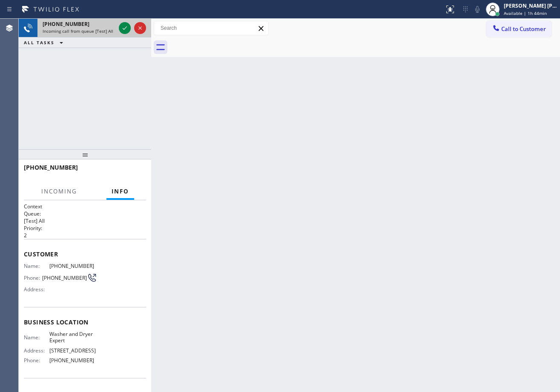
click at [118, 32] on div at bounding box center [132, 28] width 31 height 19
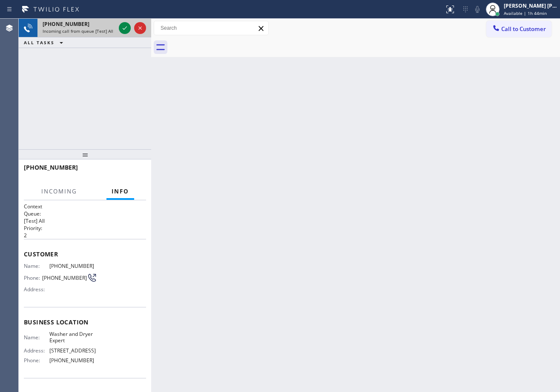
click at [118, 32] on div at bounding box center [132, 28] width 31 height 19
click at [117, 33] on div at bounding box center [132, 28] width 31 height 19
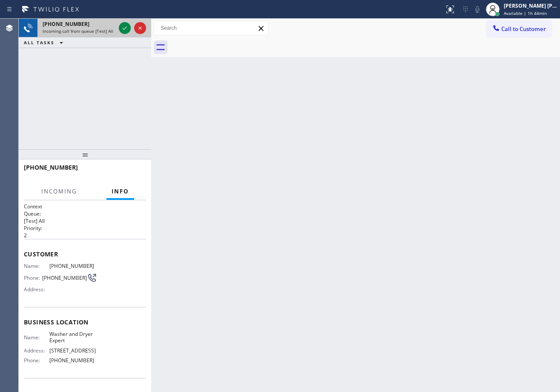
click at [117, 33] on div at bounding box center [132, 28] width 31 height 19
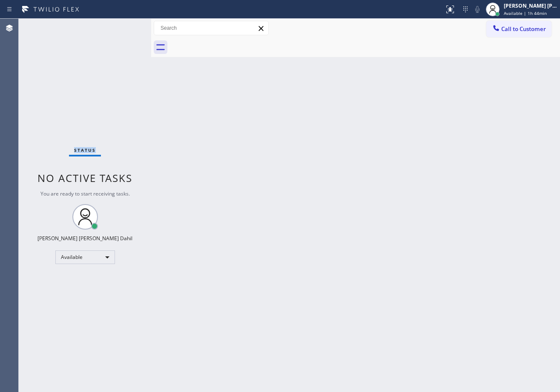
click at [117, 33] on div "Status No active tasks You are ready to start receiving tasks. [PERSON_NAME] [P…" at bounding box center [85, 206] width 132 height 374
click at [126, 27] on div "Status No active tasks You are ready to start receiving tasks. [PERSON_NAME] [P…" at bounding box center [85, 206] width 132 height 374
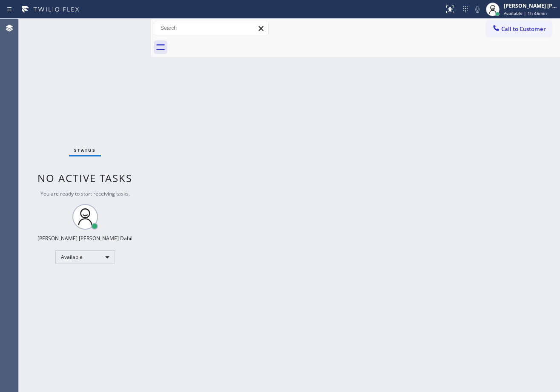
click at [126, 27] on div "Status No active tasks You are ready to start receiving tasks. [PERSON_NAME] [P…" at bounding box center [85, 206] width 132 height 374
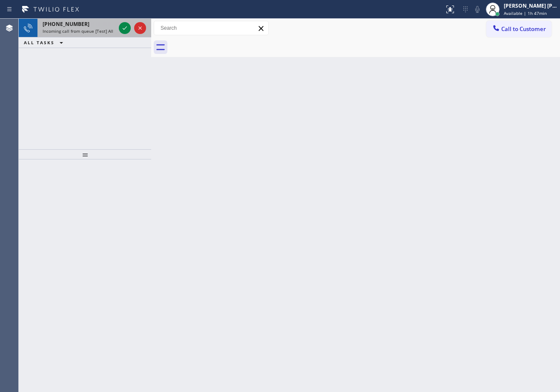
click at [95, 26] on div "[PHONE_NUMBER]" at bounding box center [79, 23] width 73 height 7
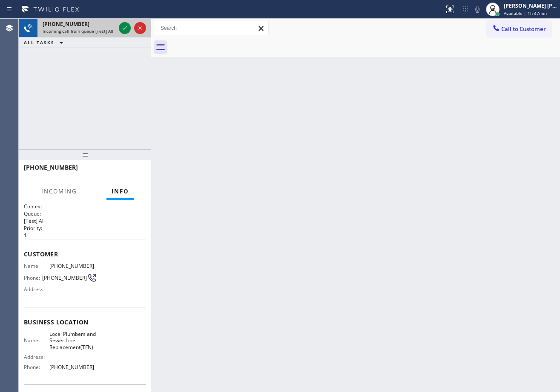
click at [96, 27] on div "[PHONE_NUMBER]" at bounding box center [79, 23] width 73 height 7
click at [98, 29] on div "[PHONE_NUMBER] Incoming call from queue [Test] All" at bounding box center [77, 28] width 80 height 19
click at [99, 29] on span "Incoming call from queue [Test] All" at bounding box center [78, 31] width 71 height 6
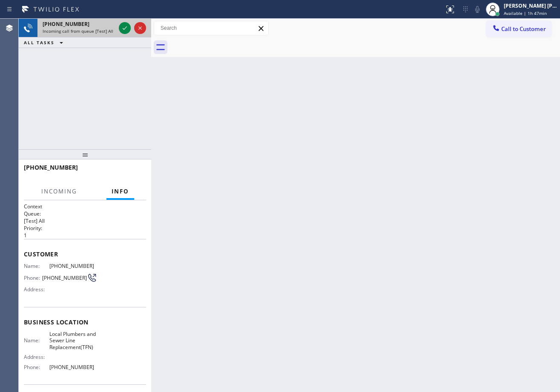
click at [99, 29] on span "Incoming call from queue [Test] All" at bounding box center [78, 31] width 71 height 6
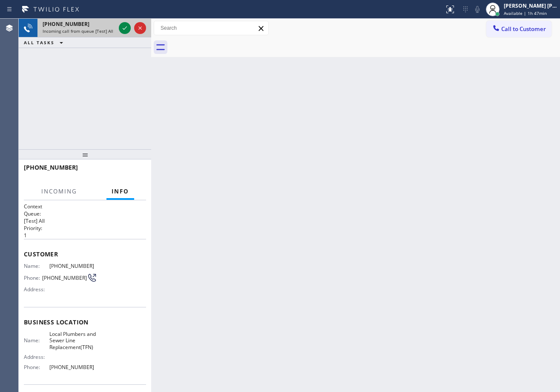
click at [99, 29] on span "Incoming call from queue [Test] All" at bounding box center [78, 31] width 71 height 6
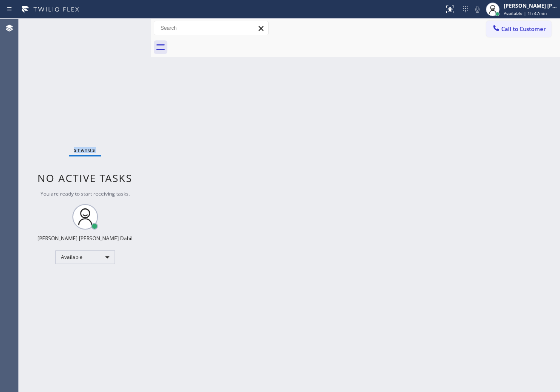
click at [99, 29] on div "Status No active tasks You are ready to start receiving tasks. [PERSON_NAME] [P…" at bounding box center [85, 206] width 132 height 374
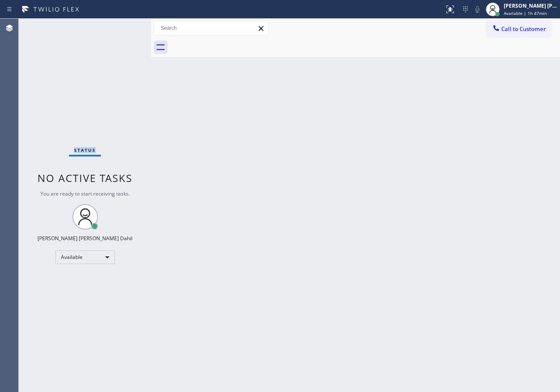
click at [99, 29] on div "Status No active tasks You are ready to start receiving tasks. [PERSON_NAME] [P…" at bounding box center [85, 206] width 132 height 374
drag, startPoint x: 127, startPoint y: 29, endPoint x: 167, endPoint y: 80, distance: 64.5
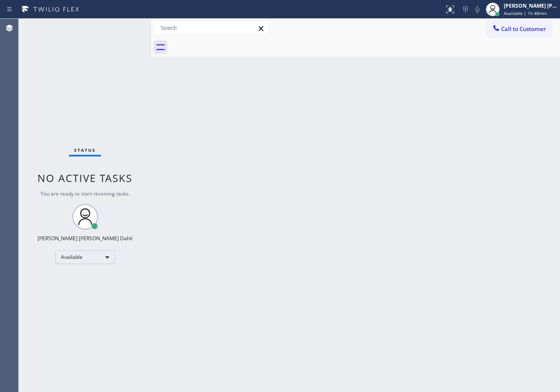
click at [130, 35] on div "Status No active tasks You are ready to start receiving tasks. [PERSON_NAME] [P…" at bounding box center [85, 206] width 132 height 374
click at [246, 160] on div "Back to Dashboard Change Sender ID Customers Technicians Select a contact Outbo…" at bounding box center [355, 206] width 408 height 374
click at [126, 27] on div "Status No active tasks You are ready to start receiving tasks. [PERSON_NAME] [P…" at bounding box center [85, 206] width 132 height 374
click at [125, 27] on div "Status No active tasks You are ready to start receiving tasks. [PERSON_NAME] [P…" at bounding box center [85, 206] width 132 height 374
click at [125, 26] on div "Status No active tasks You are ready to start receiving tasks. [PERSON_NAME] [P…" at bounding box center [85, 206] width 132 height 374
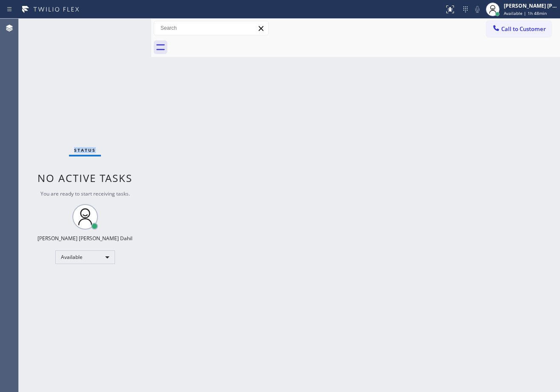
click at [117, 3] on div at bounding box center [221, 10] width 437 height 14
click at [126, 27] on div "Status No active tasks You are ready to start receiving tasks. [PERSON_NAME] [P…" at bounding box center [85, 206] width 132 height 374
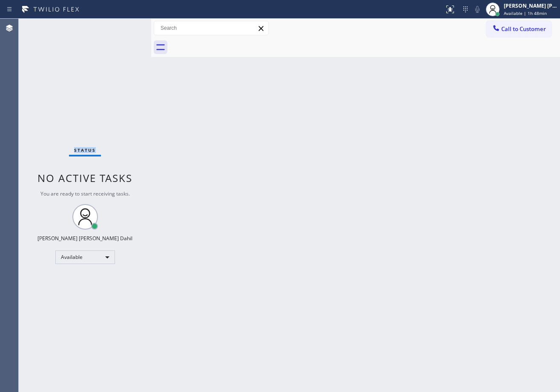
click at [126, 27] on div "Status No active tasks You are ready to start receiving tasks. [PERSON_NAME] [P…" at bounding box center [85, 206] width 132 height 374
click at [132, 39] on div "Status No active tasks You are ready to start receiving tasks. [PERSON_NAME] [P…" at bounding box center [85, 206] width 132 height 374
click at [126, 27] on div "Status No active tasks You are ready to start receiving tasks. [PERSON_NAME] [P…" at bounding box center [85, 206] width 132 height 374
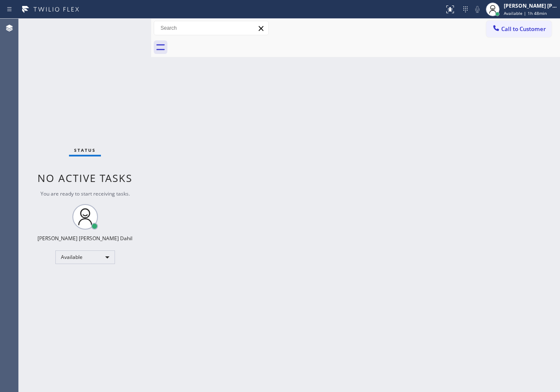
click at [126, 27] on div "Status No active tasks You are ready to start receiving tasks. [PERSON_NAME] [P…" at bounding box center [85, 206] width 132 height 374
click at [126, 26] on div "Status No active tasks You are ready to start receiving tasks. [PERSON_NAME] [P…" at bounding box center [85, 206] width 132 height 374
click at [126, 27] on div "Status No active tasks You are ready to start receiving tasks. [PERSON_NAME] [P…" at bounding box center [85, 206] width 132 height 374
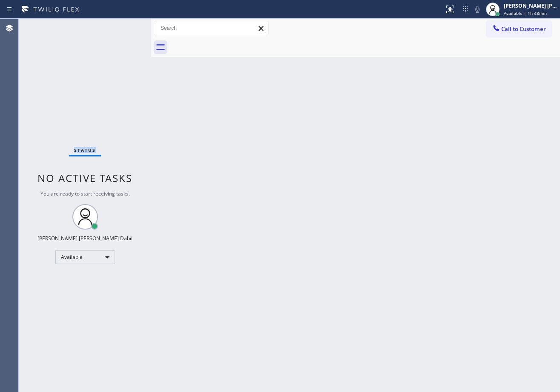
click at [126, 26] on div "Status No active tasks You are ready to start receiving tasks. [PERSON_NAME] [P…" at bounding box center [85, 206] width 132 height 374
drag, startPoint x: 554, startPoint y: 10, endPoint x: 531, endPoint y: 31, distance: 31.3
click at [552, 11] on div "[PERSON_NAME] [PERSON_NAME] Dahil Available | 1h 50min" at bounding box center [531, 9] width 58 height 15
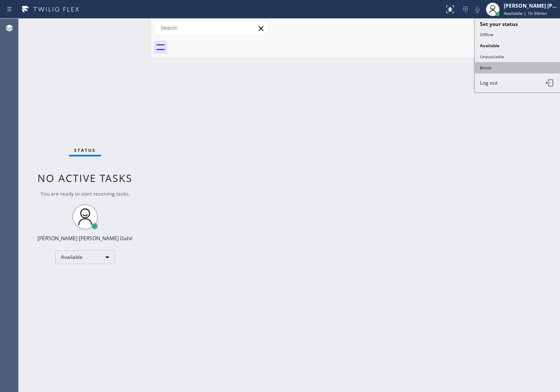
click at [502, 67] on button "Break" at bounding box center [516, 67] width 85 height 11
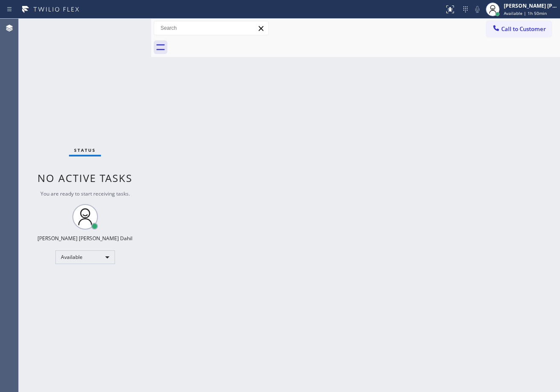
click at [500, 70] on div "Back to Dashboard Change Sender ID Customers Technicians Select a contact Outbo…" at bounding box center [355, 206] width 408 height 374
drag, startPoint x: 530, startPoint y: 11, endPoint x: 516, endPoint y: 23, distance: 18.4
click at [529, 11] on span "Break | 1:46" at bounding box center [516, 13] width 26 height 6
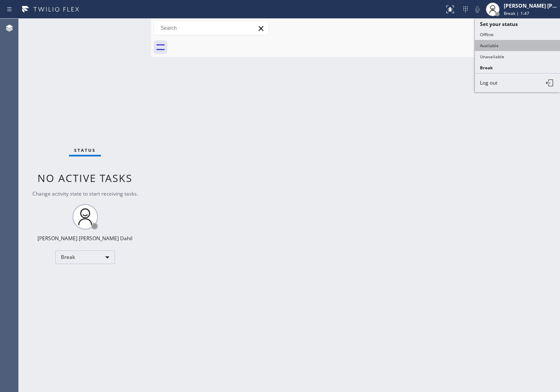
click at [507, 49] on button "Available" at bounding box center [516, 45] width 85 height 11
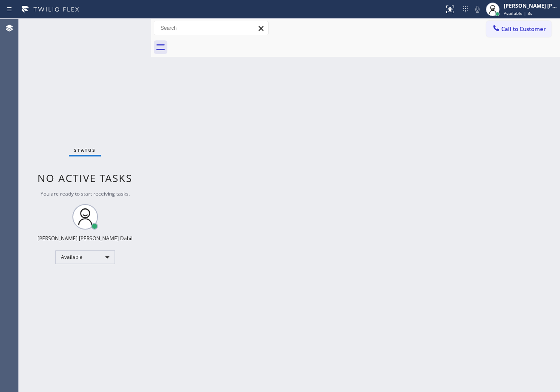
click at [102, 36] on div "Status No active tasks You are ready to start receiving tasks. [PERSON_NAME] [P…" at bounding box center [85, 206] width 132 height 374
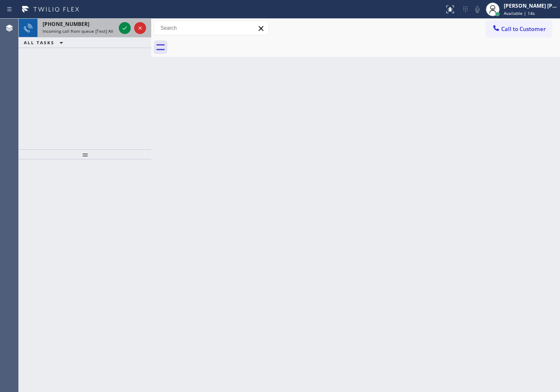
click at [94, 37] on div "[PHONE_NUMBER] Incoming call from queue [Test] All" at bounding box center [77, 28] width 80 height 19
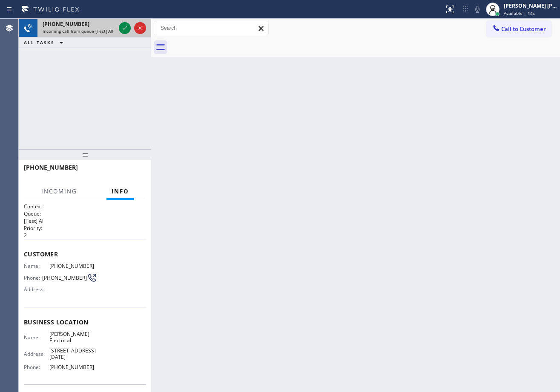
click at [94, 37] on div "[PHONE_NUMBER] Incoming call from queue [Test] All" at bounding box center [77, 28] width 80 height 19
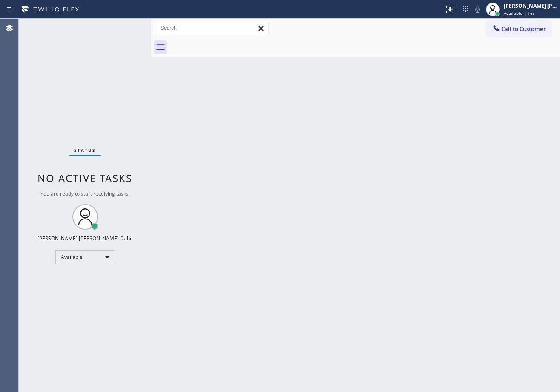
click at [104, 26] on div "Status No active tasks You are ready to start receiving tasks. [PERSON_NAME] [P…" at bounding box center [85, 206] width 132 height 374
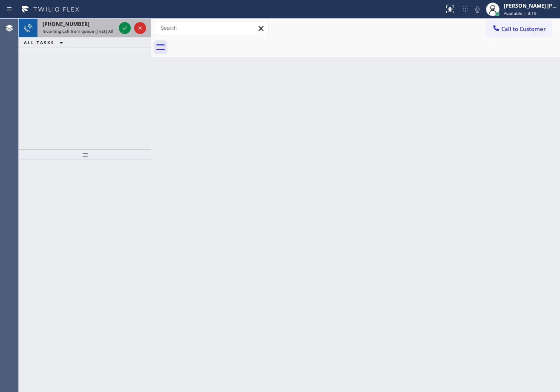
click at [117, 28] on div "[PHONE_NUMBER] Incoming call from queue [Test] All" at bounding box center [85, 28] width 132 height 19
click at [117, 29] on div at bounding box center [132, 28] width 31 height 19
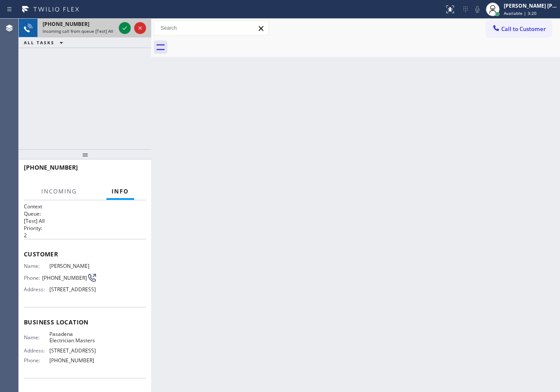
click at [118, 29] on div at bounding box center [132, 28] width 31 height 19
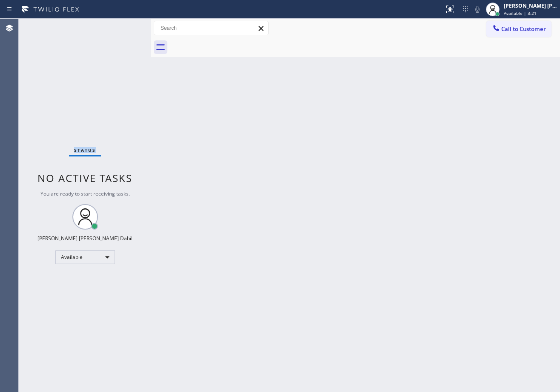
click at [118, 29] on div "Status No active tasks You are ready to start receiving tasks. [PERSON_NAME] [P…" at bounding box center [85, 206] width 132 height 374
click at [119, 29] on div "Status No active tasks You are ready to start receiving tasks. [PERSON_NAME] [P…" at bounding box center [85, 206] width 132 height 374
click at [92, 41] on div "Status No active tasks You are ready to start receiving tasks. [PERSON_NAME] [P…" at bounding box center [85, 206] width 132 height 374
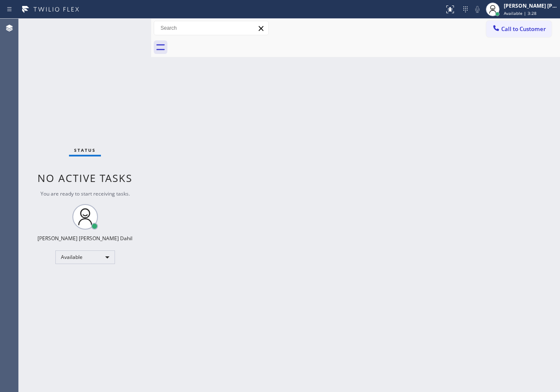
click at [101, 38] on div "Status No active tasks You are ready to start receiving tasks. [PERSON_NAME] [P…" at bounding box center [85, 206] width 132 height 374
click at [102, 36] on div "Status No active tasks You are ready to start receiving tasks. [PERSON_NAME] [P…" at bounding box center [85, 206] width 132 height 374
click at [101, 35] on div "Status No active tasks You are ready to start receiving tasks. [PERSON_NAME] [P…" at bounding box center [85, 206] width 132 height 374
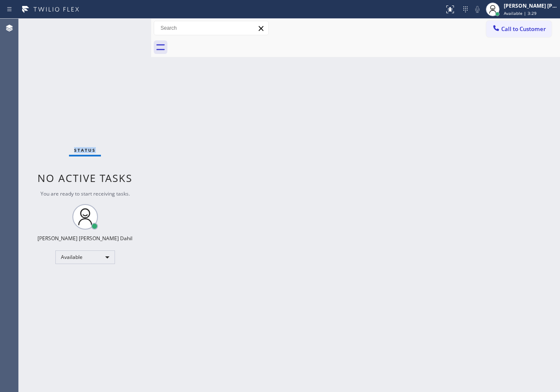
click at [101, 35] on div "Status No active tasks You are ready to start receiving tasks. [PERSON_NAME] [P…" at bounding box center [85, 206] width 132 height 374
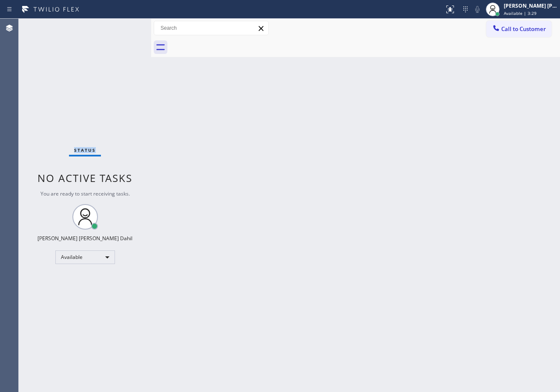
click at [101, 35] on div "Status No active tasks You are ready to start receiving tasks. [PERSON_NAME] [P…" at bounding box center [85, 206] width 132 height 374
click at [101, 34] on div "Status No active tasks You are ready to start receiving tasks. [PERSON_NAME] [P…" at bounding box center [85, 206] width 132 height 374
click at [219, 151] on div "Back to Dashboard Change Sender ID Customers Technicians Select a contact Outbo…" at bounding box center [355, 206] width 408 height 374
click at [219, 149] on div "Back to Dashboard Change Sender ID Customers Technicians Select a contact Outbo…" at bounding box center [355, 206] width 408 height 374
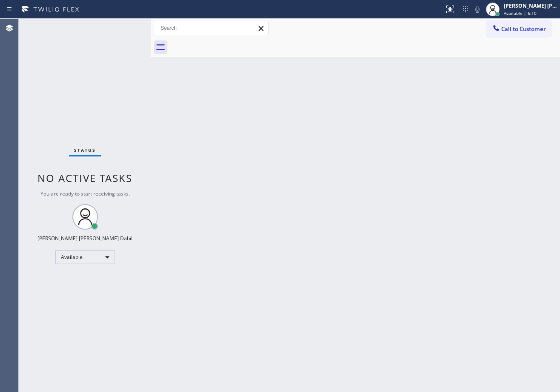
click at [507, 238] on div "Back to Dashboard Change Sender ID Customers Technicians Select a contact Outbo…" at bounding box center [355, 206] width 408 height 374
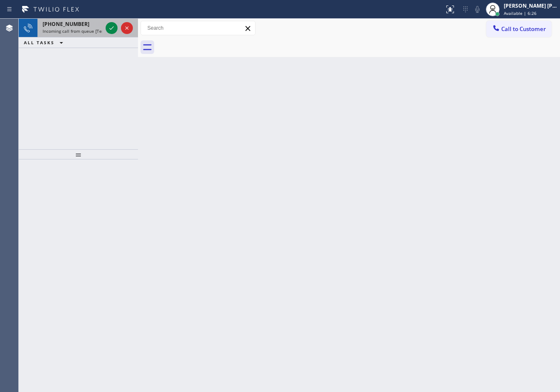
click at [93, 33] on span "Incoming call from queue [Test] All" at bounding box center [78, 31] width 71 height 6
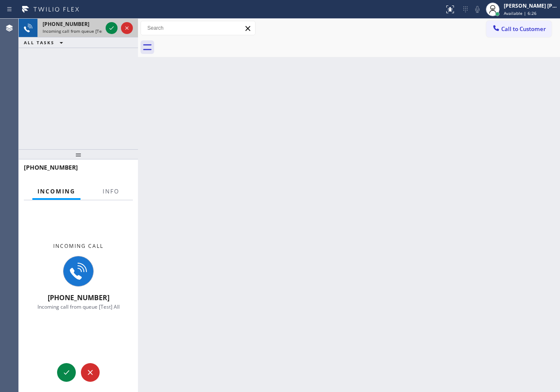
click at [93, 32] on span "Incoming call from queue [Test] All" at bounding box center [78, 31] width 71 height 6
click at [94, 32] on span "Incoming call from queue [Test] All" at bounding box center [78, 31] width 71 height 6
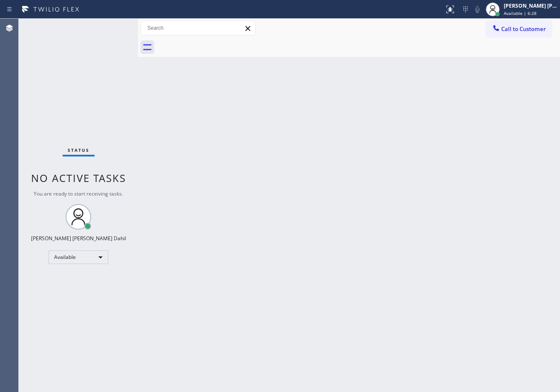
click at [99, 182] on span "No active tasks" at bounding box center [78, 178] width 95 height 14
click at [103, 187] on div "Status No active tasks You are ready to start receiving tasks. [PERSON_NAME] [P…" at bounding box center [78, 206] width 119 height 374
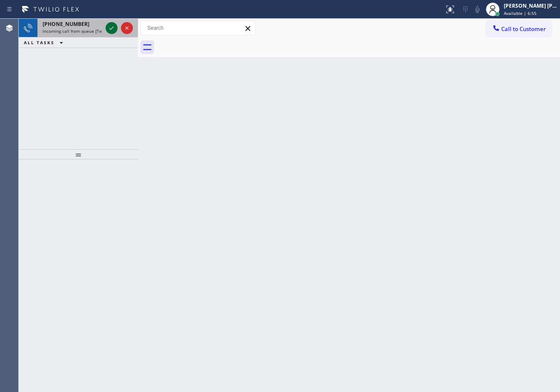
click at [108, 29] on icon at bounding box center [111, 28] width 10 height 10
click at [117, 40] on div "ALL TASKS ALL TASKS ACTIVE TASKS TASKS IN WRAP UP" at bounding box center [78, 42] width 119 height 11
drag, startPoint x: 120, startPoint y: 32, endPoint x: 120, endPoint y: 26, distance: 6.0
click at [120, 31] on div at bounding box center [119, 28] width 31 height 19
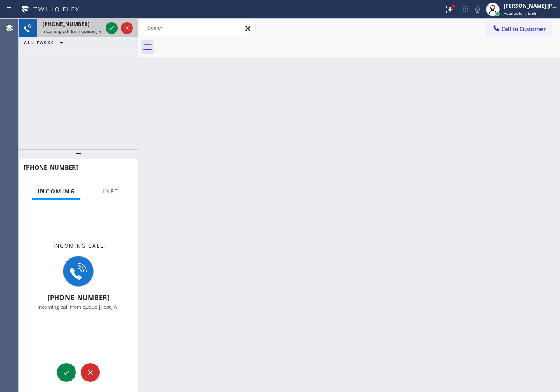
click at [105, 28] on div at bounding box center [119, 28] width 31 height 19
click at [107, 28] on div at bounding box center [112, 28] width 12 height 10
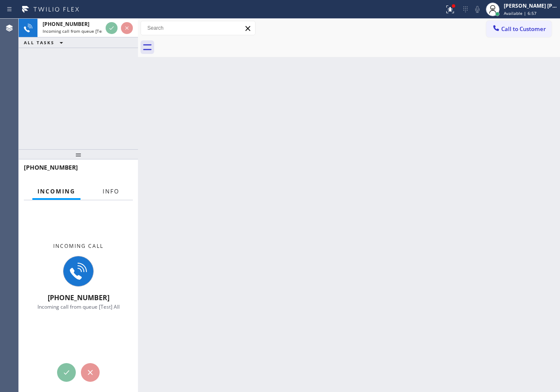
click at [108, 197] on div "Incoming Info Incoming call +13109626825 Incoming call from queue [Test] All Co…" at bounding box center [78, 287] width 119 height 209
click at [108, 192] on span "Info" at bounding box center [111, 192] width 17 height 8
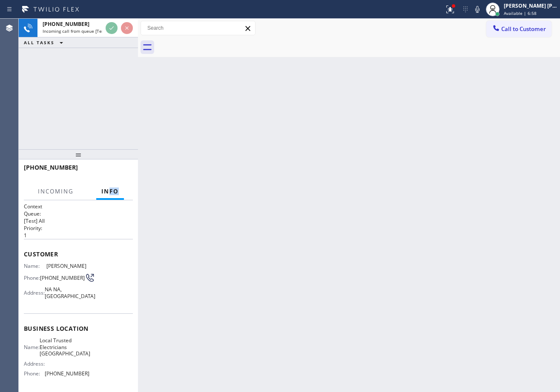
click at [108, 192] on span "Info" at bounding box center [109, 192] width 17 height 8
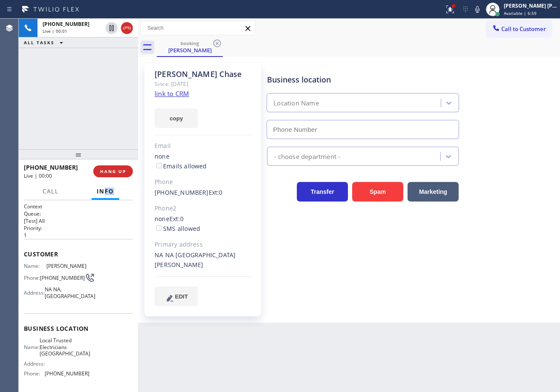
type input "(805) 222-7117"
click at [142, 34] on input "text" at bounding box center [198, 28] width 114 height 14
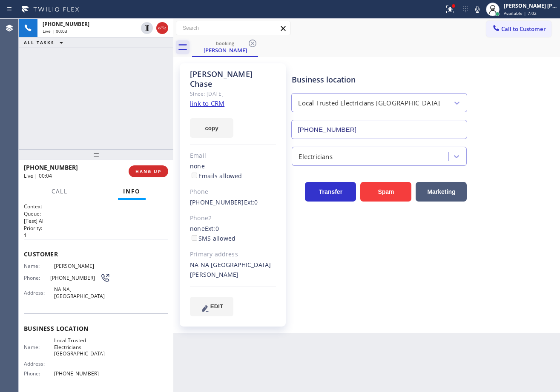
drag, startPoint x: 137, startPoint y: 34, endPoint x: 177, endPoint y: 41, distance: 40.3
click at [173, 32] on div at bounding box center [173, 206] width 0 height 374
click at [220, 99] on link "link to CRM" at bounding box center [207, 103] width 34 height 9
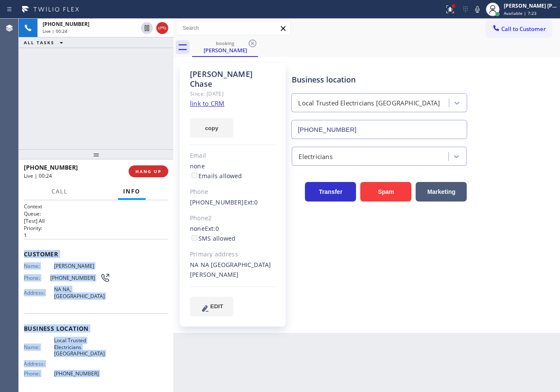
scroll to position [66, 0]
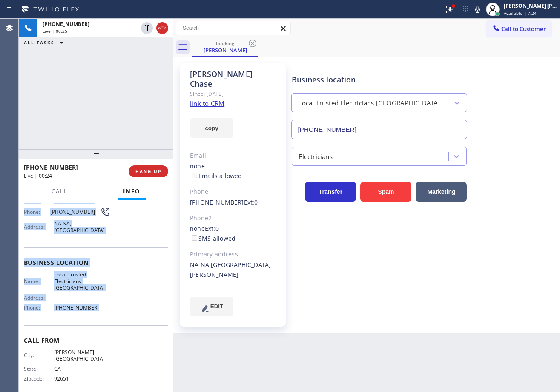
drag, startPoint x: 92, startPoint y: 407, endPoint x: 99, endPoint y: 315, distance: 92.6
click at [99, 315] on div "Context Queue: [Test] All Priority: 1 Customer Name: Lori Chase Phone: (310) 96…" at bounding box center [96, 296] width 154 height 192
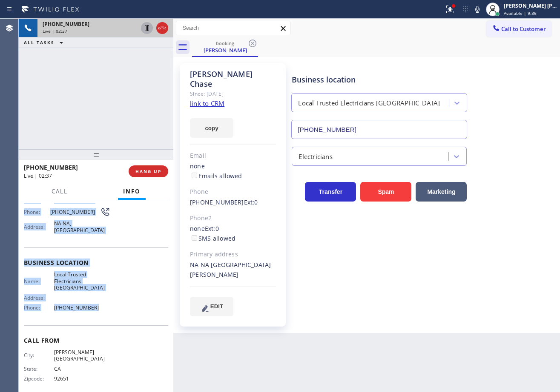
click at [146, 29] on icon at bounding box center [147, 28] width 10 height 10
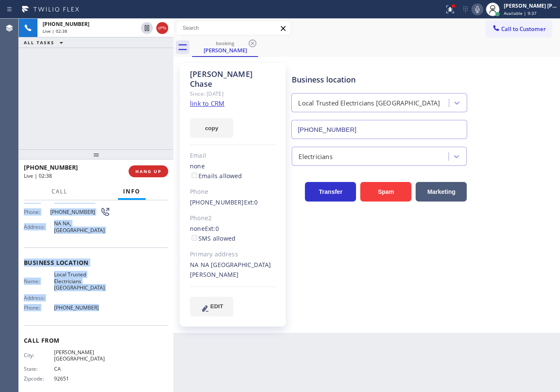
click at [481, 9] on div at bounding box center [477, 9] width 12 height 10
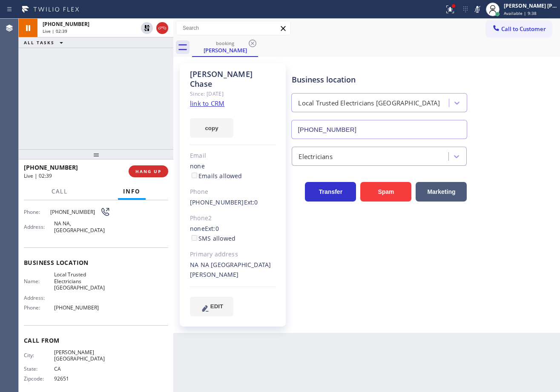
click at [166, 85] on div "+13109626825 Live | 02:39 ALL TASKS ALL TASKS ACTIVE TASKS TASKS IN WRAP UP" at bounding box center [96, 84] width 154 height 131
click at [455, 8] on icon at bounding box center [450, 9] width 10 height 10
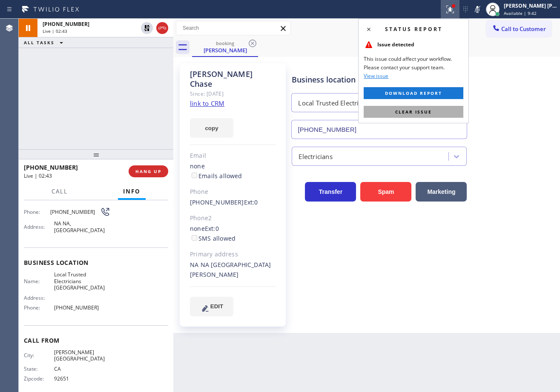
click at [428, 108] on button "Clear issue" at bounding box center [413, 112] width 100 height 12
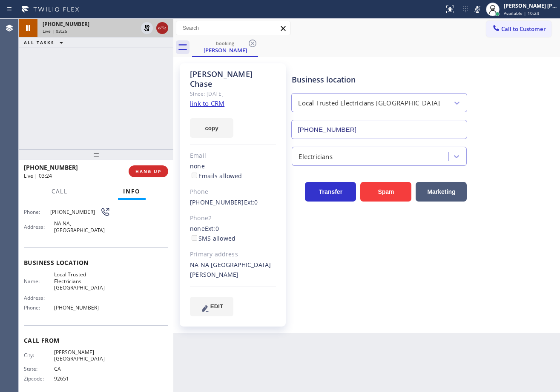
drag, startPoint x: 130, startPoint y: 58, endPoint x: 167, endPoint y: 32, distance: 45.0
click at [138, 55] on div "+13109626825 Live | 03:25 ALL TASKS ALL TASKS ACTIVE TASKS TASKS IN WRAP UP" at bounding box center [96, 84] width 154 height 131
click at [145, 27] on icon at bounding box center [147, 28] width 6 height 6
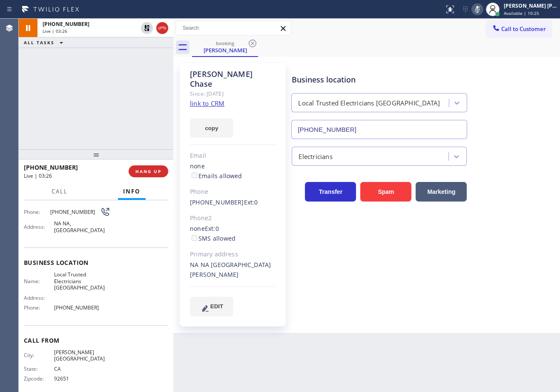
click at [482, 10] on icon at bounding box center [477, 9] width 10 height 10
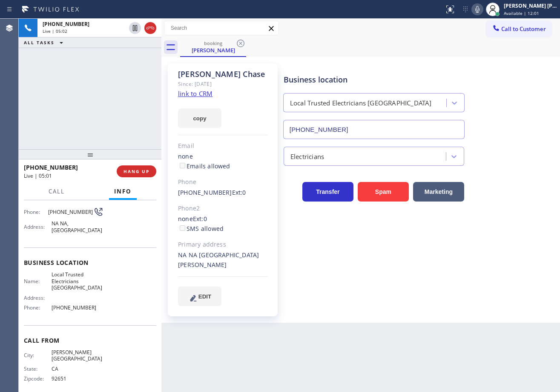
drag, startPoint x: 174, startPoint y: 33, endPoint x: 162, endPoint y: 38, distance: 13.0
click at [161, 38] on div at bounding box center [161, 206] width 0 height 374
click at [490, 306] on div "Business location Local Trusted Electricians Mission Canyon (805) 222-7117 Elec…" at bounding box center [420, 193] width 276 height 255
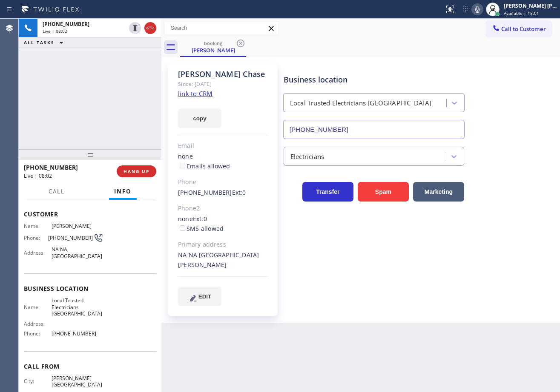
scroll to position [0, 0]
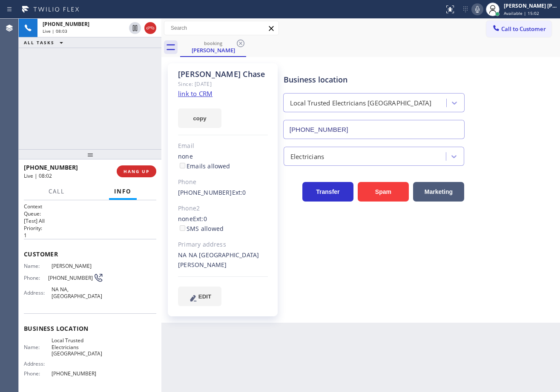
click at [123, 78] on div "+13109626825 Live | 08:03 ALL TASKS ALL TASKS ACTIVE TASKS TASKS IN WRAP UP" at bounding box center [90, 84] width 143 height 131
drag, startPoint x: 140, startPoint y: 170, endPoint x: 115, endPoint y: 159, distance: 27.6
click at [131, 169] on span "HANG UP" at bounding box center [136, 172] width 26 height 6
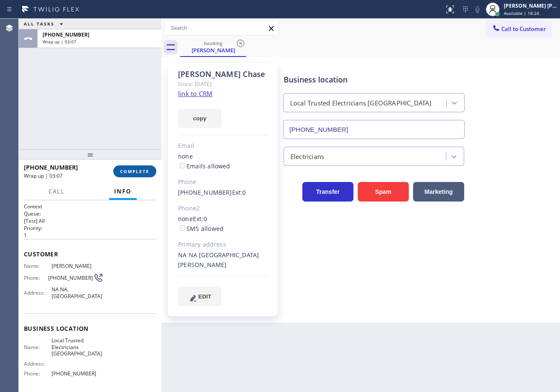
click at [143, 177] on button "COMPLETE" at bounding box center [134, 172] width 43 height 12
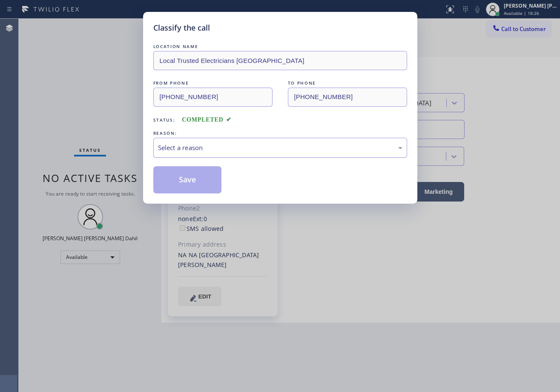
drag, startPoint x: 199, startPoint y: 143, endPoint x: 208, endPoint y: 152, distance: 12.7
click at [204, 144] on div "Select a reason" at bounding box center [280, 148] width 244 height 10
drag, startPoint x: 194, startPoint y: 183, endPoint x: 133, endPoint y: 1, distance: 191.7
click at [194, 183] on button "Save" at bounding box center [187, 179] width 69 height 27
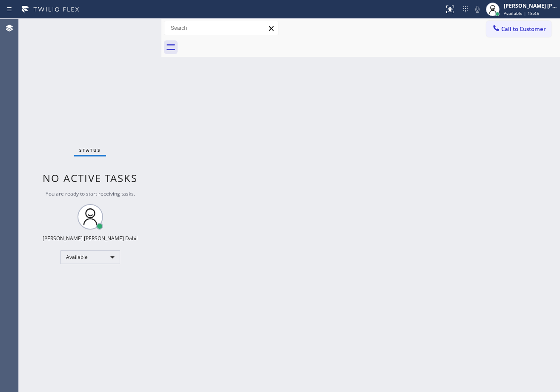
click at [377, 242] on div "Back to Dashboard Change Sender ID Customers Technicians Select a contact Outbo…" at bounding box center [360, 206] width 398 height 374
click at [443, 276] on div "Back to Dashboard Change Sender ID Customers Technicians Select a contact Outbo…" at bounding box center [360, 206] width 398 height 374
click at [355, 66] on div "Back to Dashboard Change Sender ID Customers Technicians Select a contact Outbo…" at bounding box center [360, 206] width 398 height 374
click at [126, 27] on div "Status No active tasks You are ready to start receiving tasks. [PERSON_NAME] [P…" at bounding box center [90, 206] width 143 height 374
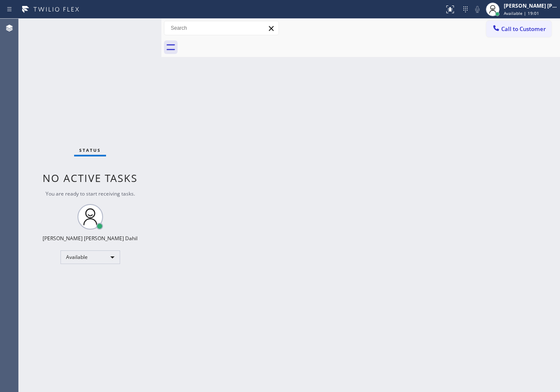
click at [126, 27] on div "Status No active tasks You are ready to start receiving tasks. [PERSON_NAME] [P…" at bounding box center [90, 206] width 143 height 374
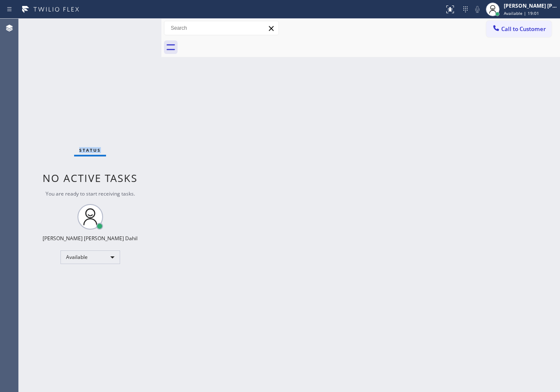
click at [126, 27] on div "Status No active tasks You are ready to start receiving tasks. [PERSON_NAME] [P…" at bounding box center [90, 206] width 143 height 374
click at [497, 9] on icon at bounding box center [492, 9] width 10 height 10
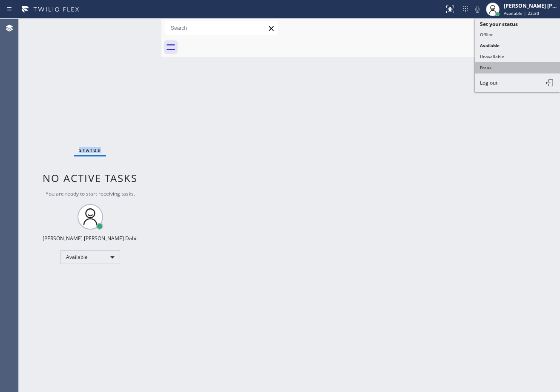
click at [501, 67] on button "Break" at bounding box center [516, 67] width 85 height 11
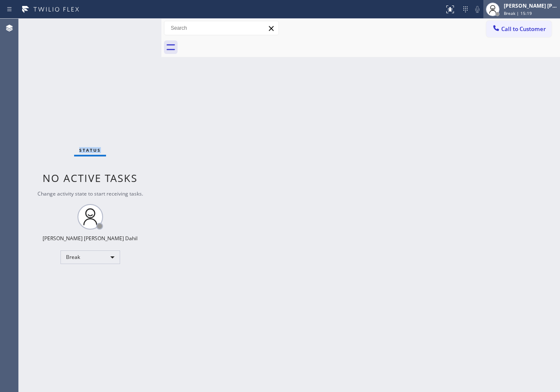
click at [531, 6] on div "[PERSON_NAME] [PERSON_NAME] Dahil" at bounding box center [530, 5] width 54 height 7
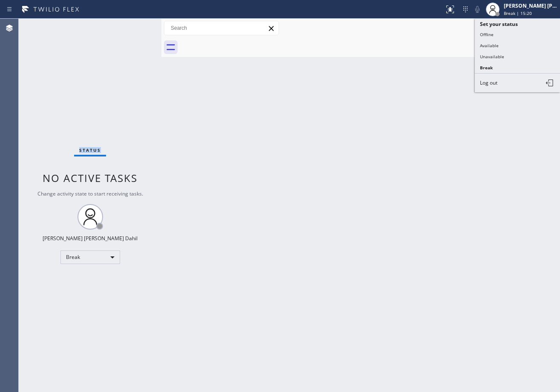
click at [503, 50] on button "Available" at bounding box center [516, 45] width 85 height 11
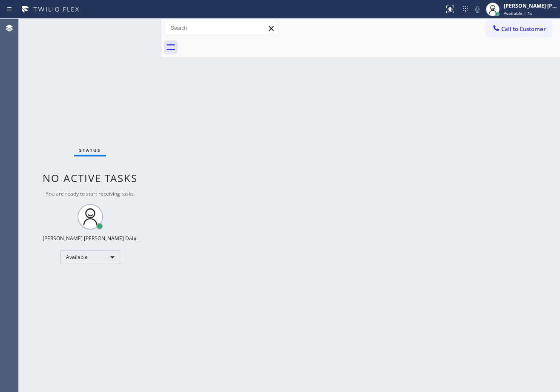
click at [206, 94] on div "Back to Dashboard Change Sender ID Customers Technicians Select a contact Outbo…" at bounding box center [360, 206] width 398 height 374
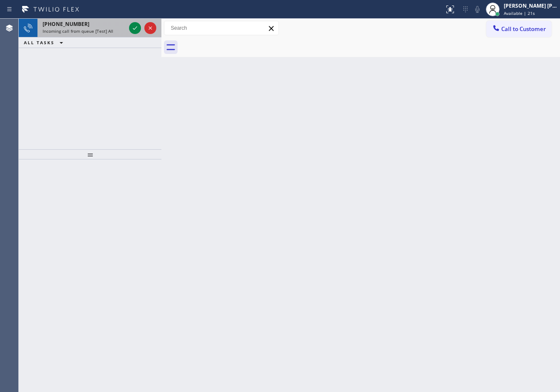
click at [98, 31] on span "Incoming call from queue [Test] All" at bounding box center [78, 31] width 71 height 6
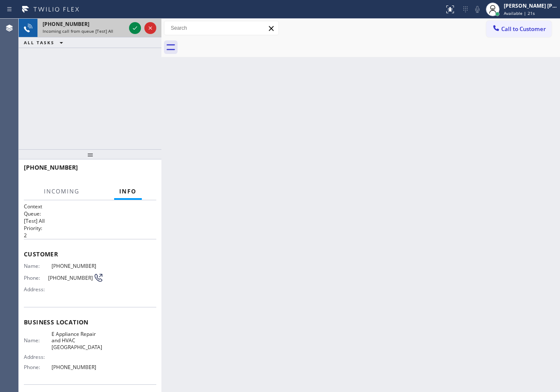
click at [98, 31] on span "Incoming call from queue [Test] All" at bounding box center [78, 31] width 71 height 6
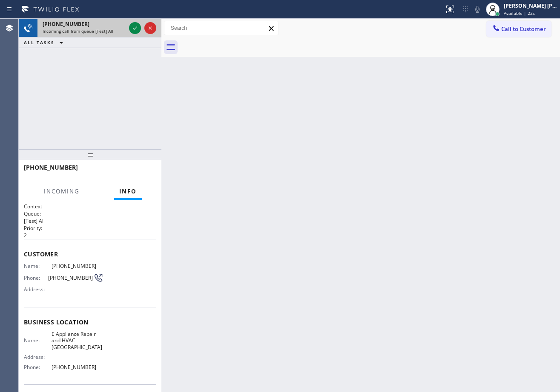
click at [98, 31] on span "Incoming call from queue [Test] All" at bounding box center [78, 31] width 71 height 6
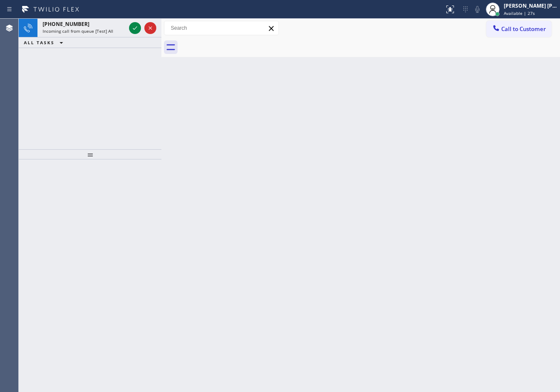
click at [469, 317] on div "Back to Dashboard Change Sender ID Customers Technicians Select a contact Outbo…" at bounding box center [360, 206] width 398 height 374
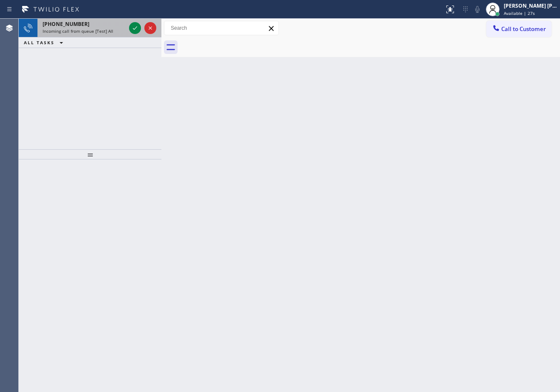
click at [126, 27] on div "+15612090087 Incoming call from queue [Test] All" at bounding box center [82, 28] width 90 height 19
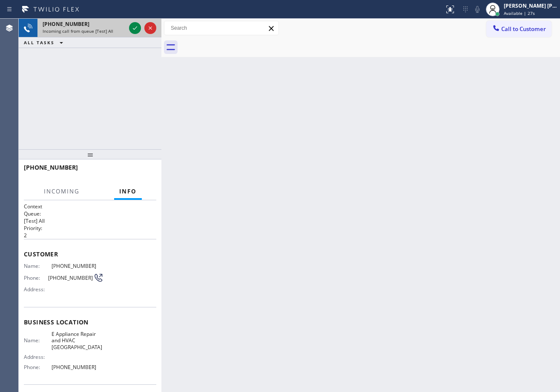
click at [126, 27] on div "+15612090087 Incoming call from queue [Test] All" at bounding box center [82, 28] width 90 height 19
click at [134, 30] on icon at bounding box center [135, 28] width 10 height 10
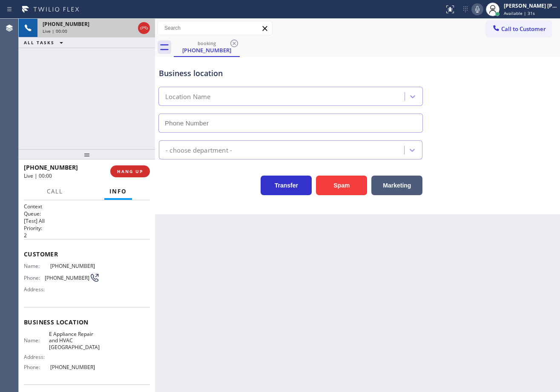
type input "(561) 658-4414"
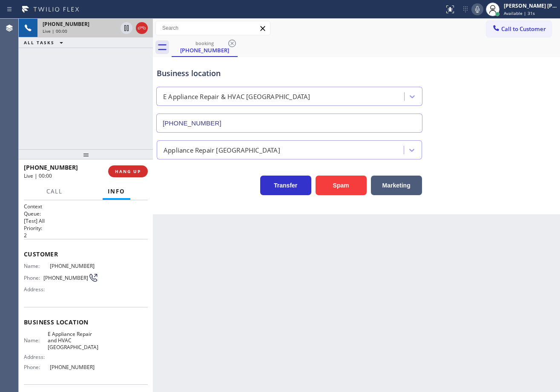
drag, startPoint x: 161, startPoint y: 33, endPoint x: 331, endPoint y: 140, distance: 200.8
click at [153, 42] on div at bounding box center [153, 206] width 0 height 374
click at [348, 182] on button "Spam" at bounding box center [341, 186] width 51 height 20
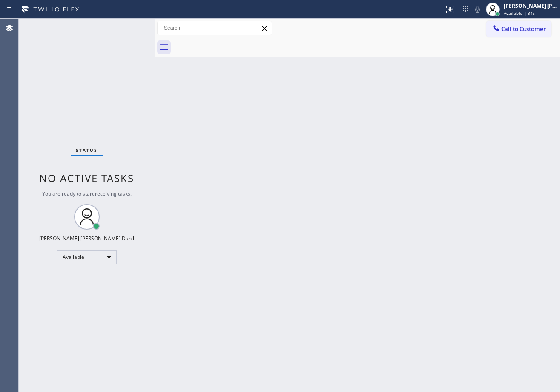
click at [126, 27] on div "Status No active tasks You are ready to start receiving tasks. [PERSON_NAME] [P…" at bounding box center [87, 206] width 136 height 374
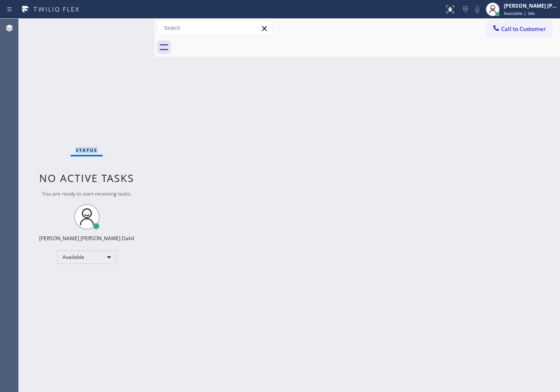
click at [126, 27] on div "Status No active tasks You are ready to start receiving tasks. [PERSON_NAME] [P…" at bounding box center [87, 206] width 136 height 374
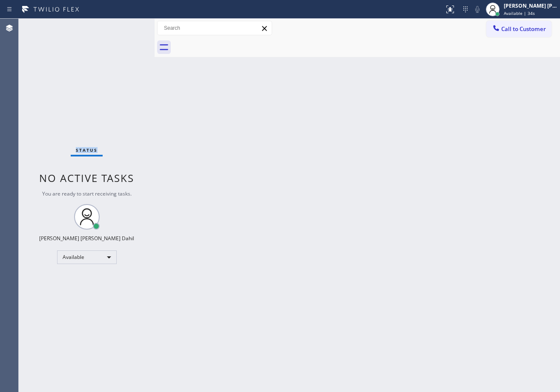
click at [126, 27] on div "Status No active tasks You are ready to start receiving tasks. [PERSON_NAME] [P…" at bounding box center [87, 206] width 136 height 374
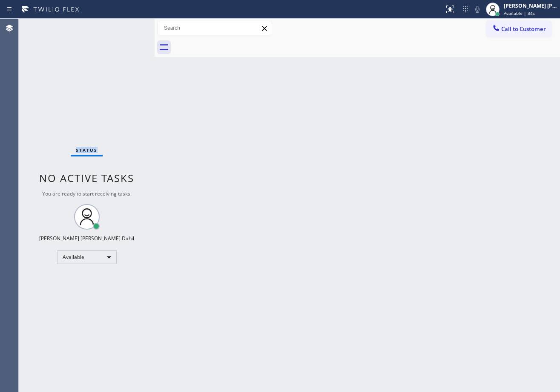
click at [126, 27] on div "Status No active tasks You are ready to start receiving tasks. [PERSON_NAME] [P…" at bounding box center [87, 206] width 136 height 374
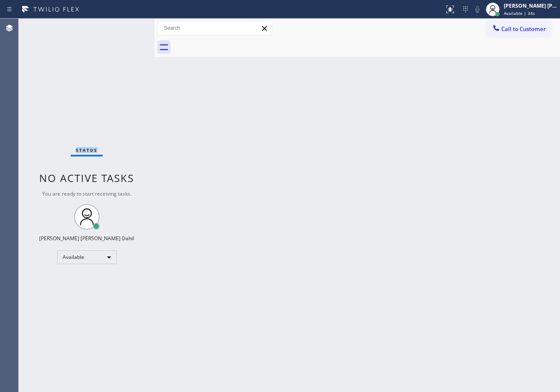
click at [126, 27] on div "Status No active tasks You are ready to start receiving tasks. [PERSON_NAME] [P…" at bounding box center [87, 206] width 136 height 374
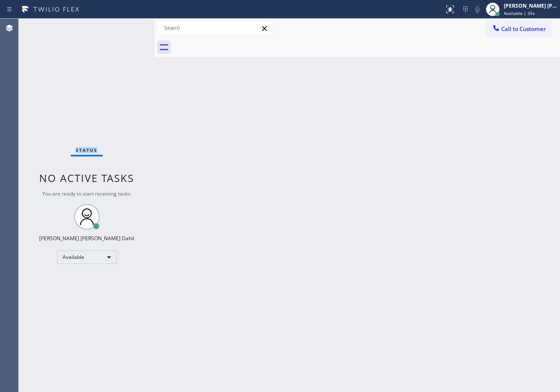
click at [126, 27] on div "Status No active tasks You are ready to start receiving tasks. [PERSON_NAME] [P…" at bounding box center [87, 206] width 136 height 374
click at [187, 73] on div "Back to Dashboard Change Sender ID Customers Technicians Select a contact Outbo…" at bounding box center [356, 206] width 405 height 374
click at [112, 38] on div "Status No active tasks You are ready to start receiving tasks. [PERSON_NAME] [P…" at bounding box center [87, 206] width 136 height 374
click at [243, 158] on div "Back to Dashboard Change Sender ID Customers Technicians Select a contact Outbo…" at bounding box center [356, 206] width 405 height 374
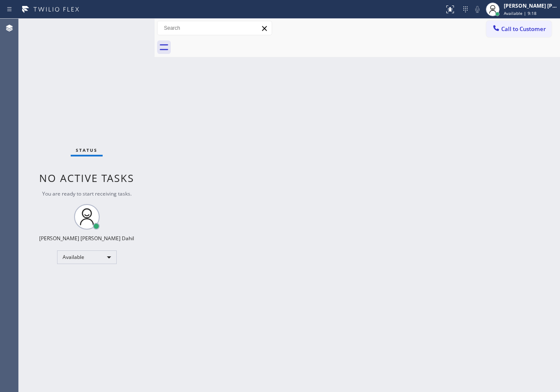
click at [243, 160] on div "Back to Dashboard Change Sender ID Customers Technicians Select a contact Outbo…" at bounding box center [356, 206] width 405 height 374
click at [252, 164] on div "Back to Dashboard Change Sender ID Customers Technicians Select a contact Outbo…" at bounding box center [356, 206] width 405 height 374
click at [255, 162] on div "Back to Dashboard Change Sender ID Customers Technicians Select a contact Outbo…" at bounding box center [356, 206] width 405 height 374
click at [257, 164] on div "Back to Dashboard Change Sender ID Customers Technicians Select a contact Outbo…" at bounding box center [356, 206] width 405 height 374
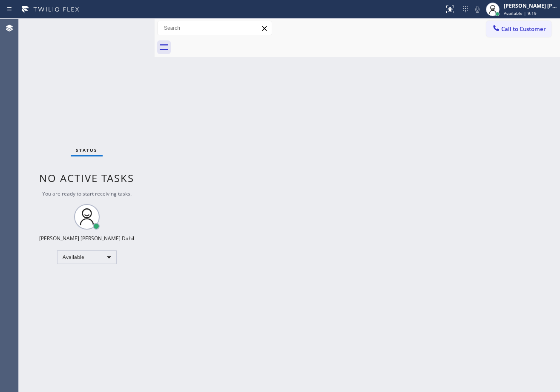
click at [257, 164] on div "Back to Dashboard Change Sender ID Customers Technicians Select a contact Outbo…" at bounding box center [356, 206] width 405 height 374
click at [257, 165] on div "Back to Dashboard Change Sender ID Customers Technicians Select a contact Outbo…" at bounding box center [356, 206] width 405 height 374
click at [112, 45] on div "Status No active tasks You are ready to start receiving tasks. [PERSON_NAME] [P…" at bounding box center [87, 206] width 136 height 374
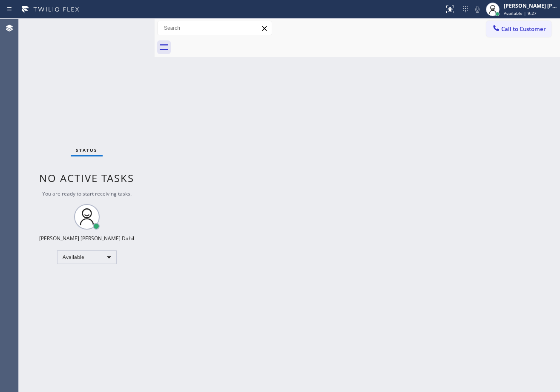
click at [112, 45] on div "Status No active tasks You are ready to start receiving tasks. [PERSON_NAME] [P…" at bounding box center [87, 206] width 136 height 374
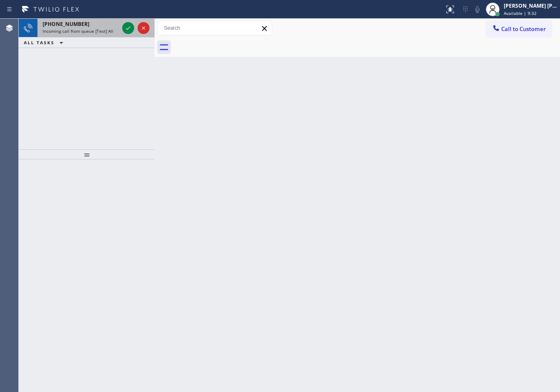
click at [84, 34] on div "+16066506816 Incoming call from queue [Test] All" at bounding box center [78, 28] width 83 height 19
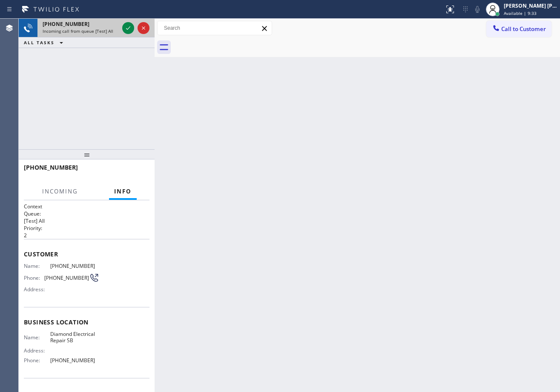
click at [84, 34] on span "Incoming call from queue [Test] All" at bounding box center [78, 31] width 71 height 6
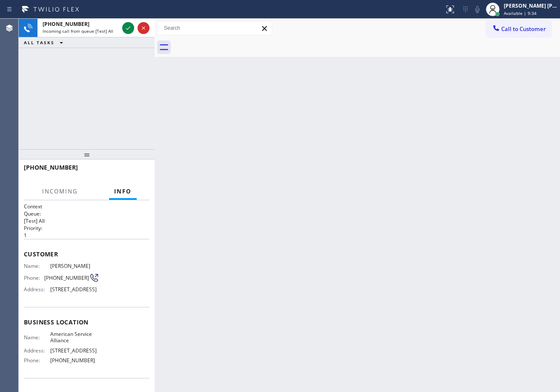
click at [84, 34] on span "Incoming call from queue [Test] All" at bounding box center [78, 31] width 71 height 6
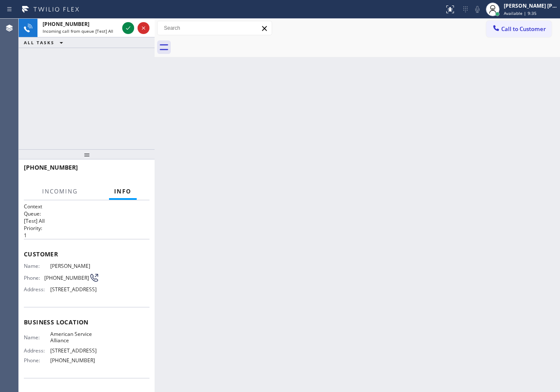
click at [84, 34] on span "Incoming call from queue [Test] All" at bounding box center [78, 31] width 71 height 6
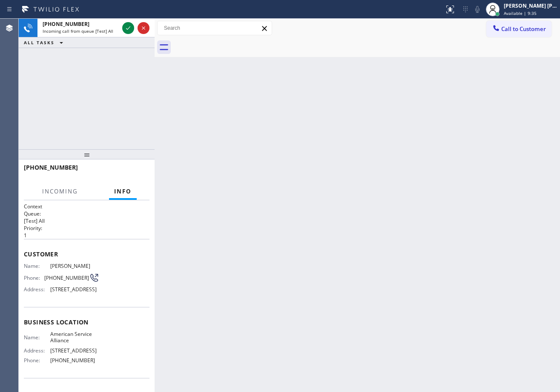
click at [84, 34] on span "Incoming call from queue [Test] All" at bounding box center [78, 31] width 71 height 6
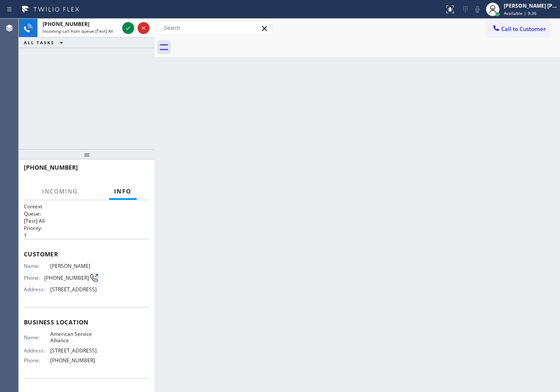
click at [84, 34] on span "Incoming call from queue [Test] All" at bounding box center [78, 31] width 71 height 6
click at [92, 33] on span "Incoming call from queue [Test] All" at bounding box center [78, 31] width 71 height 6
click at [93, 33] on span "Incoming call from queue [Test] All" at bounding box center [78, 31] width 71 height 6
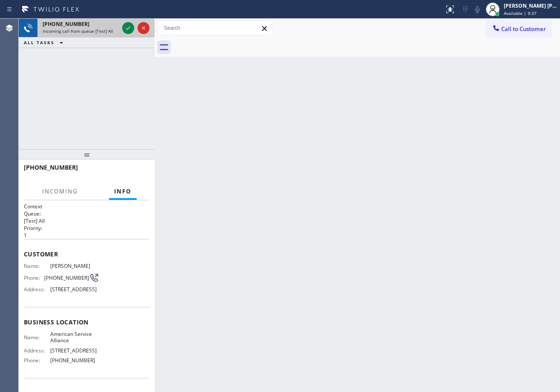
click at [93, 33] on span "Incoming call from queue [Test] All" at bounding box center [78, 31] width 71 height 6
drag, startPoint x: 93, startPoint y: 33, endPoint x: 94, endPoint y: 27, distance: 6.1
click at [94, 29] on span "Incoming call from queue [Test] All" at bounding box center [78, 31] width 71 height 6
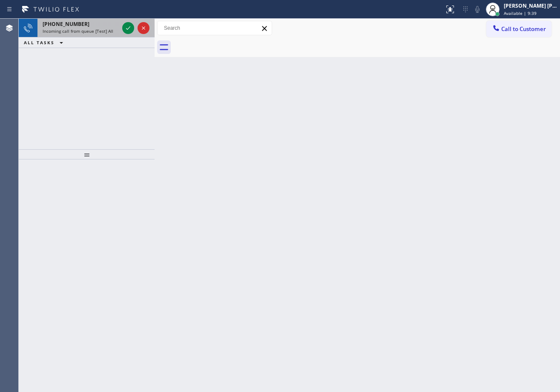
drag, startPoint x: 106, startPoint y: 29, endPoint x: 109, endPoint y: 25, distance: 5.5
click at [107, 29] on span "Incoming call from queue [Test] All" at bounding box center [78, 31] width 71 height 6
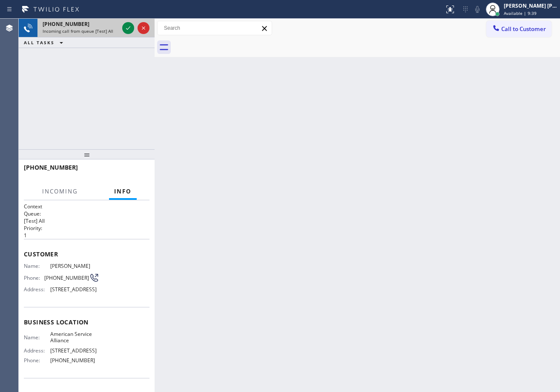
click at [109, 25] on div "+15714355215" at bounding box center [81, 23] width 76 height 7
drag, startPoint x: 109, startPoint y: 25, endPoint x: 109, endPoint y: 30, distance: 5.1
click at [109, 26] on div "+15714355215" at bounding box center [81, 23] width 76 height 7
click at [109, 30] on span "Incoming call from queue [Test] All" at bounding box center [78, 31] width 71 height 6
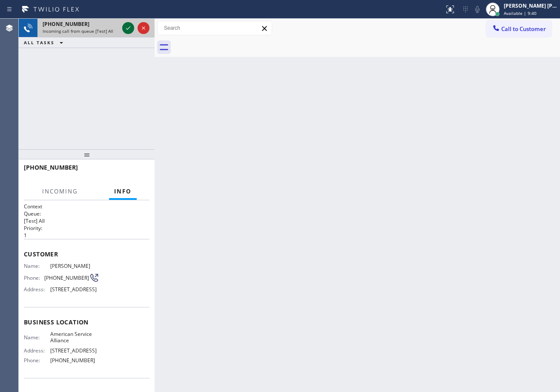
click at [126, 27] on icon at bounding box center [128, 28] width 10 height 10
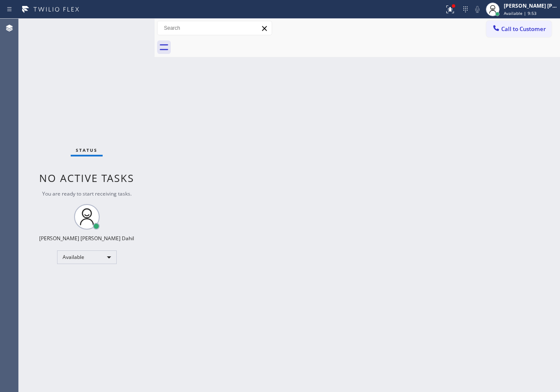
click at [127, 46] on div "Status No active tasks You are ready to start receiving tasks. [PERSON_NAME] [P…" at bounding box center [87, 206] width 136 height 374
click at [337, 202] on div "Back to Dashboard Change Sender ID Customers Technicians Select a contact Outbo…" at bounding box center [356, 206] width 405 height 374
click at [337, 200] on div "Back to Dashboard Change Sender ID Customers Technicians Select a contact Outbo…" at bounding box center [356, 206] width 405 height 374
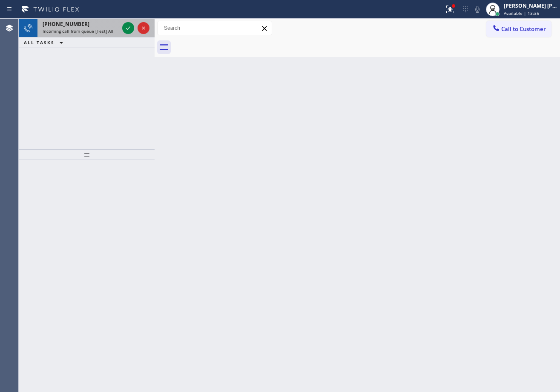
click at [95, 23] on div "+12532397177" at bounding box center [81, 23] width 76 height 7
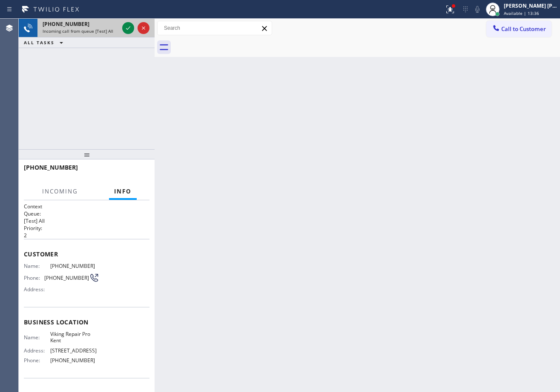
click at [95, 23] on div "+12532397177" at bounding box center [81, 23] width 76 height 7
click at [94, 25] on div "+12532397177" at bounding box center [81, 23] width 76 height 7
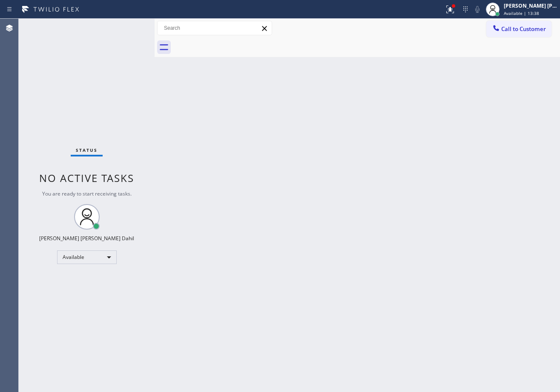
click at [389, 243] on div "Back to Dashboard Change Sender ID Customers Technicians Select a contact Outbo…" at bounding box center [356, 206] width 405 height 374
click at [455, 11] on icon at bounding box center [450, 9] width 10 height 10
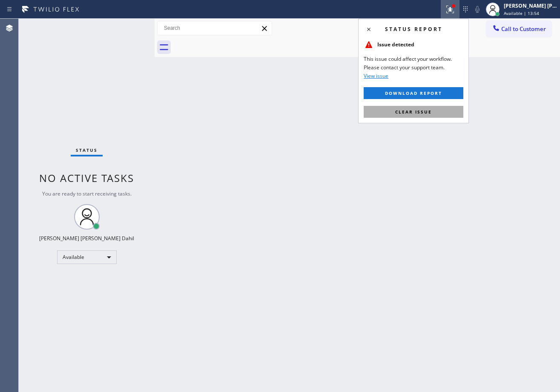
click at [432, 111] on button "Clear issue" at bounding box center [413, 112] width 100 height 12
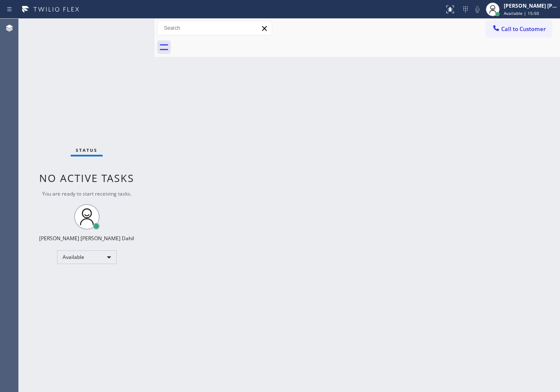
click at [212, 112] on div "Back to Dashboard Change Sender ID Customers Technicians Select a contact Outbo…" at bounding box center [356, 206] width 405 height 374
click at [212, 114] on div "Back to Dashboard Change Sender ID Customers Technicians Select a contact Outbo…" at bounding box center [356, 206] width 405 height 374
click at [213, 118] on div "Back to Dashboard Change Sender ID Customers Technicians Select a contact Outbo…" at bounding box center [356, 206] width 405 height 374
click at [199, 127] on div "Back to Dashboard Change Sender ID Customers Technicians Select a contact Outbo…" at bounding box center [356, 206] width 405 height 374
click at [397, 293] on div "Back to Dashboard Change Sender ID Customers Technicians Select a contact Outbo…" at bounding box center [356, 206] width 405 height 374
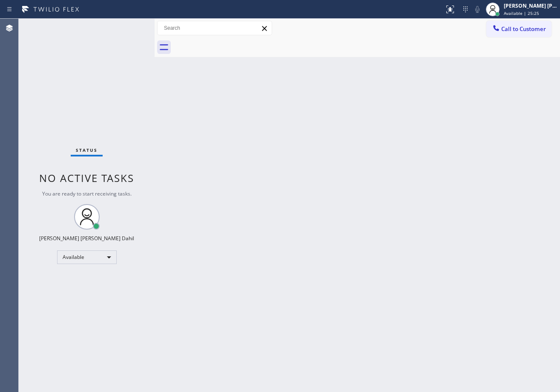
click at [394, 288] on div "Back to Dashboard Change Sender ID Customers Technicians Select a contact Outbo…" at bounding box center [356, 206] width 405 height 374
drag, startPoint x: 394, startPoint y: 248, endPoint x: 401, endPoint y: 242, distance: 9.0
click at [400, 243] on div "Back to Dashboard Change Sender ID Customers Technicians Select a contact Outbo…" at bounding box center [356, 206] width 405 height 374
drag, startPoint x: 401, startPoint y: 242, endPoint x: 402, endPoint y: 247, distance: 5.6
click at [401, 247] on div "Back to Dashboard Change Sender ID Customers Technicians Select a contact Outbo…" at bounding box center [356, 206] width 405 height 374
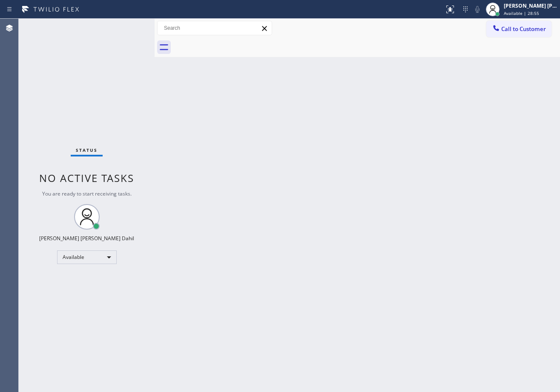
click at [550, 313] on div "Back to Dashboard Change Sender ID Customers Technicians Select a contact Outbo…" at bounding box center [356, 206] width 405 height 374
click at [119, 23] on div "Status No active tasks You are ready to start receiving tasks. [PERSON_NAME] [P…" at bounding box center [87, 206] width 136 height 374
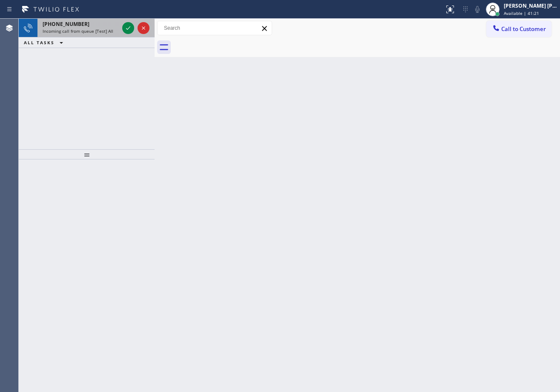
click at [108, 31] on div "+16027253024 Incoming call from queue [Test] All" at bounding box center [78, 28] width 83 height 19
click at [106, 31] on span "Incoming call from queue [Test] All" at bounding box center [78, 31] width 71 height 6
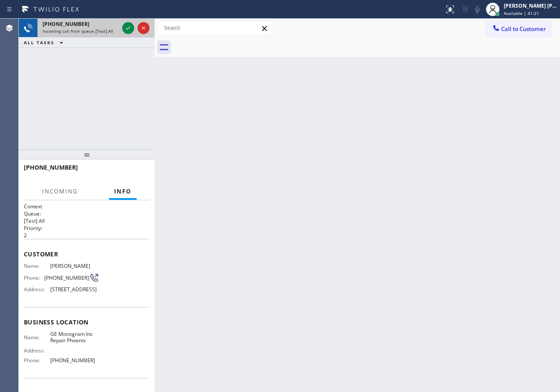
click at [106, 31] on span "Incoming call from queue [Test] All" at bounding box center [78, 31] width 71 height 6
click at [105, 30] on span "Incoming call from queue [Test] All" at bounding box center [78, 31] width 71 height 6
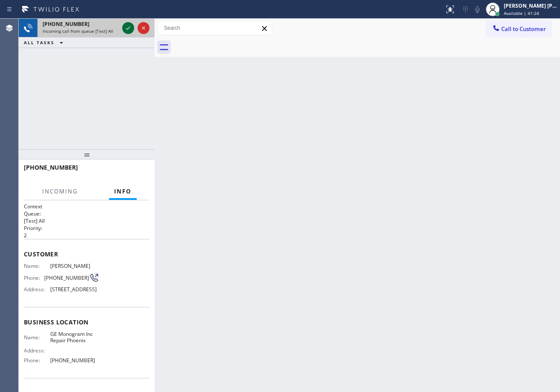
click at [129, 29] on icon at bounding box center [128, 28] width 10 height 10
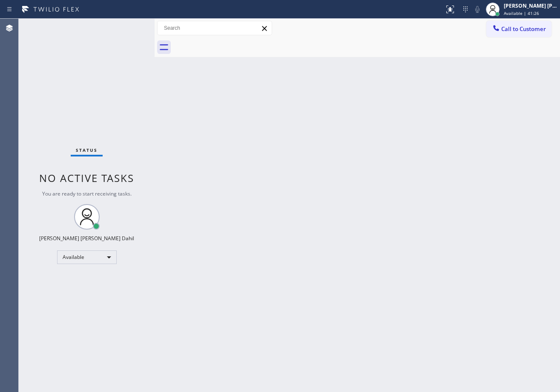
click at [99, 23] on div "Status No active tasks You are ready to start receiving tasks. [PERSON_NAME] [P…" at bounding box center [87, 206] width 136 height 374
click at [126, 27] on div "Status No active tasks You are ready to start receiving tasks. [PERSON_NAME] [P…" at bounding box center [87, 206] width 136 height 374
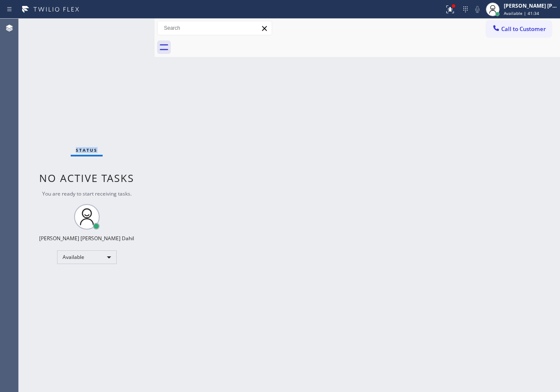
click at [126, 27] on div "Status No active tasks You are ready to start receiving tasks. [PERSON_NAME] [P…" at bounding box center [87, 206] width 136 height 374
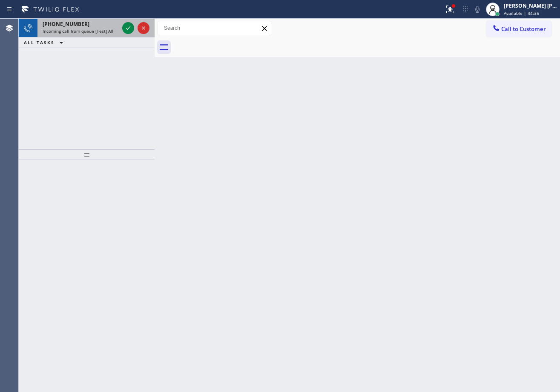
click at [89, 24] on div "+17089779184" at bounding box center [81, 23] width 76 height 7
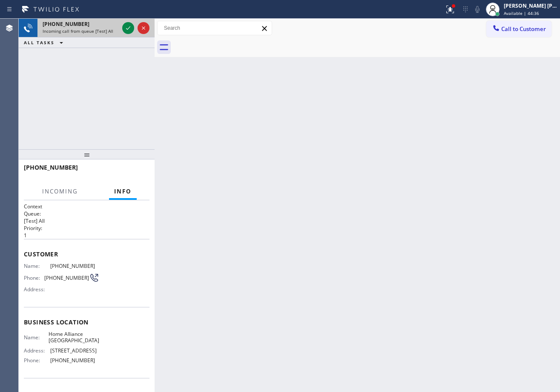
click at [89, 24] on div "+17089779184" at bounding box center [81, 23] width 76 height 7
click at [128, 26] on icon at bounding box center [128, 28] width 10 height 10
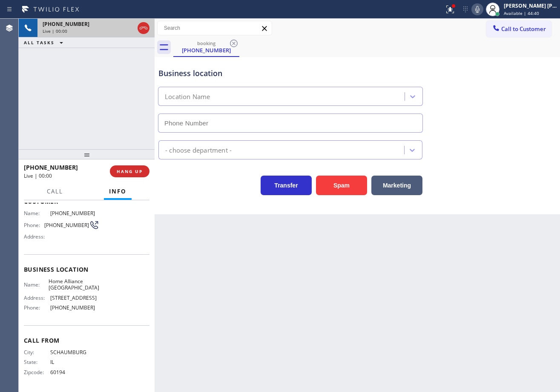
type input "(312) 241-1219"
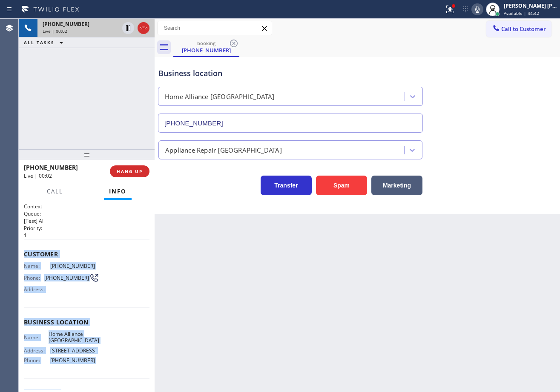
scroll to position [60, 0]
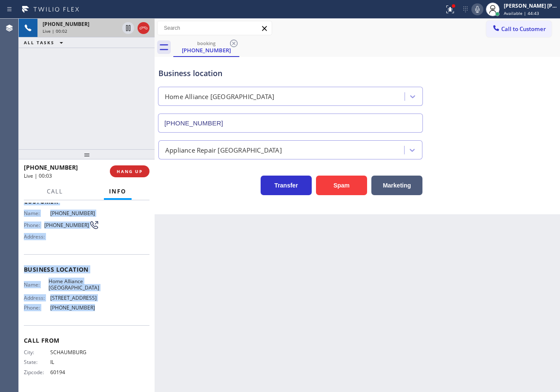
drag, startPoint x: 20, startPoint y: 249, endPoint x: 105, endPoint y: 315, distance: 106.7
click at [105, 315] on div "Context Queue: [Test] All Priority: 1 Customer Name: (708) 977-9184 Phone: (708…" at bounding box center [87, 296] width 136 height 192
copy div "Customer Name: (708) 977-9184 Phone: (708) 977-9184 Address: Business location …"
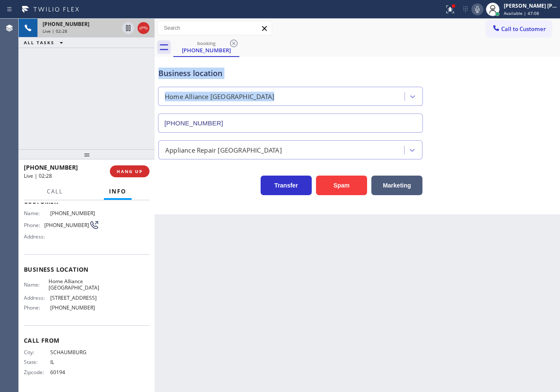
drag, startPoint x: 500, startPoint y: 81, endPoint x: 474, endPoint y: 24, distance: 63.4
click at [487, 46] on div "booking (708) 977-9184 Call to Customer Outbound call Location Search location …" at bounding box center [356, 117] width 405 height 196
click at [474, 109] on div "Business location Home Alliance Chicago (312) 241-1219" at bounding box center [357, 94] width 401 height 77
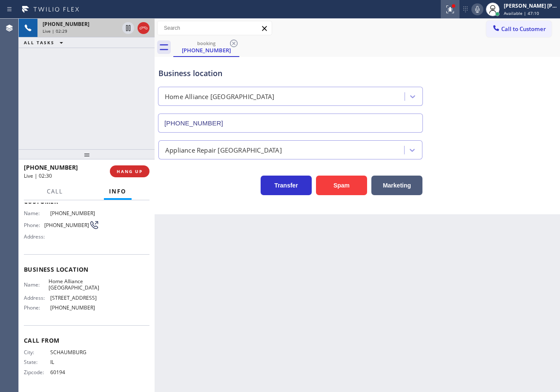
click at [454, 3] on button at bounding box center [449, 9] width 19 height 19
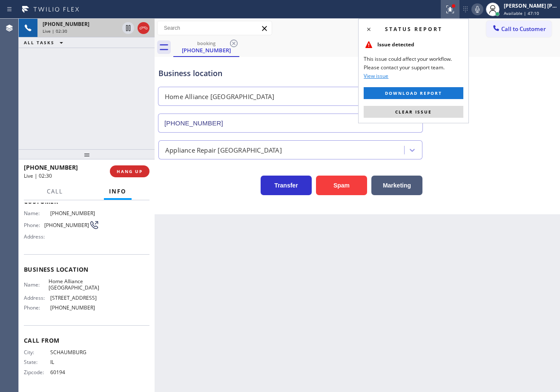
drag, startPoint x: 447, startPoint y: 115, endPoint x: 467, endPoint y: 91, distance: 31.4
click at [447, 115] on button "Clear issue" at bounding box center [413, 112] width 100 height 12
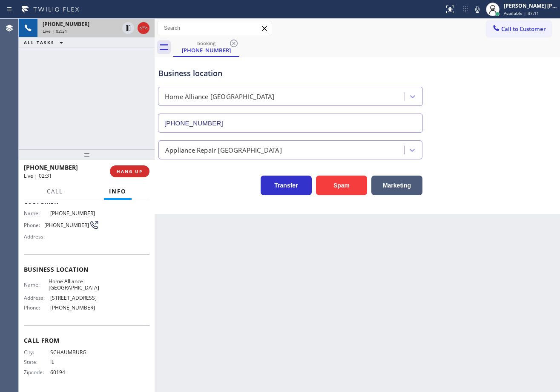
drag, startPoint x: 486, startPoint y: 12, endPoint x: 490, endPoint y: 69, distance: 57.6
click at [486, 17] on div "Status report No issues detected If you experience an issue, please download th…" at bounding box center [499, 9] width 119 height 19
click at [490, 69] on div "Business location Home Alliance Chicago (312) 241-1219" at bounding box center [357, 94] width 401 height 77
click at [482, 9] on icon at bounding box center [477, 9] width 10 height 10
click at [479, 59] on div "Business location Home Alliance Chicago (312) 241-1219" at bounding box center [357, 94] width 401 height 77
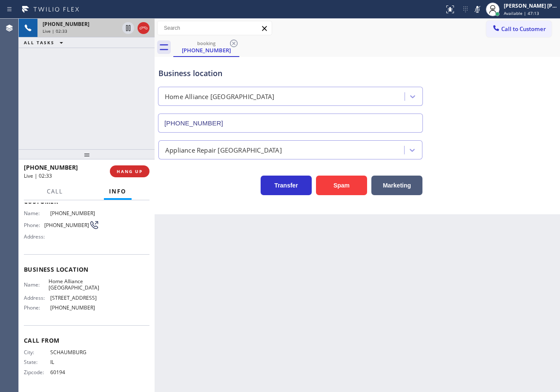
drag, startPoint x: 112, startPoint y: 78, endPoint x: 119, endPoint y: 71, distance: 9.9
click at [118, 74] on div "+17089779184 Live | 02:33 ALL TASKS ALL TASKS ACTIVE TASKS TASKS IN WRAP UP" at bounding box center [87, 84] width 136 height 131
click at [130, 29] on icon at bounding box center [128, 28] width 4 height 6
click at [127, 30] on icon at bounding box center [128, 28] width 6 height 6
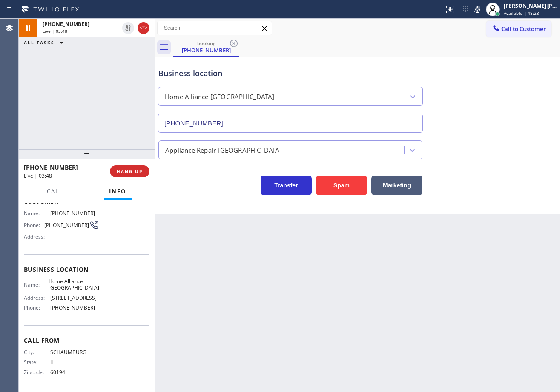
click at [129, 44] on div "ALL TASKS ALL TASKS ACTIVE TASKS TASKS IN WRAP UP" at bounding box center [87, 42] width 136 height 11
drag, startPoint x: 483, startPoint y: 9, endPoint x: 483, endPoint y: 38, distance: 29.4
click at [482, 9] on icon at bounding box center [477, 9] width 10 height 10
click at [486, 47] on div "booking (708) 977-9184" at bounding box center [366, 47] width 386 height 19
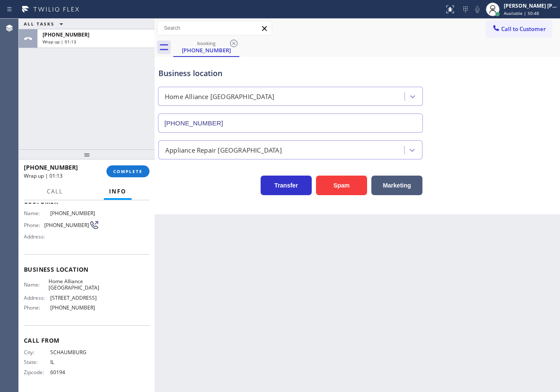
click at [129, 182] on div "+17089779184 Wrap up | 01:13 COMPLETE" at bounding box center [87, 171] width 126 height 22
click at [119, 165] on div "+17089779184 Wrap up | 01:13 COMPLETE" at bounding box center [87, 171] width 126 height 22
click at [121, 167] on button "COMPLETE" at bounding box center [127, 172] width 43 height 12
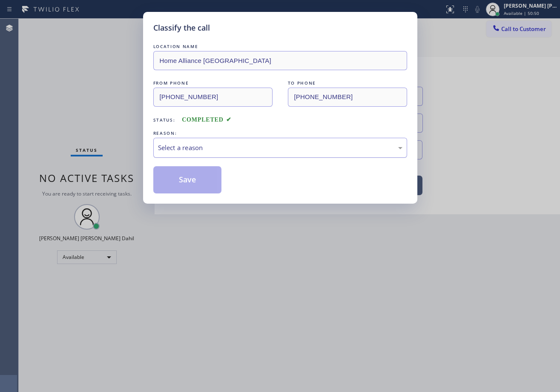
click at [210, 151] on div "Select a reason" at bounding box center [280, 148] width 244 height 10
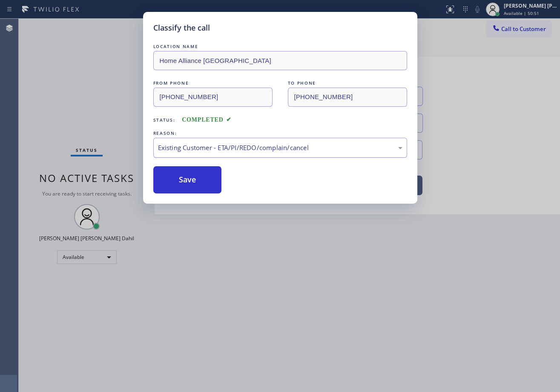
click at [183, 149] on div "Existing Customer - ETA/PI/REDO/complain/cancel" at bounding box center [280, 148] width 244 height 10
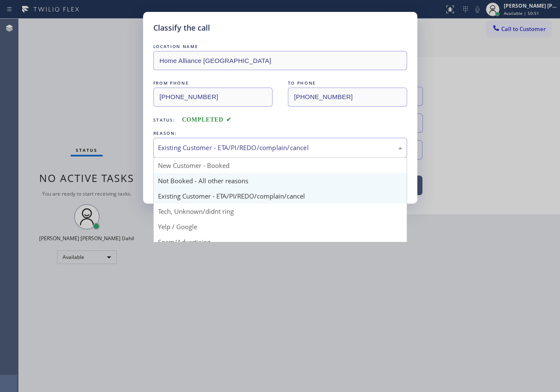
click at [186, 178] on button "Save" at bounding box center [187, 179] width 69 height 27
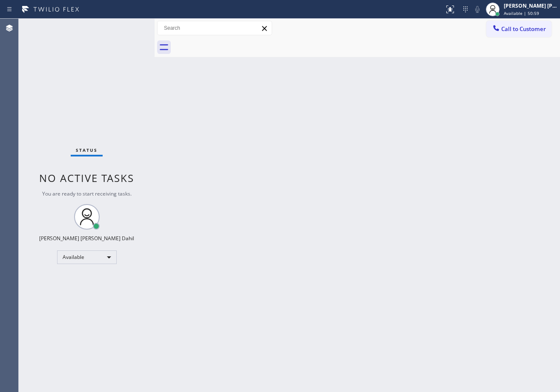
drag, startPoint x: 458, startPoint y: 274, endPoint x: 551, endPoint y: 290, distance: 95.0
click at [468, 266] on div "Back to Dashboard Change Sender ID Customers Technicians Select a contact Outbo…" at bounding box center [356, 206] width 405 height 374
click at [319, 271] on div "Back to Dashboard Change Sender ID Customers Technicians Select a contact Outbo…" at bounding box center [356, 206] width 405 height 374
click at [182, 165] on div "Back to Dashboard Change Sender ID Customers Technicians Select a contact Outbo…" at bounding box center [356, 206] width 405 height 374
click at [245, 151] on div "Back to Dashboard Change Sender ID Customers Technicians Select a contact Outbo…" at bounding box center [356, 206] width 405 height 374
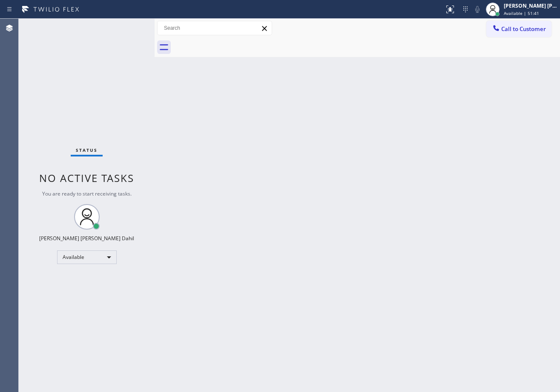
click at [422, 270] on div "Back to Dashboard Change Sender ID Customers Technicians Select a contact Outbo…" at bounding box center [356, 206] width 405 height 374
click at [360, 240] on div "Back to Dashboard Change Sender ID Customers Technicians Select a contact Outbo…" at bounding box center [356, 206] width 405 height 374
click at [414, 210] on div "Back to Dashboard Change Sender ID Customers Technicians Select a contact Outbo…" at bounding box center [356, 206] width 405 height 374
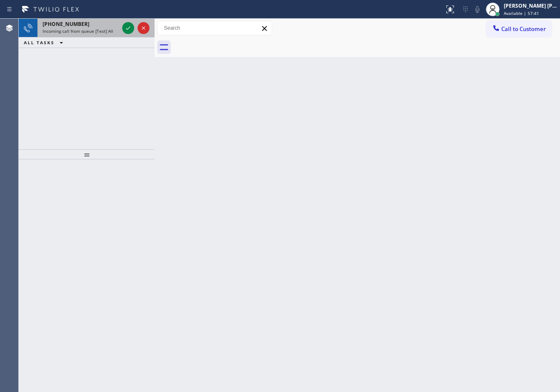
click at [91, 34] on span "Incoming call from queue [Test] All" at bounding box center [78, 31] width 71 height 6
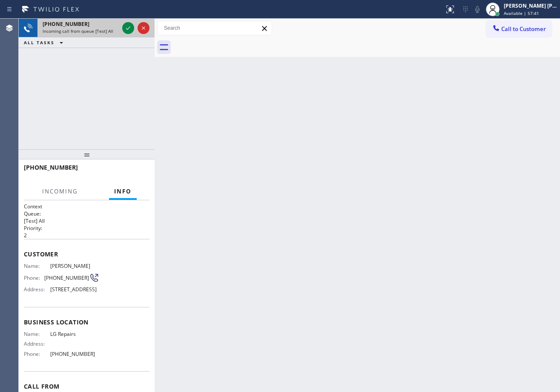
click at [91, 33] on span "Incoming call from queue [Test] All" at bounding box center [78, 31] width 71 height 6
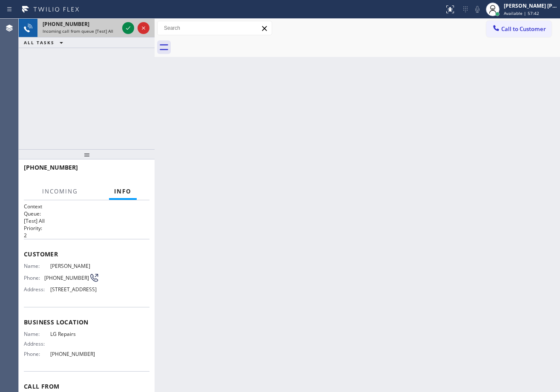
click at [91, 33] on span "Incoming call from queue [Test] All" at bounding box center [78, 31] width 71 height 6
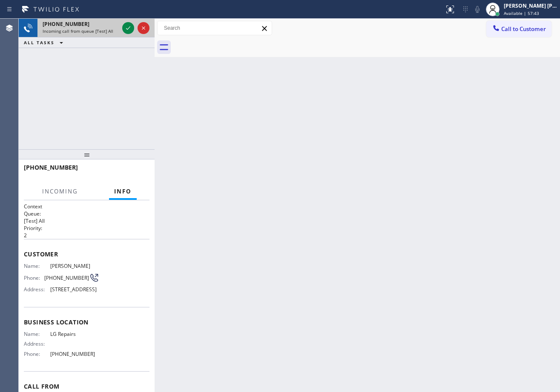
click at [91, 33] on span "Incoming call from queue [Test] All" at bounding box center [78, 31] width 71 height 6
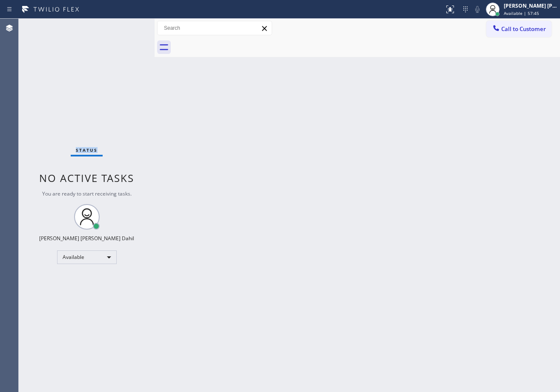
click at [91, 33] on div "Status No active tasks You are ready to start receiving tasks. [PERSON_NAME] [P…" at bounding box center [87, 206] width 136 height 374
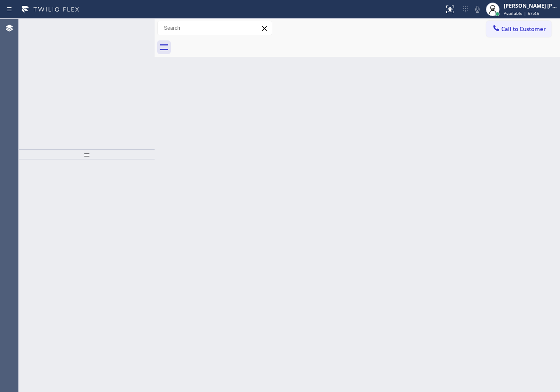
click at [91, 33] on span "Incoming call from queue [Test] All" at bounding box center [78, 31] width 71 height 6
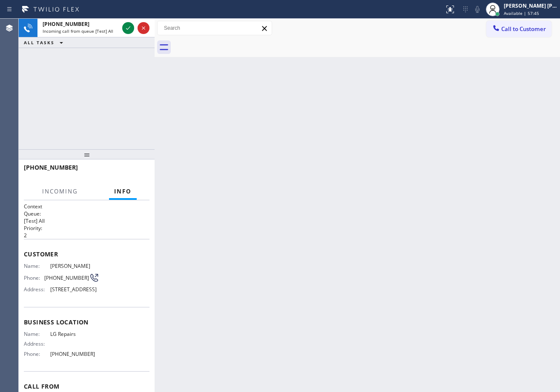
click at [91, 33] on span "Incoming call from queue [Test] All" at bounding box center [78, 31] width 71 height 6
click at [135, 34] on div at bounding box center [135, 28] width 31 height 19
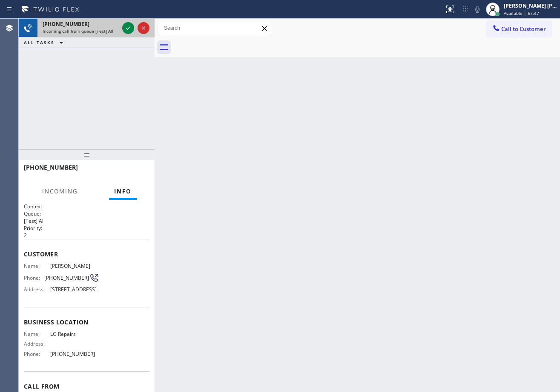
click at [135, 34] on div at bounding box center [135, 28] width 31 height 19
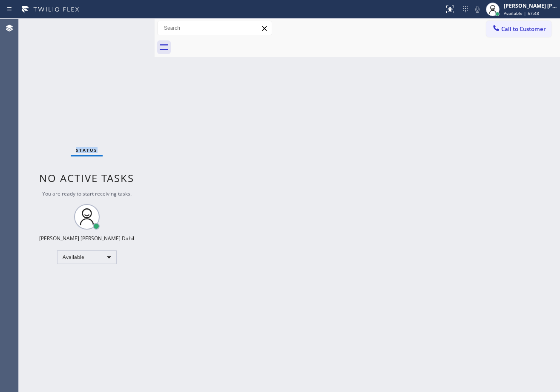
click at [135, 34] on div "Status No active tasks You are ready to start receiving tasks. [PERSON_NAME] [P…" at bounding box center [87, 206] width 136 height 374
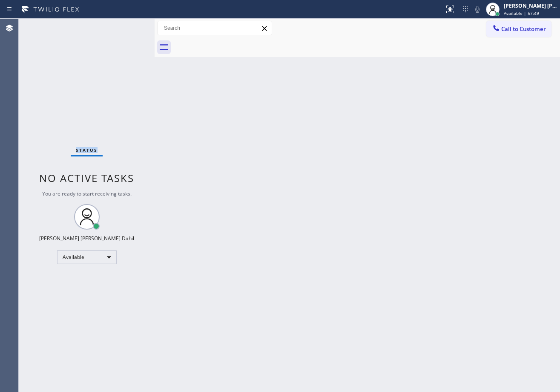
click at [135, 34] on div "Status No active tasks You are ready to start receiving tasks. [PERSON_NAME] [P…" at bounding box center [87, 206] width 136 height 374
click at [449, 117] on div "Back to Dashboard Change Sender ID Customers Technicians Select a contact Outbo…" at bounding box center [356, 206] width 405 height 374
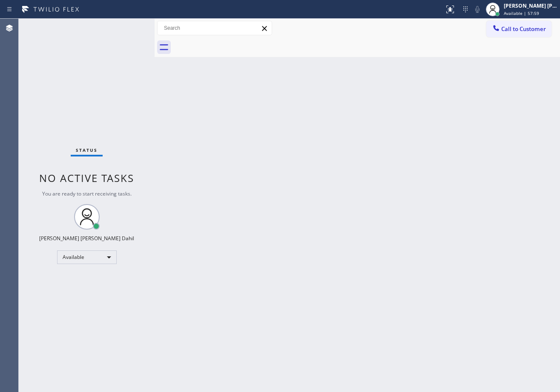
click at [494, 345] on div "Back to Dashboard Change Sender ID Customers Technicians Select a contact Outbo…" at bounding box center [356, 206] width 405 height 374
click at [525, 10] on div "Joshua Jake Dahil Available | 59:25" at bounding box center [531, 9] width 58 height 15
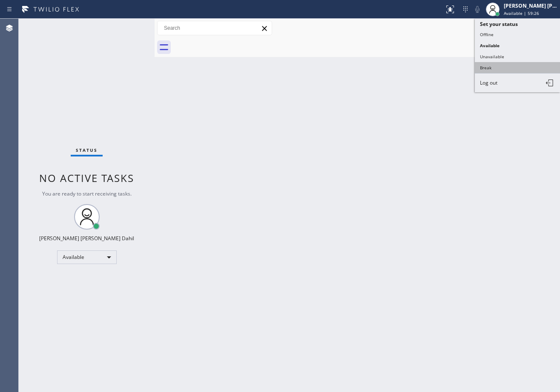
click at [507, 69] on button "Break" at bounding box center [516, 67] width 85 height 11
